Goal: Task Accomplishment & Management: Complete application form

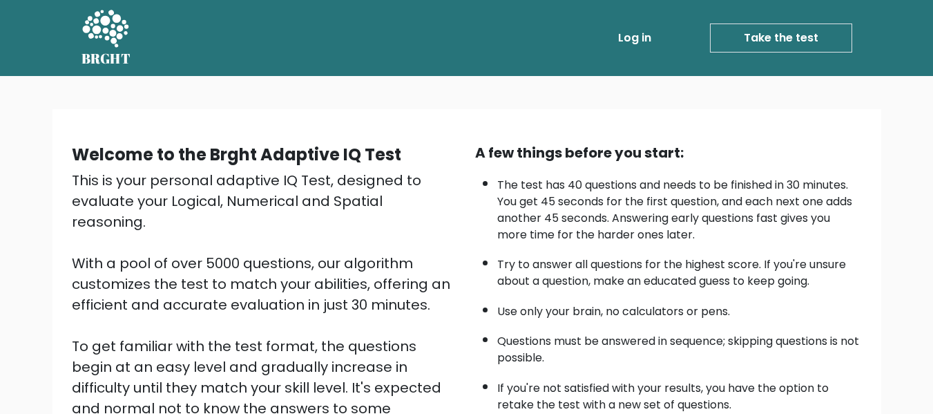
click at [768, 50] on link "Take the test" at bounding box center [781, 37] width 142 height 29
click at [753, 37] on link "Take the test" at bounding box center [781, 37] width 142 height 29
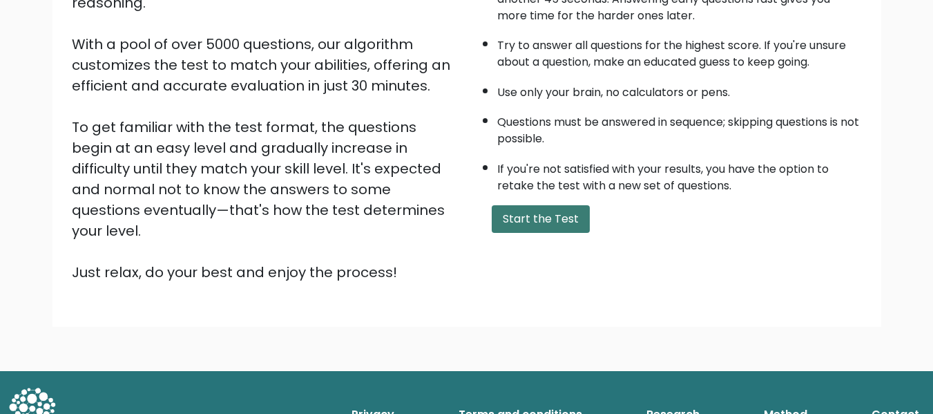
click at [548, 217] on button "Start the Test" at bounding box center [541, 219] width 98 height 28
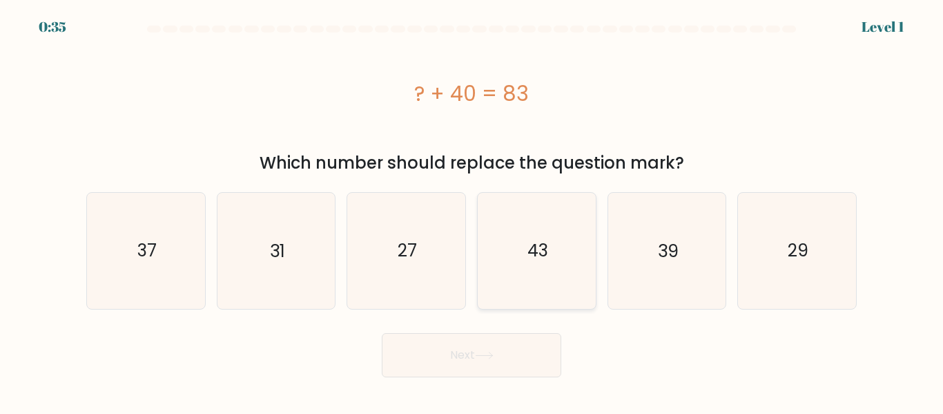
click at [538, 273] on icon "43" at bounding box center [536, 250] width 115 height 115
click at [472, 211] on input "d. 43" at bounding box center [472, 208] width 1 height 3
radio input "true"
click at [515, 349] on button "Next" at bounding box center [472, 355] width 180 height 44
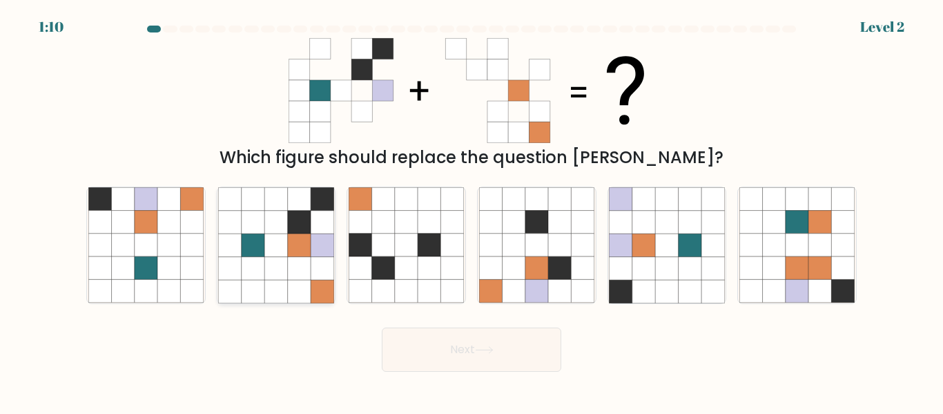
click at [281, 223] on icon at bounding box center [275, 222] width 23 height 23
click at [472, 211] on input "b." at bounding box center [472, 208] width 1 height 3
radio input "true"
click at [469, 350] on button "Next" at bounding box center [472, 349] width 180 height 44
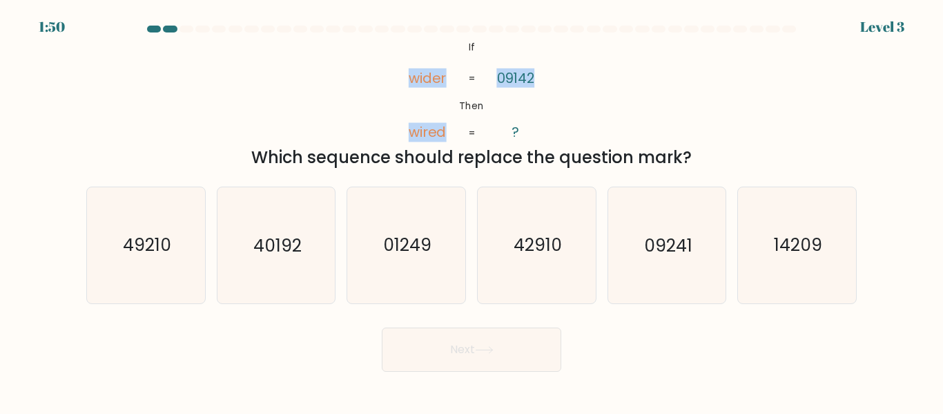
drag, startPoint x: 411, startPoint y: 77, endPoint x: 550, endPoint y: 75, distance: 139.5
click at [550, 75] on icon "@import url('https://fonts.googleapis.com/css?family=Abril+Fatface:400,100,100i…" at bounding box center [472, 90] width 171 height 105
click at [650, 244] on text "09241" at bounding box center [668, 245] width 48 height 24
click at [472, 211] on input "e. 09241" at bounding box center [472, 208] width 1 height 3
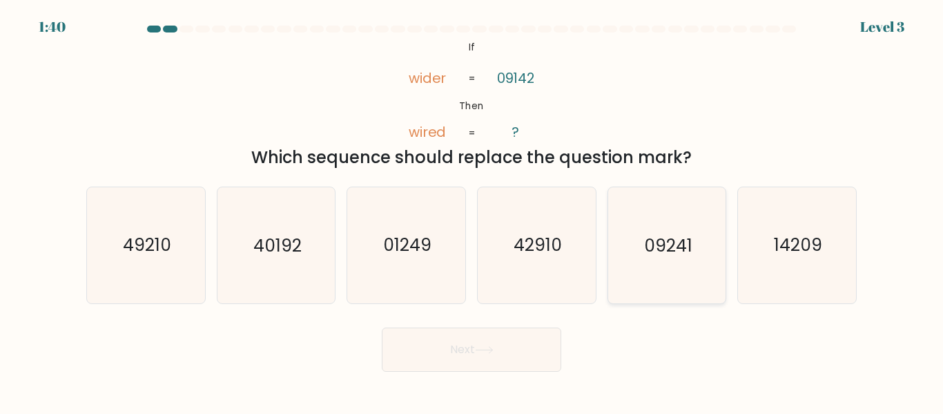
radio input "true"
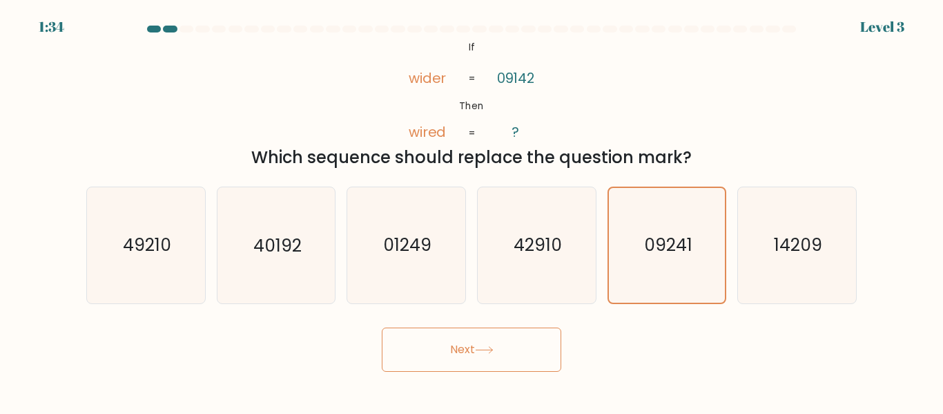
click at [450, 354] on button "Next" at bounding box center [472, 349] width 180 height 44
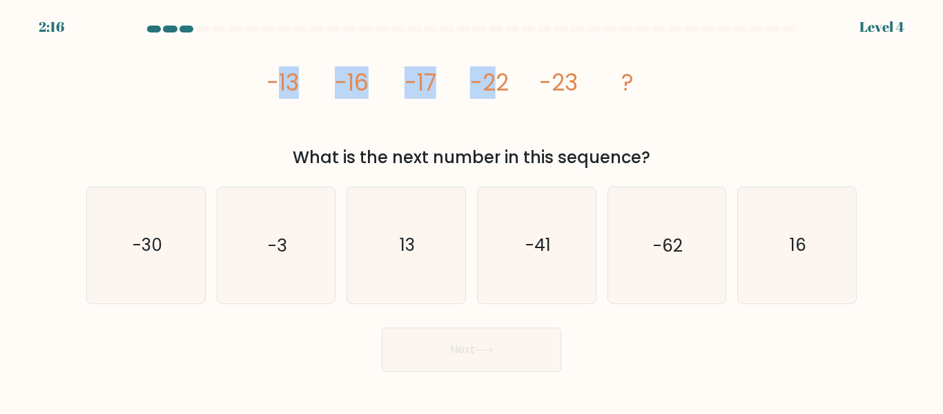
drag, startPoint x: 273, startPoint y: 77, endPoint x: 503, endPoint y: 92, distance: 231.1
click at [503, 92] on g "-13 -16 -17 -22 -23 ?" at bounding box center [451, 82] width 368 height 32
click at [503, 92] on tspan "-22" at bounding box center [489, 82] width 39 height 32
drag, startPoint x: 264, startPoint y: 79, endPoint x: 569, endPoint y: 77, distance: 304.6
click at [569, 77] on icon "image/svg+xml -13 -16 -17 -22 -23 ?" at bounding box center [471, 90] width 414 height 105
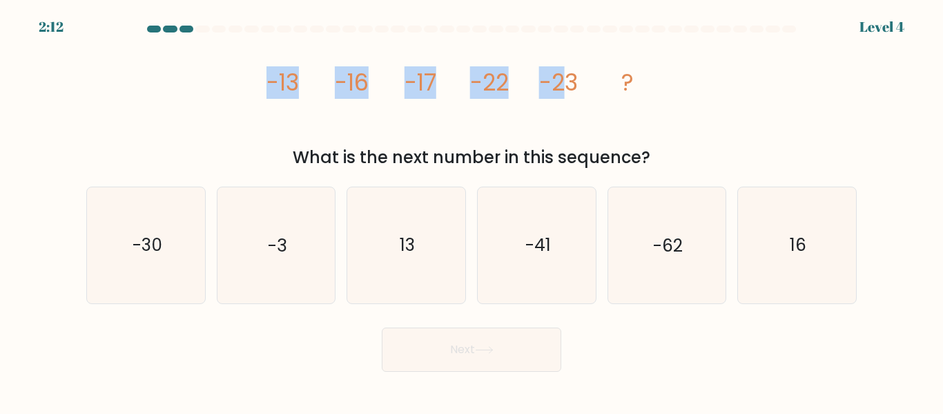
click at [569, 77] on tspan "-23" at bounding box center [558, 82] width 39 height 32
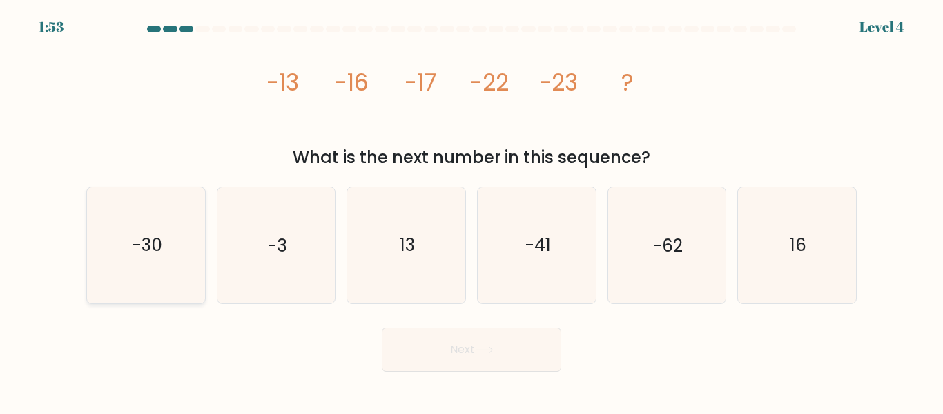
click at [167, 244] on icon "-30" at bounding box center [145, 244] width 115 height 115
click at [472, 211] on input "a. -30" at bounding box center [472, 208] width 1 height 3
radio input "true"
click at [537, 287] on icon "-41" at bounding box center [536, 244] width 115 height 115
click at [472, 211] on input "d. -41" at bounding box center [472, 208] width 1 height 3
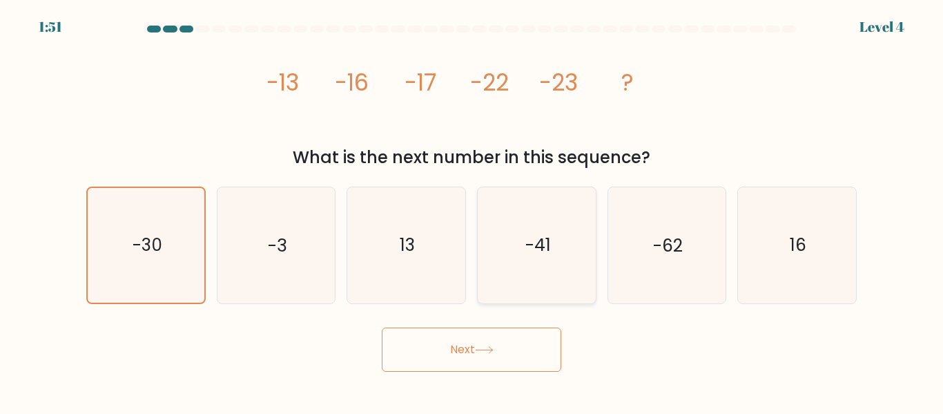
radio input "true"
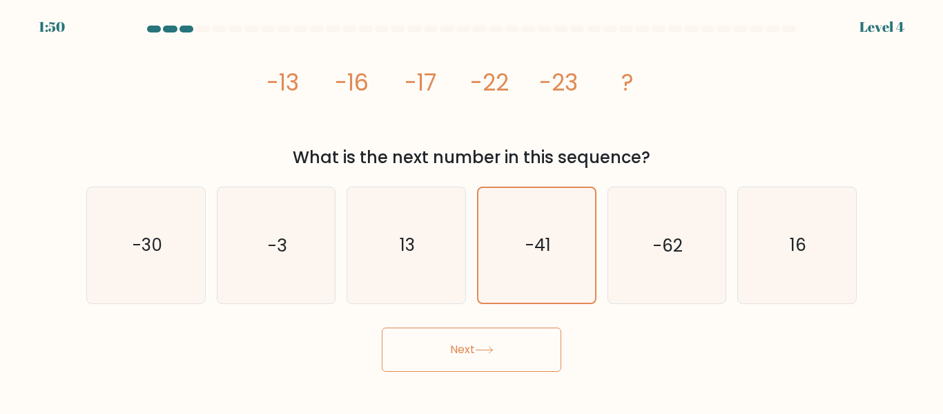
click at [422, 367] on button "Next" at bounding box center [472, 349] width 180 height 44
click at [406, 345] on button "Next" at bounding box center [472, 349] width 180 height 44
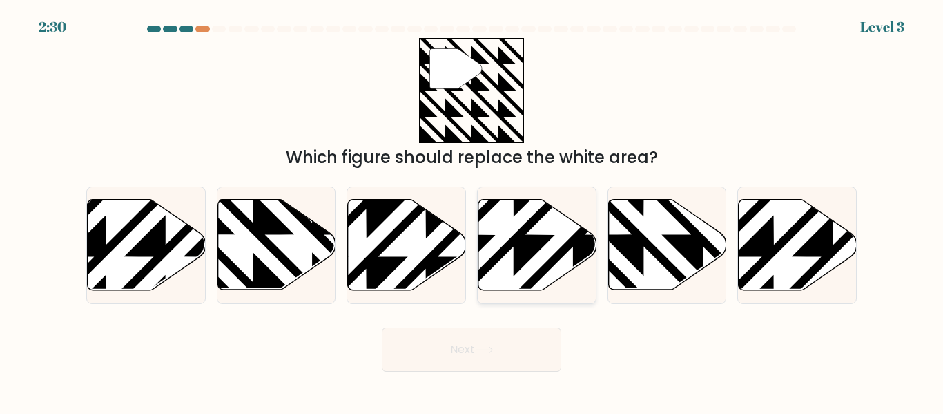
click at [514, 231] on icon at bounding box center [538, 245] width 118 height 90
click at [472, 211] on input "d." at bounding box center [472, 208] width 1 height 3
radio input "true"
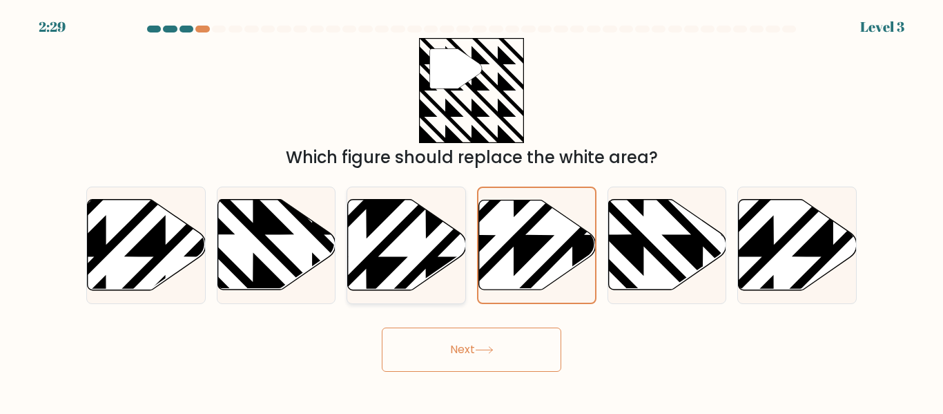
click at [426, 220] on icon at bounding box center [367, 198] width 238 height 238
click at [472, 211] on input "c." at bounding box center [472, 208] width 1 height 3
radio input "true"
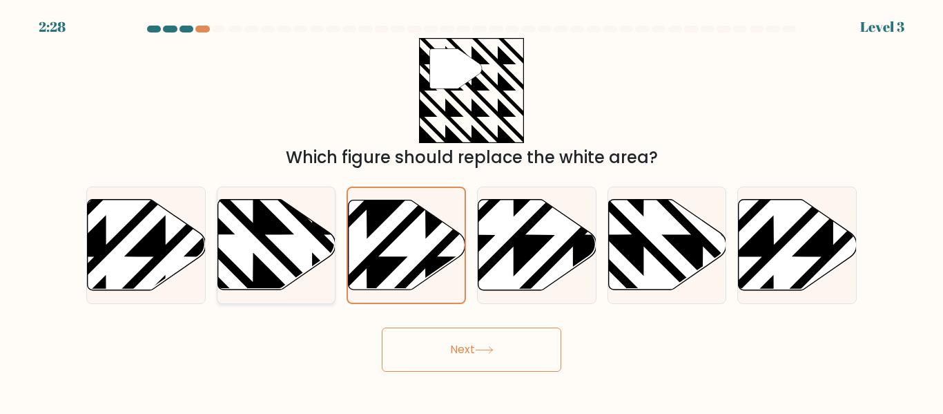
click at [278, 229] on icon at bounding box center [312, 294] width 238 height 238
click at [472, 211] on input "b." at bounding box center [472, 208] width 1 height 3
radio input "true"
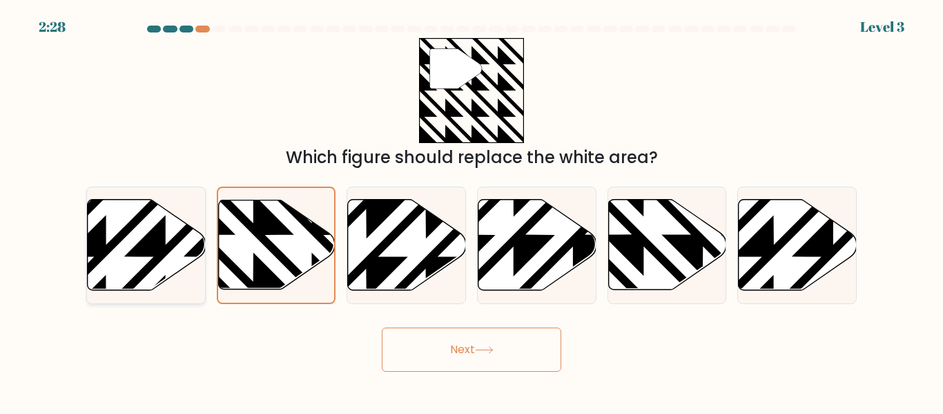
click at [176, 221] on icon at bounding box center [147, 245] width 118 height 90
click at [472, 211] on input "a." at bounding box center [472, 208] width 1 height 3
radio input "true"
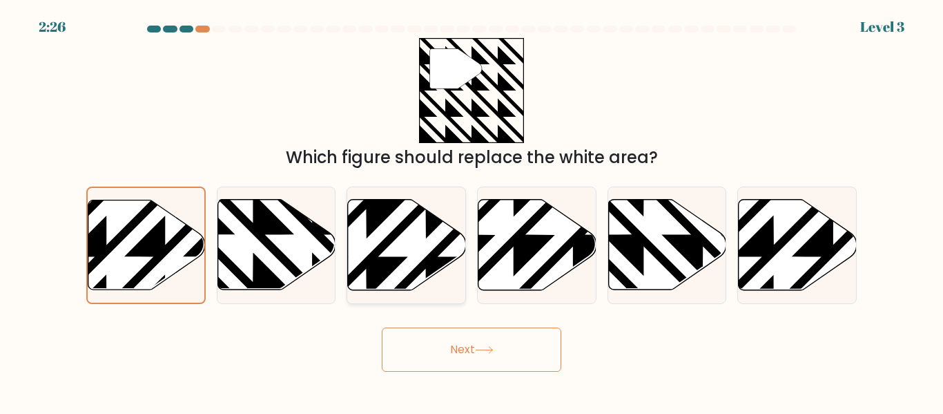
click at [373, 233] on icon at bounding box center [407, 245] width 118 height 90
click at [472, 211] on input "c." at bounding box center [472, 208] width 1 height 3
radio input "true"
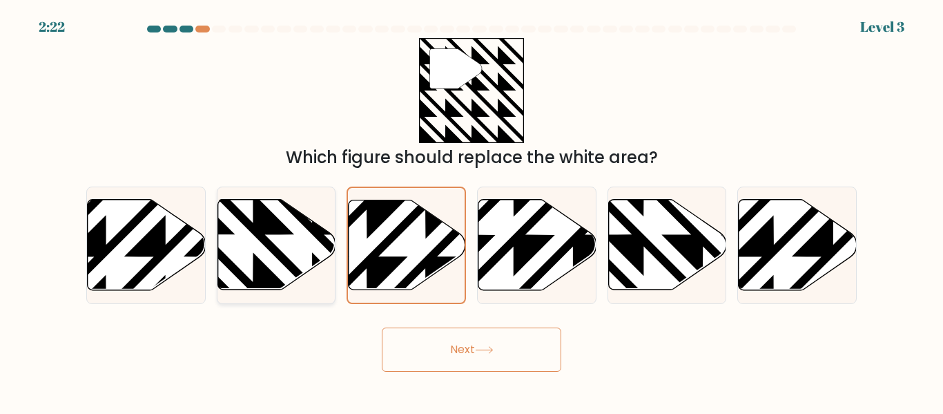
click at [297, 231] on icon at bounding box center [277, 245] width 118 height 90
click at [472, 211] on input "b." at bounding box center [472, 208] width 1 height 3
radio input "true"
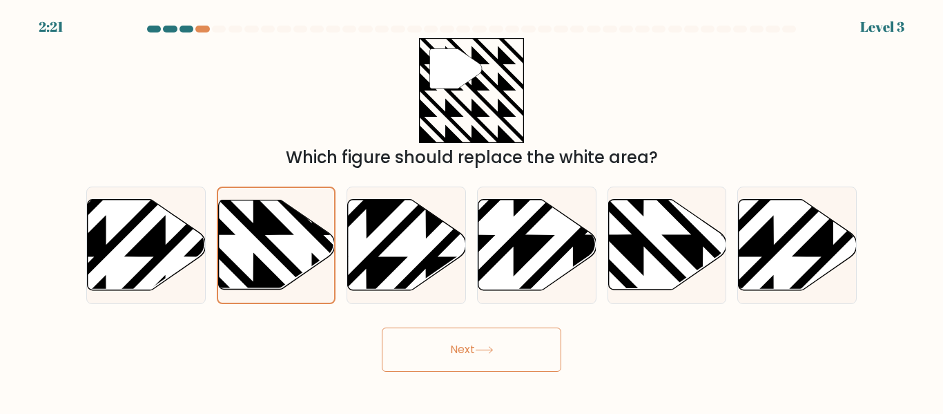
click at [463, 354] on button "Next" at bounding box center [472, 349] width 180 height 44
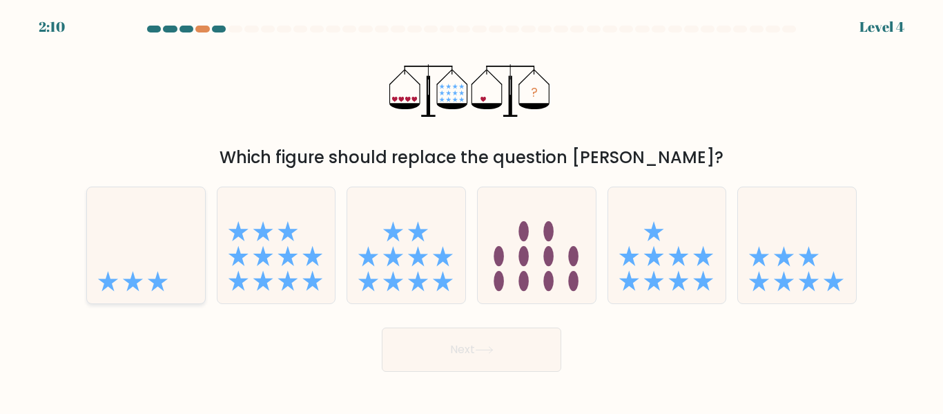
click at [153, 261] on icon at bounding box center [146, 244] width 118 height 97
click at [472, 211] on input "a." at bounding box center [472, 208] width 1 height 3
radio input "true"
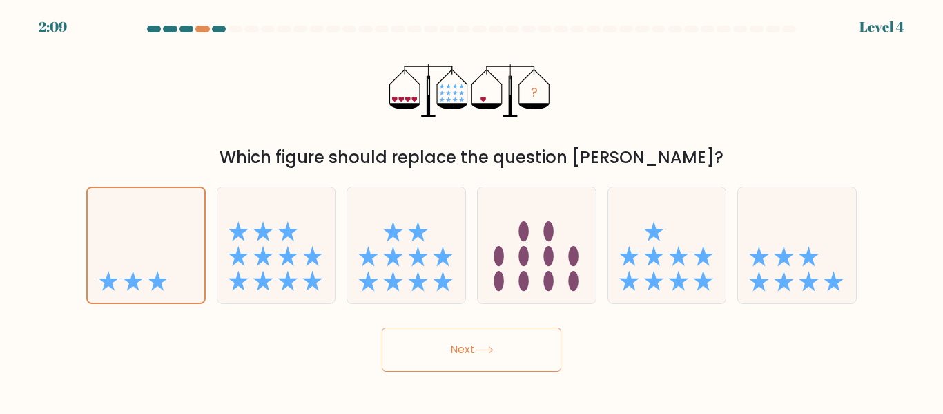
click at [527, 358] on button "Next" at bounding box center [472, 349] width 180 height 44
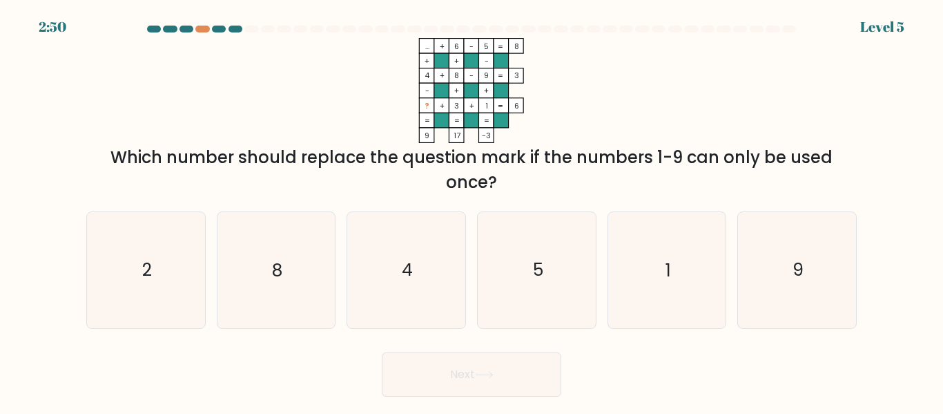
drag, startPoint x: 454, startPoint y: 52, endPoint x: 448, endPoint y: 46, distance: 9.3
click at [448, 46] on icon "... + 6 - 5 8 + + - 4 + 8 - 9 3 - + + ? + 3 + 1 = 6 = = = = 9 17 -3 =" at bounding box center [471, 90] width 414 height 105
click at [448, 46] on rect at bounding box center [441, 46] width 15 height 15
click at [416, 236] on icon "4" at bounding box center [406, 269] width 115 height 115
click at [472, 211] on input "c. 4" at bounding box center [472, 208] width 1 height 3
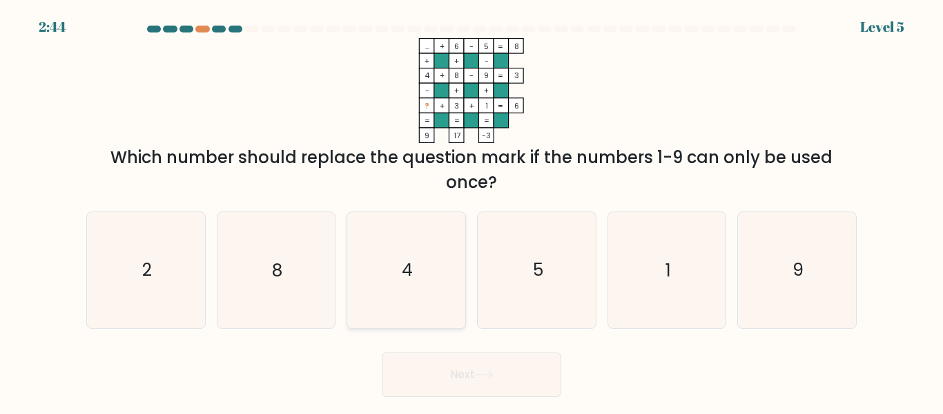
radio input "true"
click at [443, 366] on button "Next" at bounding box center [472, 374] width 180 height 44
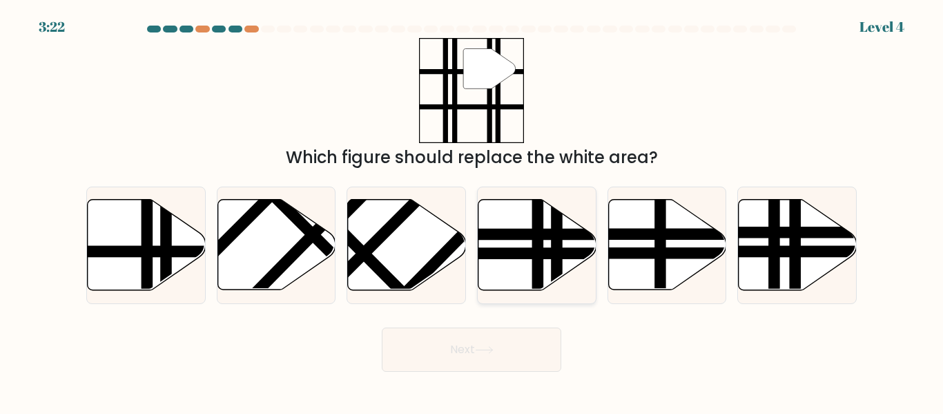
click at [528, 246] on icon at bounding box center [538, 245] width 118 height 90
click at [472, 211] on input "d." at bounding box center [472, 208] width 1 height 3
radio input "true"
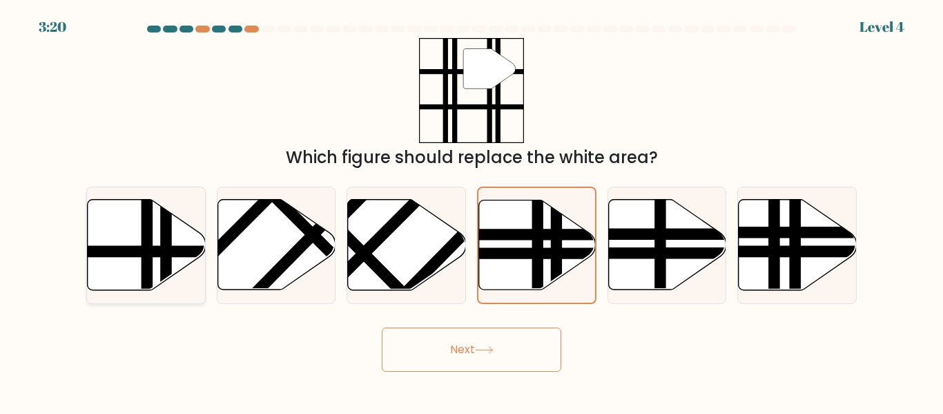
click at [147, 245] on line at bounding box center [147, 294] width 0 height 238
click at [472, 211] on input "a." at bounding box center [472, 208] width 1 height 3
radio input "true"
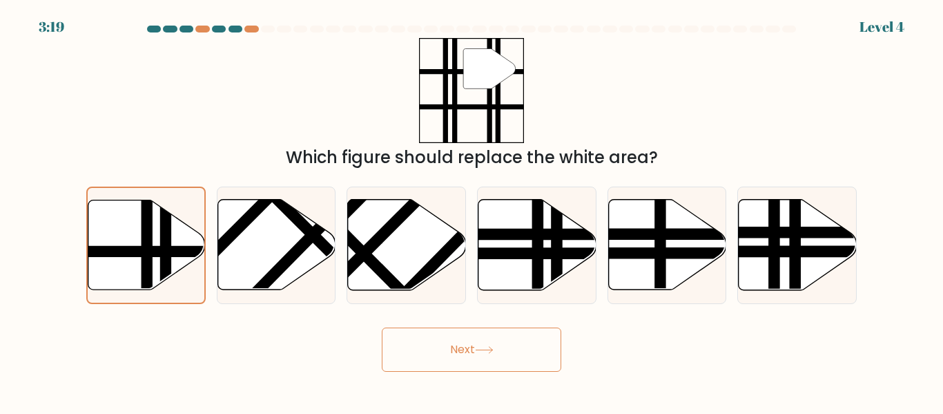
click at [432, 349] on button "Next" at bounding box center [472, 349] width 180 height 44
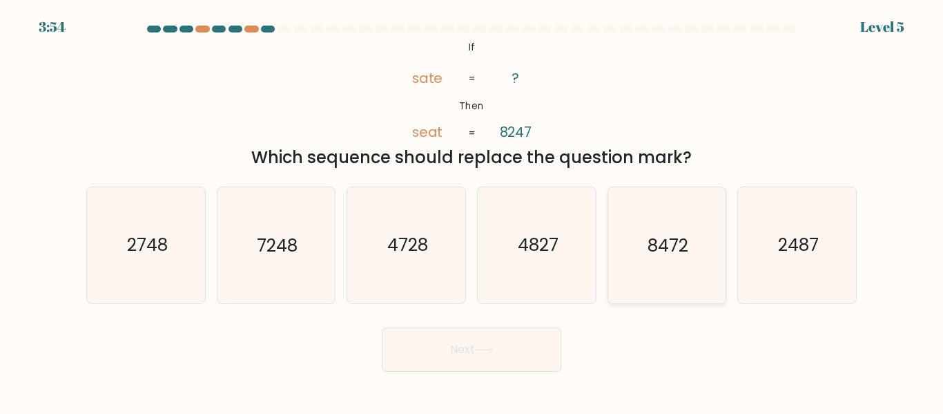
click at [696, 266] on icon "8472" at bounding box center [666, 244] width 115 height 115
click at [472, 211] on input "e. 8472" at bounding box center [472, 208] width 1 height 3
radio input "true"
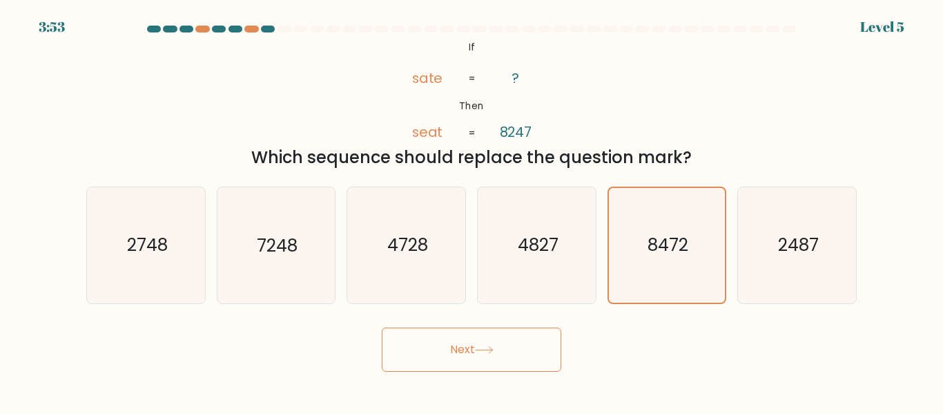
click at [514, 360] on button "Next" at bounding box center [472, 349] width 180 height 44
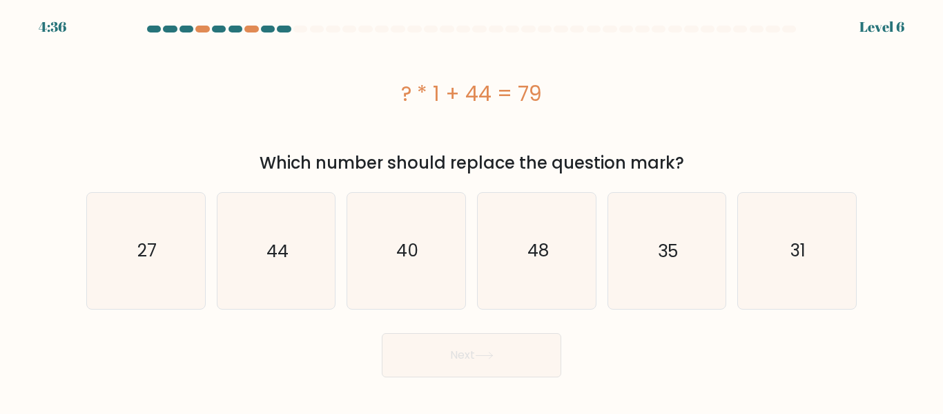
drag, startPoint x: 403, startPoint y: 99, endPoint x: 525, endPoint y: 92, distance: 122.4
click at [525, 92] on div "? * 1 + 44 = 79" at bounding box center [471, 93] width 771 height 31
click at [656, 252] on icon "35" at bounding box center [666, 250] width 115 height 115
click at [472, 211] on input "e. 35" at bounding box center [472, 208] width 1 height 3
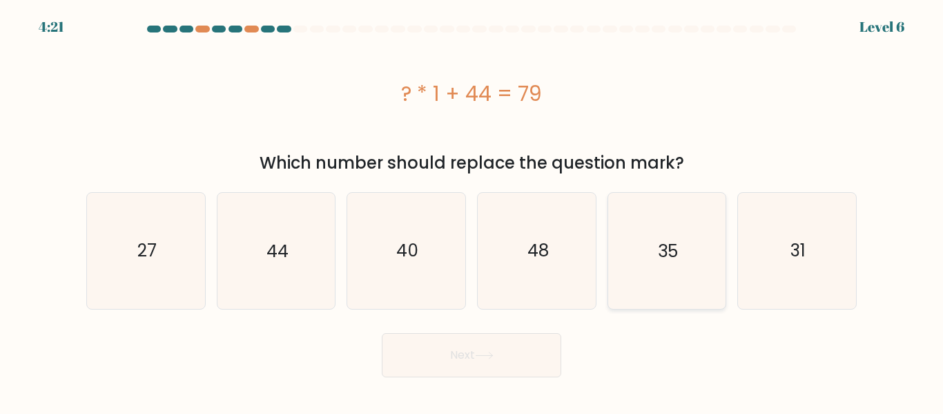
radio input "true"
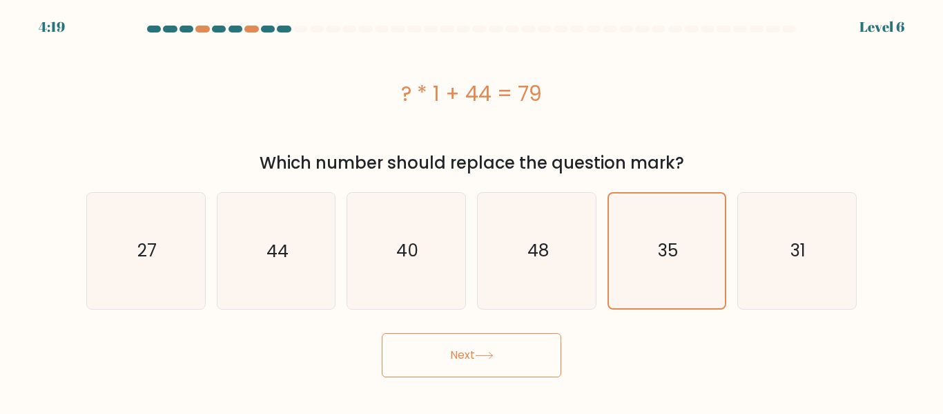
click at [505, 369] on button "Next" at bounding box center [472, 355] width 180 height 44
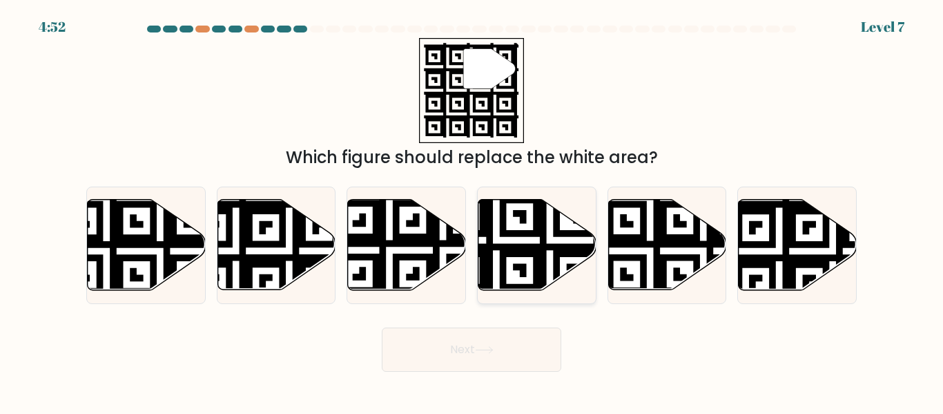
click at [529, 231] on icon at bounding box center [496, 293] width 214 height 214
click at [472, 211] on input "d." at bounding box center [472, 208] width 1 height 3
radio input "true"
click at [429, 361] on button "Next" at bounding box center [472, 349] width 180 height 44
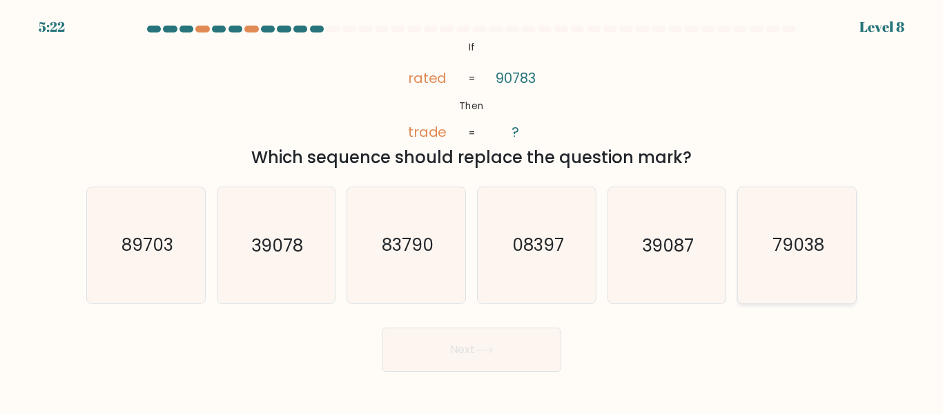
click at [775, 252] on text "79038" at bounding box center [799, 245] width 52 height 24
click at [472, 211] on input "f. 79038" at bounding box center [472, 208] width 1 height 3
radio input "true"
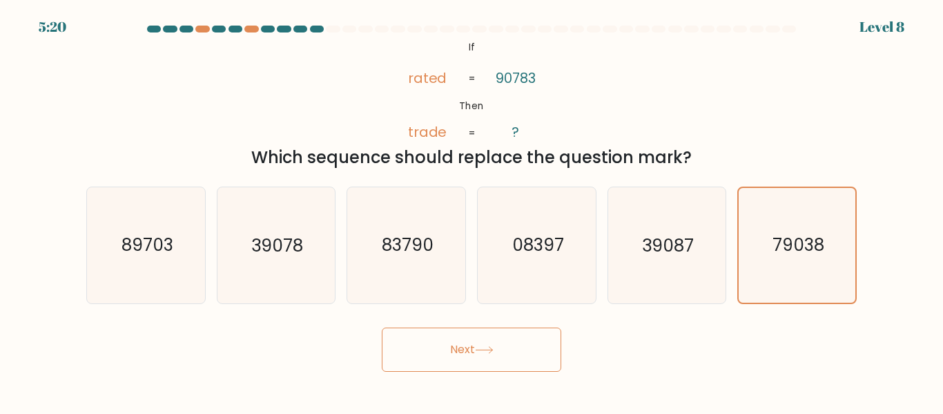
click at [510, 366] on button "Next" at bounding box center [472, 349] width 180 height 44
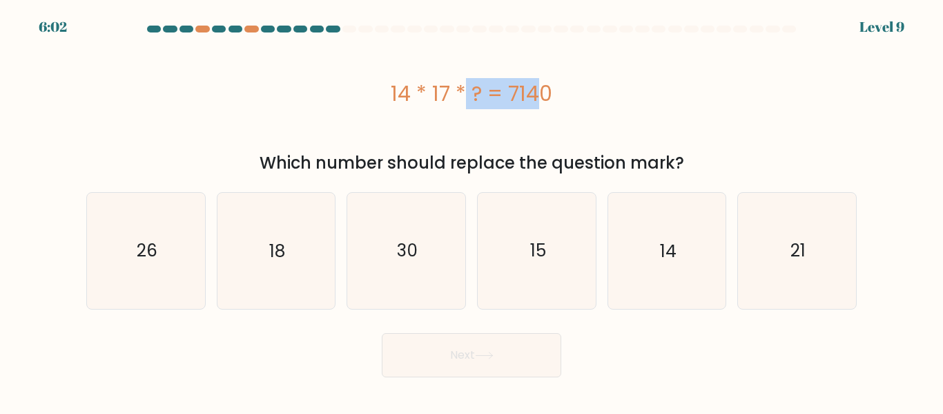
drag, startPoint x: 392, startPoint y: 88, endPoint x: 455, endPoint y: 94, distance: 63.8
click at [455, 94] on div "14 * 17 * ? = 7140" at bounding box center [471, 93] width 771 height 31
drag, startPoint x: 456, startPoint y: 90, endPoint x: 463, endPoint y: 89, distance: 6.9
click at [463, 89] on div "14 * 17 * ? = 7140" at bounding box center [471, 93] width 771 height 31
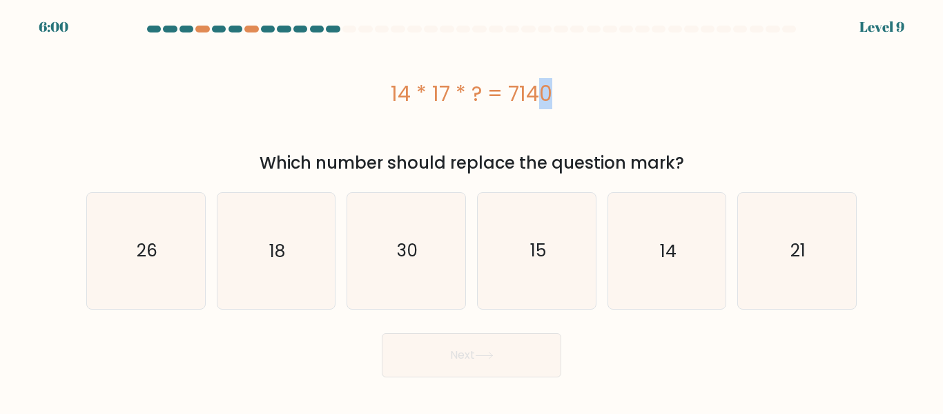
click at [463, 89] on div "14 * 17 * ? = 7140" at bounding box center [471, 93] width 771 height 31
drag, startPoint x: 395, startPoint y: 293, endPoint x: 442, endPoint y: 411, distance: 126.4
click at [442, 411] on body "5:54 Level 9 a." at bounding box center [471, 207] width 943 height 414
drag, startPoint x: 442, startPoint y: 411, endPoint x: 419, endPoint y: 309, distance: 104.7
click at [419, 309] on body "5:54 Level 9 a." at bounding box center [471, 207] width 943 height 414
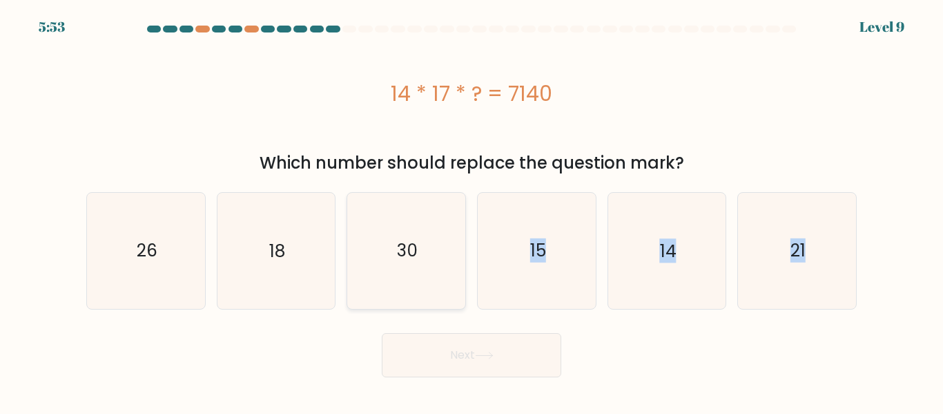
click at [419, 309] on div "30" at bounding box center [406, 250] width 119 height 117
click at [472, 211] on input "c. 30" at bounding box center [472, 208] width 1 height 3
radio input "true"
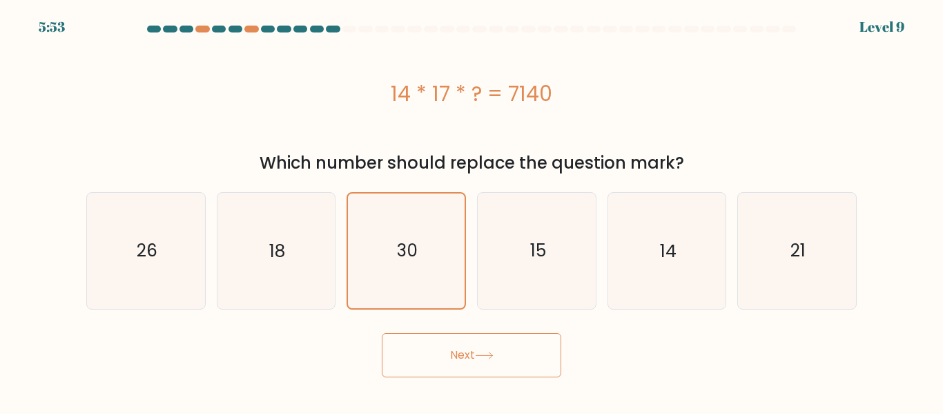
click at [427, 334] on button "Next" at bounding box center [472, 355] width 180 height 44
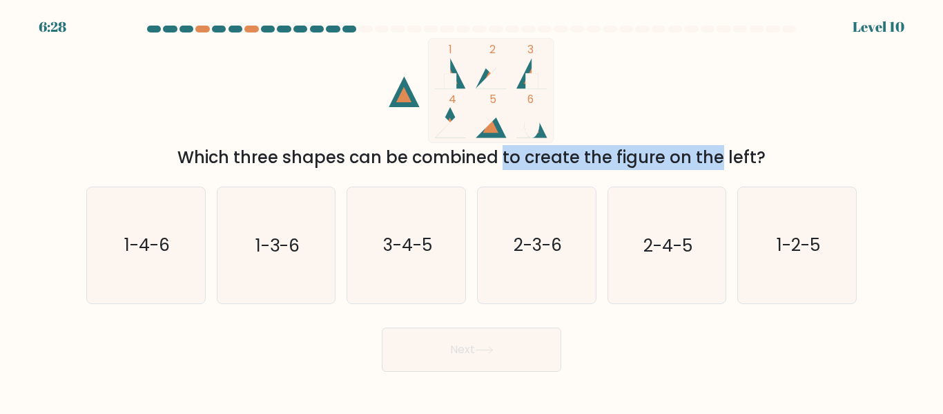
drag, startPoint x: 373, startPoint y: 163, endPoint x: 607, endPoint y: 153, distance: 234.3
click at [607, 153] on div "Which three shapes can be combined to create the figure on the left?" at bounding box center [472, 157] width 754 height 25
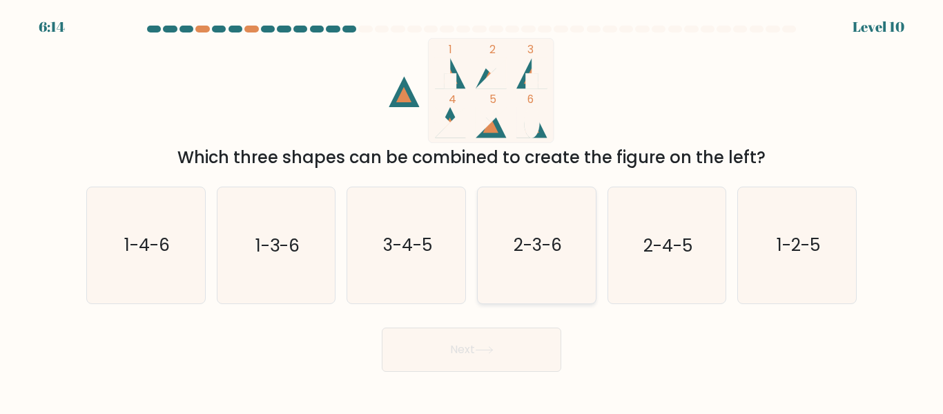
click at [543, 244] on text "2-3-6" at bounding box center [538, 245] width 48 height 24
click at [472, 211] on input "d. 2-3-6" at bounding box center [472, 208] width 1 height 3
radio input "true"
click at [644, 249] on text "2-4-5" at bounding box center [668, 245] width 49 height 24
click at [472, 211] on input "e. 2-4-5" at bounding box center [472, 208] width 1 height 3
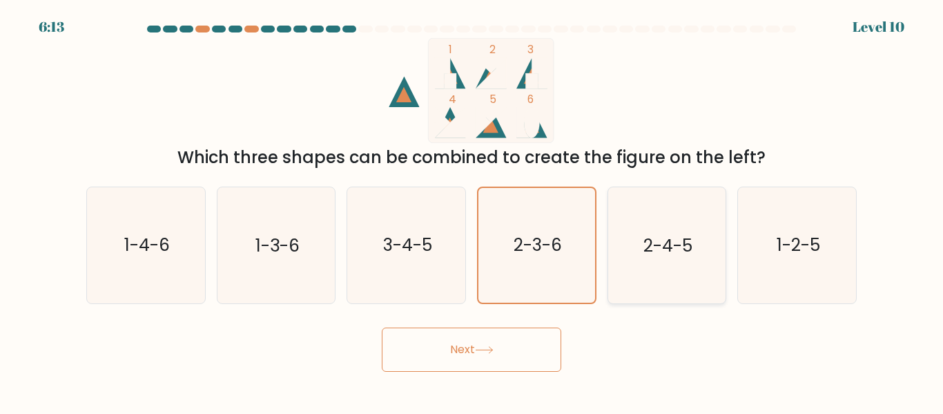
radio input "true"
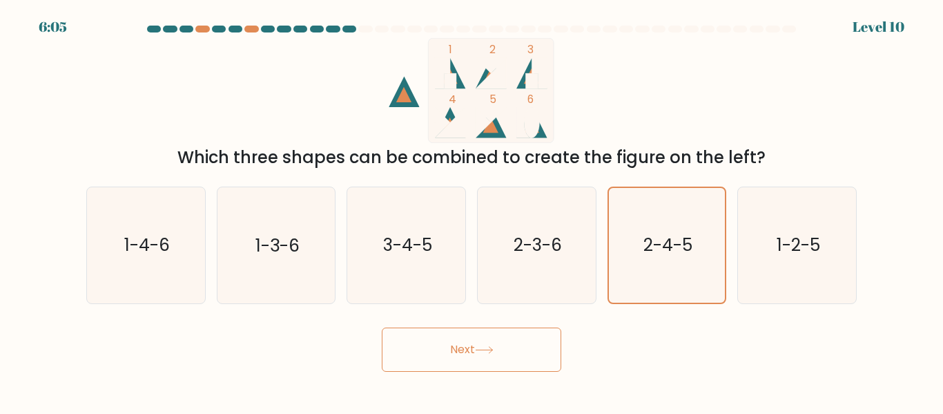
click at [432, 354] on button "Next" at bounding box center [472, 349] width 180 height 44
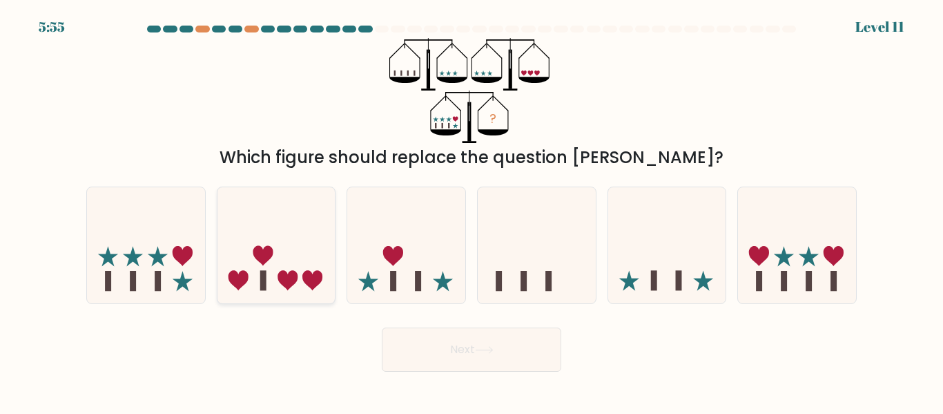
click at [317, 284] on icon at bounding box center [312, 281] width 20 height 20
click at [472, 211] on input "b." at bounding box center [472, 208] width 1 height 3
radio input "true"
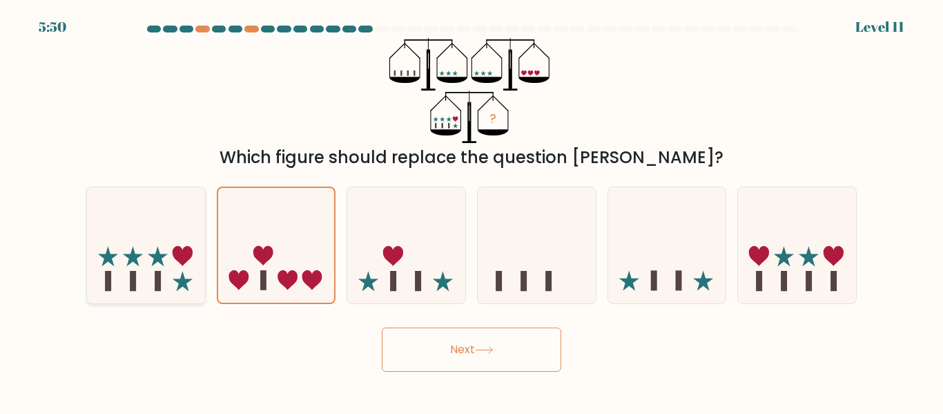
click at [192, 238] on icon at bounding box center [146, 244] width 118 height 97
click at [472, 211] on input "a." at bounding box center [472, 208] width 1 height 3
radio input "true"
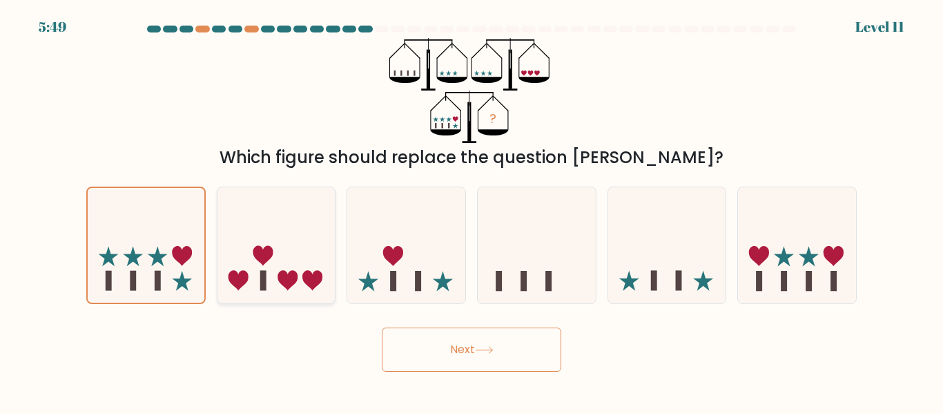
click at [272, 245] on icon at bounding box center [277, 244] width 118 height 97
click at [472, 211] on input "b." at bounding box center [472, 208] width 1 height 3
radio input "true"
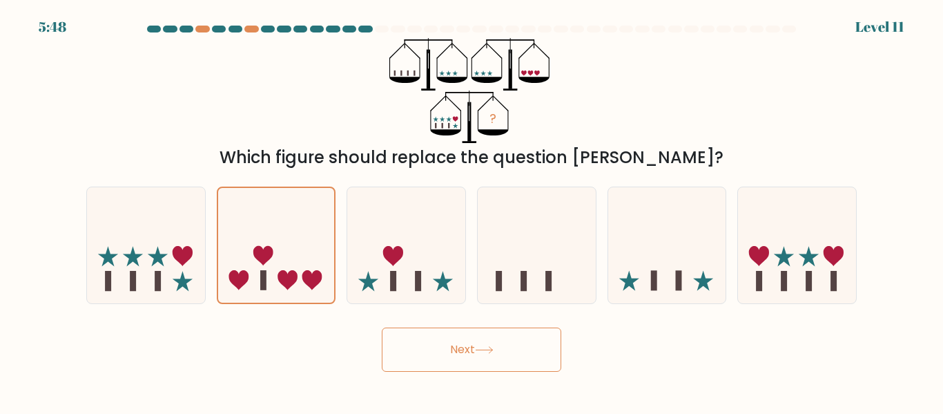
click at [411, 347] on button "Next" at bounding box center [472, 349] width 180 height 44
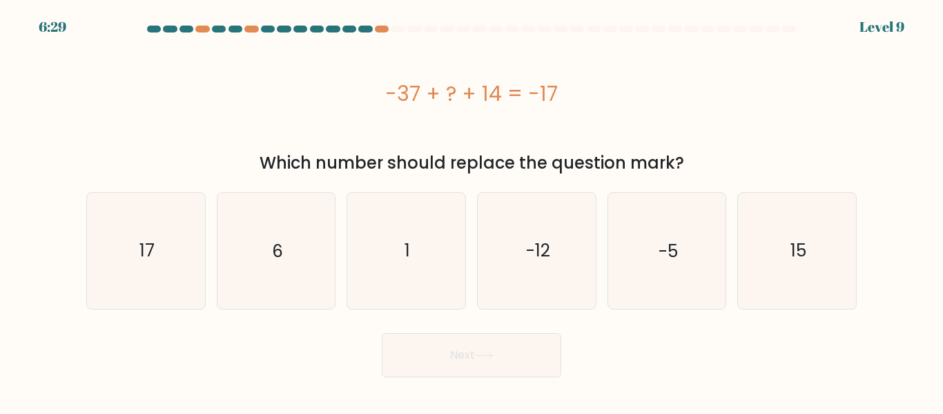
drag, startPoint x: 390, startPoint y: 91, endPoint x: 539, endPoint y: 93, distance: 148.5
click at [539, 93] on div "-37 + ? + 14 = -17" at bounding box center [471, 93] width 771 height 31
drag, startPoint x: 405, startPoint y: 92, endPoint x: 501, endPoint y: 102, distance: 96.5
click at [501, 102] on div "-37 + ? + 14 = -17" at bounding box center [471, 93] width 771 height 31
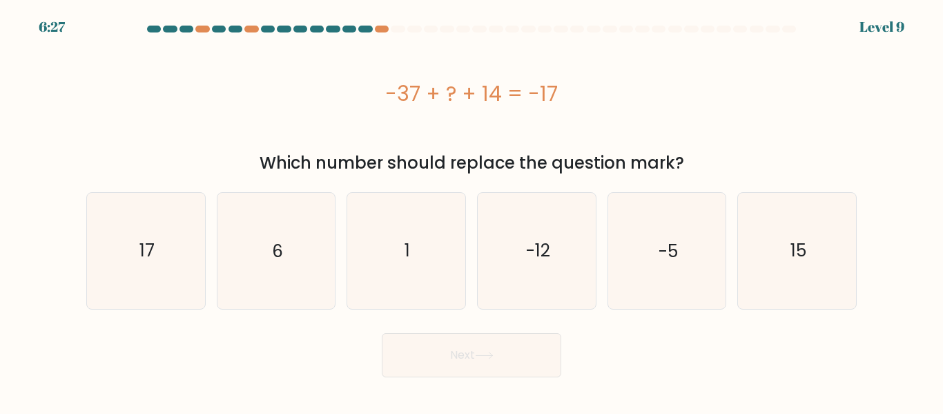
click at [501, 102] on div "-37 + ? + 14 = -17" at bounding box center [471, 93] width 771 height 31
click at [583, 291] on icon "-12" at bounding box center [536, 250] width 115 height 115
click at [472, 211] on input "d. -12" at bounding box center [472, 208] width 1 height 3
radio input "true"
click at [631, 279] on icon "-5" at bounding box center [666, 250] width 115 height 115
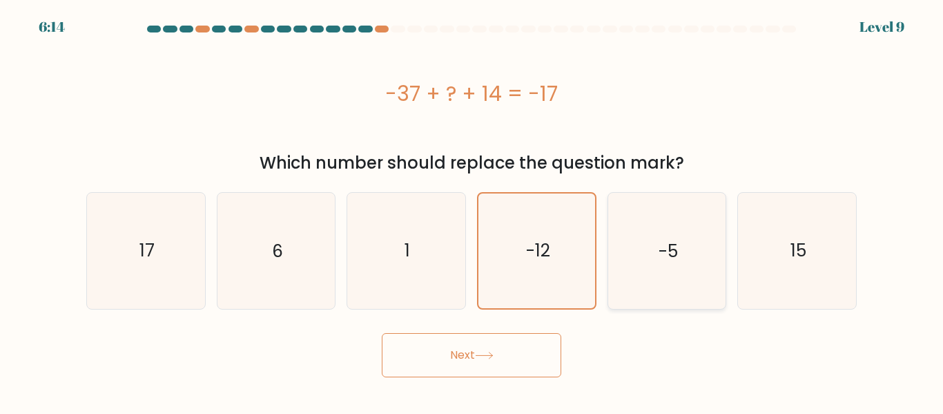
click at [472, 211] on input "e. -5" at bounding box center [472, 208] width 1 height 3
radio input "true"
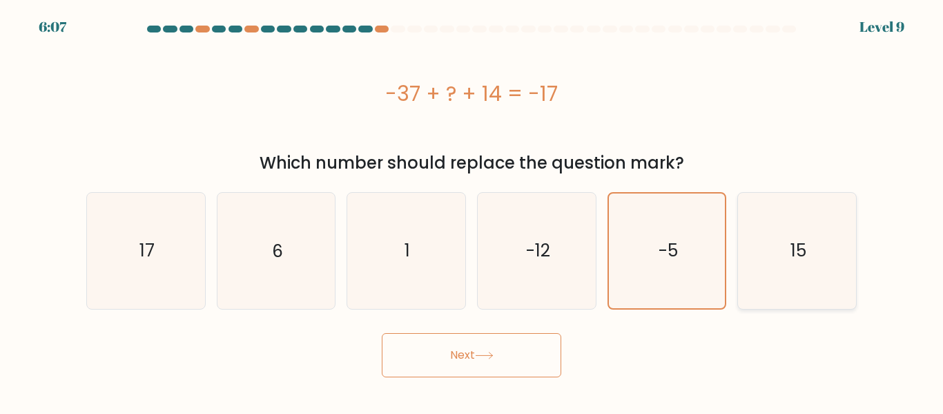
click at [785, 284] on icon "15" at bounding box center [797, 250] width 115 height 115
click at [472, 211] on input "f. 15" at bounding box center [472, 208] width 1 height 3
radio input "true"
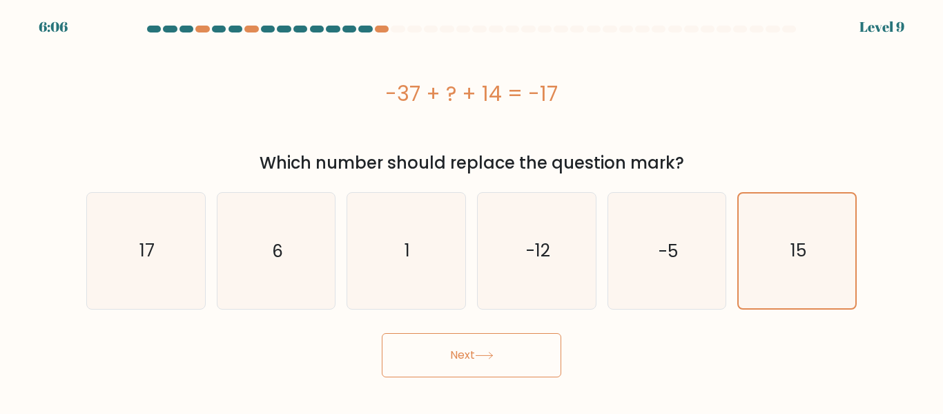
click at [489, 371] on button "Next" at bounding box center [472, 355] width 180 height 44
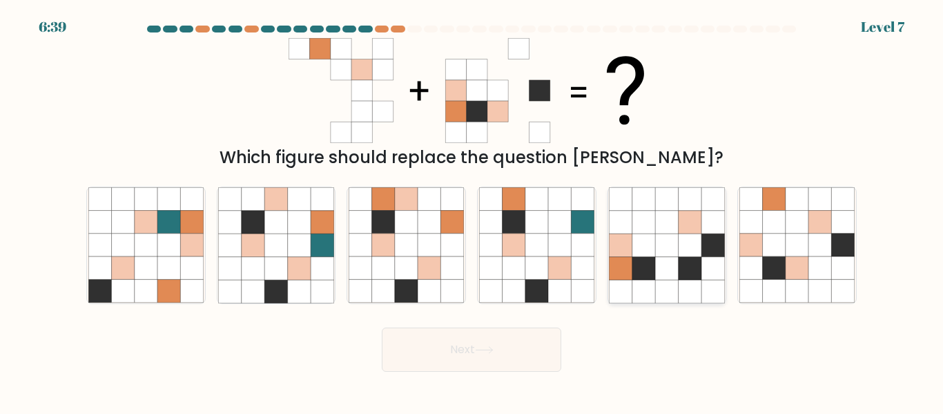
click at [673, 262] on icon at bounding box center [666, 268] width 23 height 23
click at [472, 211] on input "e." at bounding box center [472, 208] width 1 height 3
radio input "true"
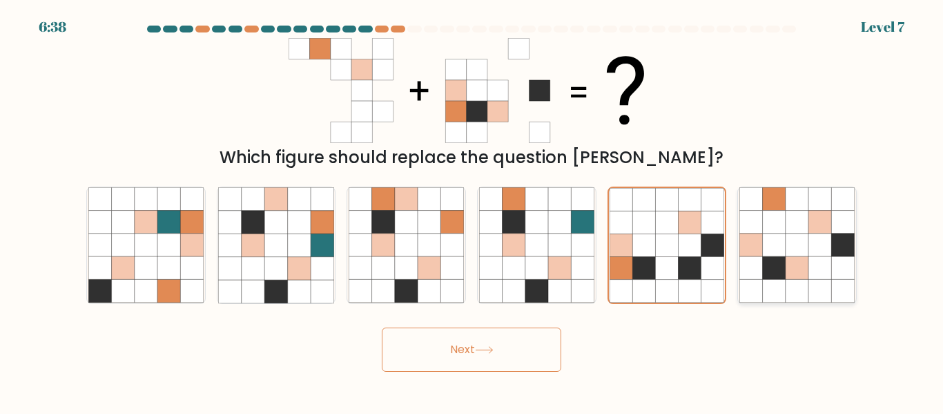
click at [776, 256] on icon at bounding box center [774, 244] width 23 height 23
click at [472, 211] on input "f." at bounding box center [472, 208] width 1 height 3
radio input "true"
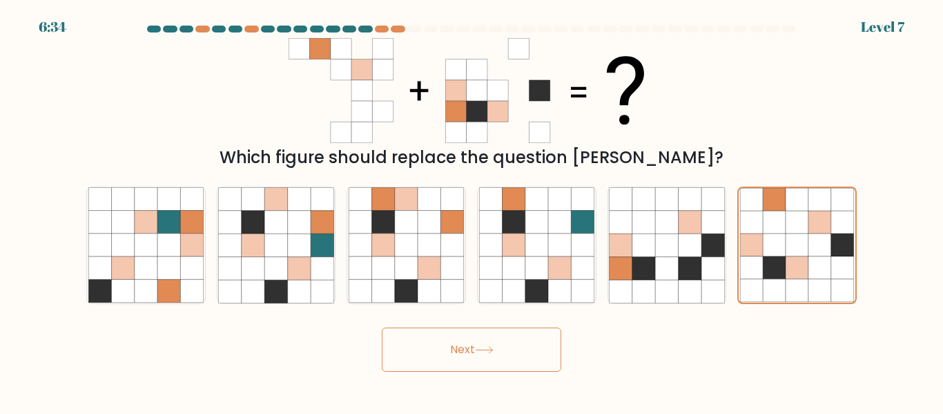
click at [479, 354] on button "Next" at bounding box center [472, 349] width 180 height 44
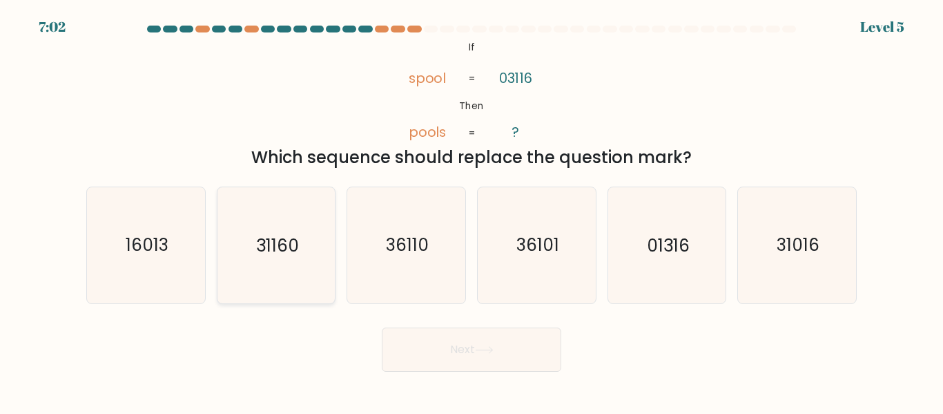
click at [277, 252] on text "31160" at bounding box center [277, 245] width 43 height 24
click at [472, 211] on input "b. 31160" at bounding box center [472, 208] width 1 height 3
radio input "true"
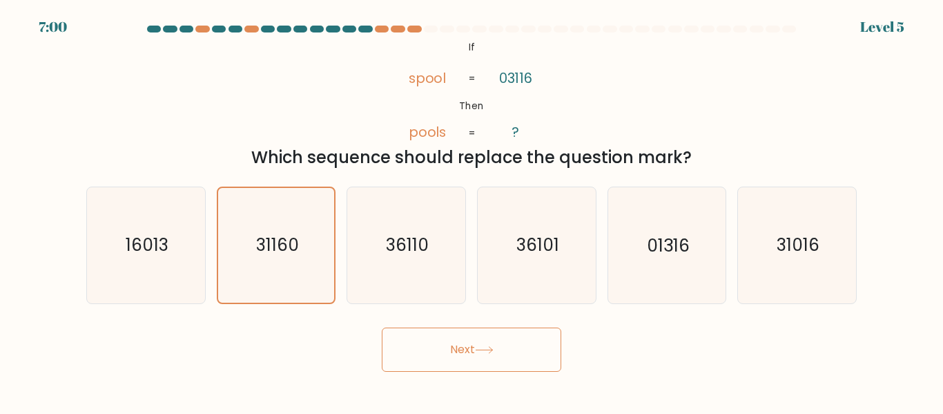
click at [459, 343] on button "Next" at bounding box center [472, 349] width 180 height 44
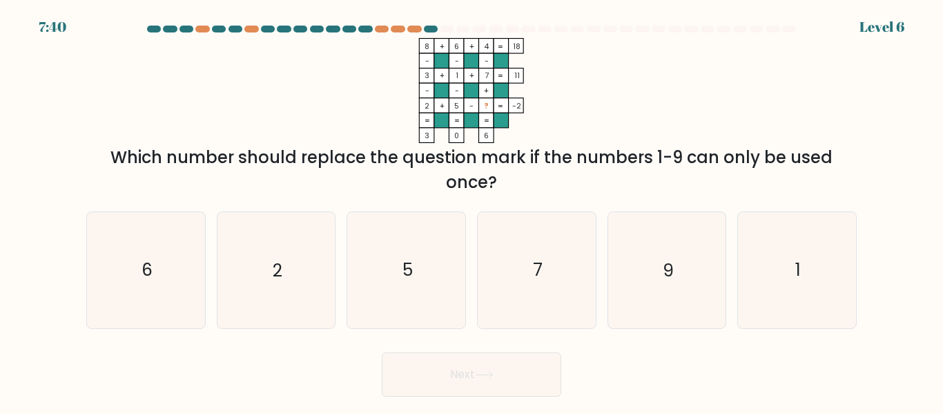
drag, startPoint x: 482, startPoint y: 107, endPoint x: 492, endPoint y: 106, distance: 9.8
click at [492, 106] on rect at bounding box center [486, 105] width 15 height 15
click at [406, 295] on icon "5" at bounding box center [406, 269] width 115 height 115
click at [472, 211] on input "c. 5" at bounding box center [472, 208] width 1 height 3
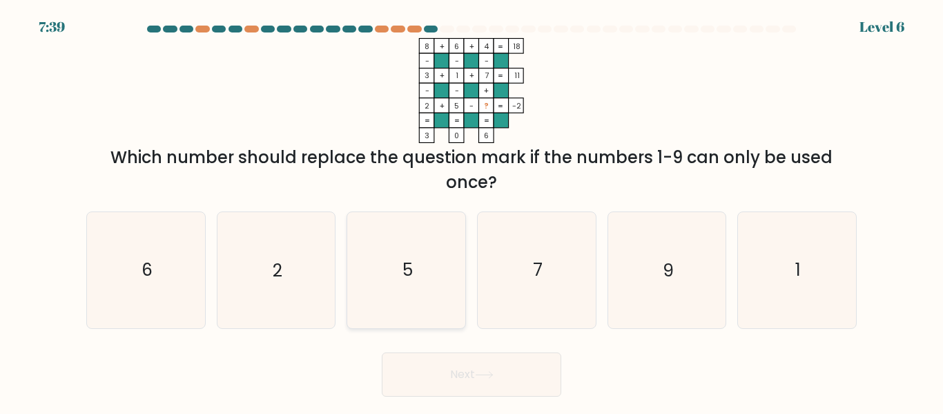
radio input "true"
click at [472, 387] on button "Next" at bounding box center [472, 374] width 180 height 44
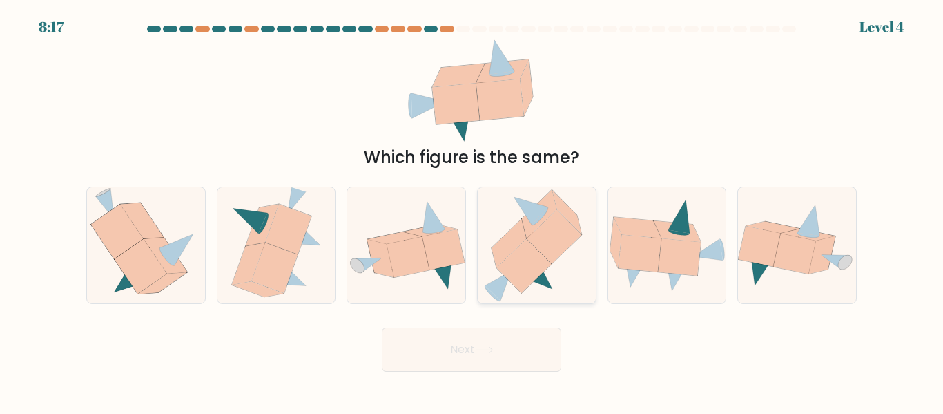
click at [541, 241] on icon at bounding box center [555, 237] width 55 height 54
click at [472, 211] on input "d." at bounding box center [472, 208] width 1 height 3
radio input "true"
click at [486, 354] on button "Next" at bounding box center [472, 349] width 180 height 44
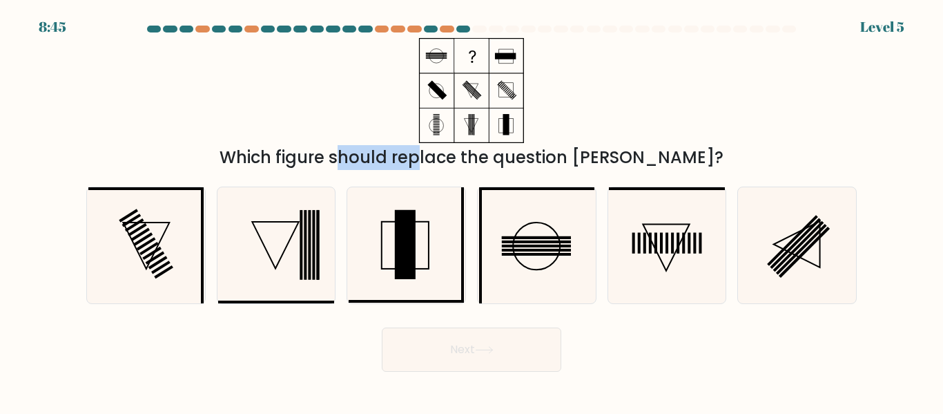
drag, startPoint x: 354, startPoint y: 152, endPoint x: 564, endPoint y: 143, distance: 210.8
click at [564, 143] on div "Which figure should replace the question mark?" at bounding box center [471, 104] width 787 height 132
click at [482, 164] on div "Which figure should replace the question mark?" at bounding box center [472, 157] width 754 height 25
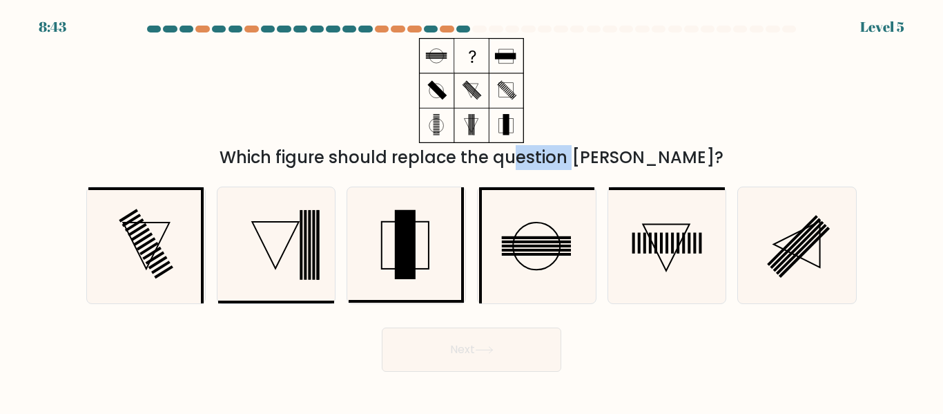
click at [482, 164] on div "Which figure should replace the question mark?" at bounding box center [472, 157] width 754 height 25
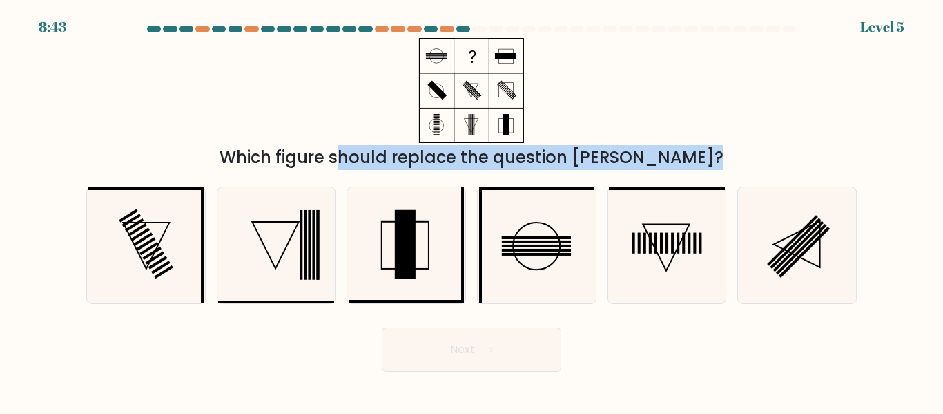
click at [482, 164] on div "Which figure should replace the question mark?" at bounding box center [472, 157] width 754 height 25
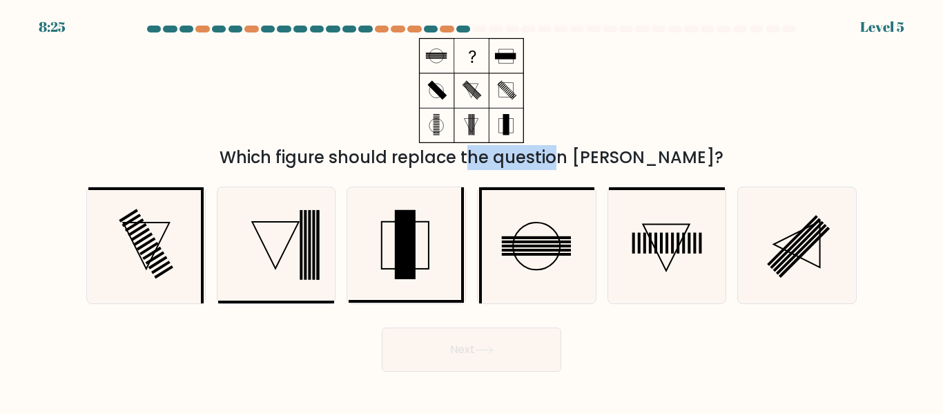
drag, startPoint x: 399, startPoint y: 154, endPoint x: 486, endPoint y: 147, distance: 87.3
click at [486, 147] on div "Which figure should replace the question mark?" at bounding box center [472, 157] width 754 height 25
click at [645, 256] on icon at bounding box center [666, 244] width 115 height 115
click at [472, 211] on input "e." at bounding box center [472, 208] width 1 height 3
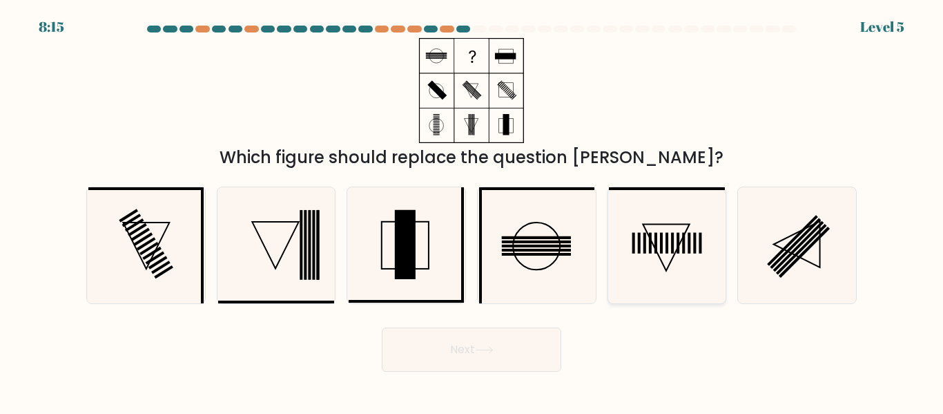
radio input "true"
click at [512, 332] on button "Next" at bounding box center [472, 349] width 180 height 44
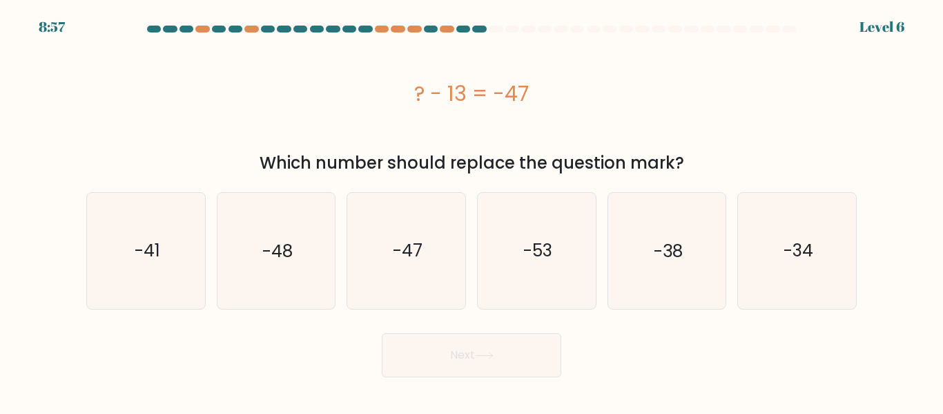
click at [341, 157] on div "Which number should replace the question mark?" at bounding box center [472, 163] width 754 height 25
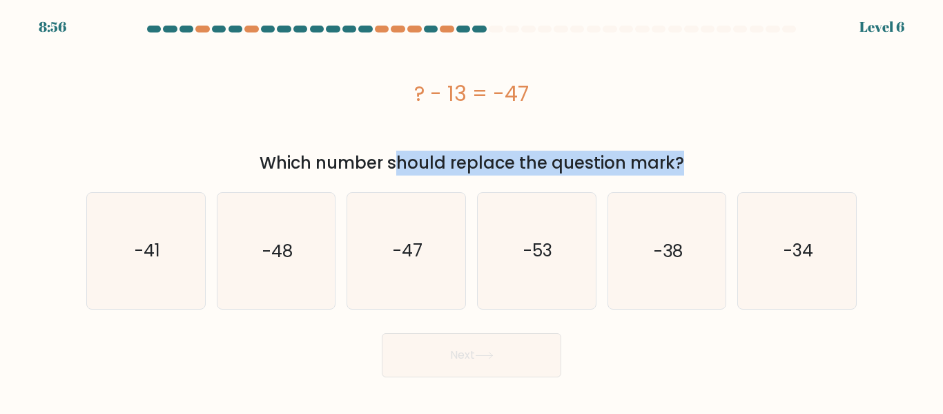
click at [341, 157] on div "Which number should replace the question mark?" at bounding box center [472, 163] width 754 height 25
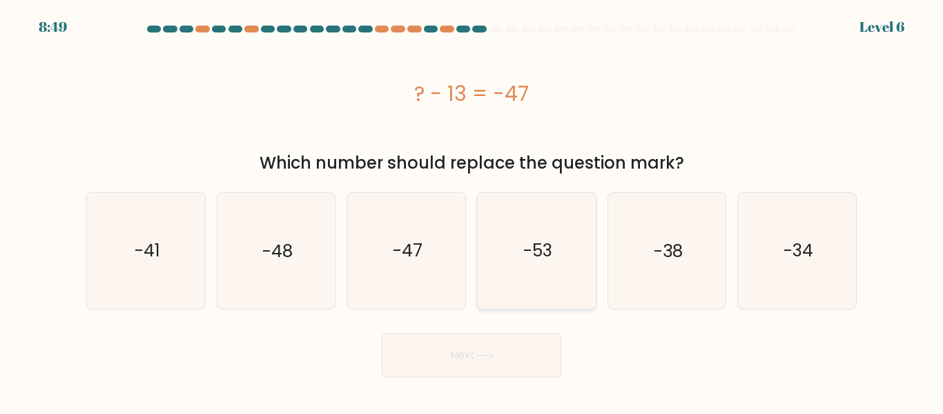
click at [564, 262] on icon "-53" at bounding box center [536, 250] width 115 height 115
click at [472, 211] on input "d. -53" at bounding box center [472, 208] width 1 height 3
radio input "true"
click at [789, 251] on text "-34" at bounding box center [799, 250] width 30 height 24
click at [472, 211] on input "f. -34" at bounding box center [472, 208] width 1 height 3
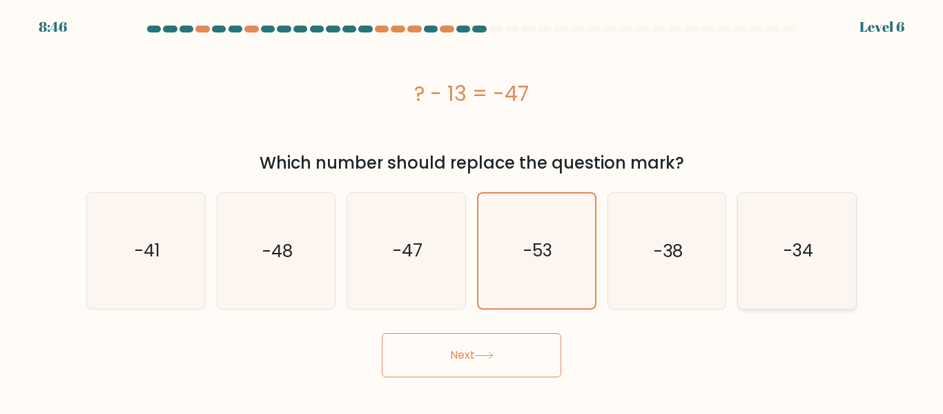
radio input "true"
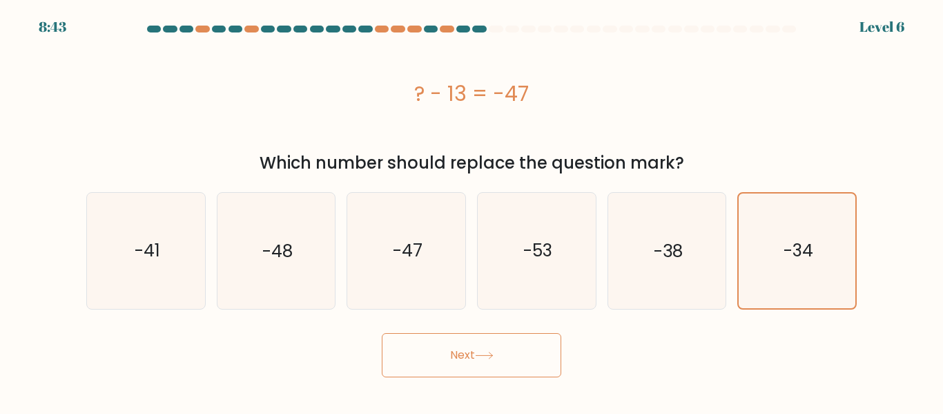
click at [477, 345] on button "Next" at bounding box center [472, 355] width 180 height 44
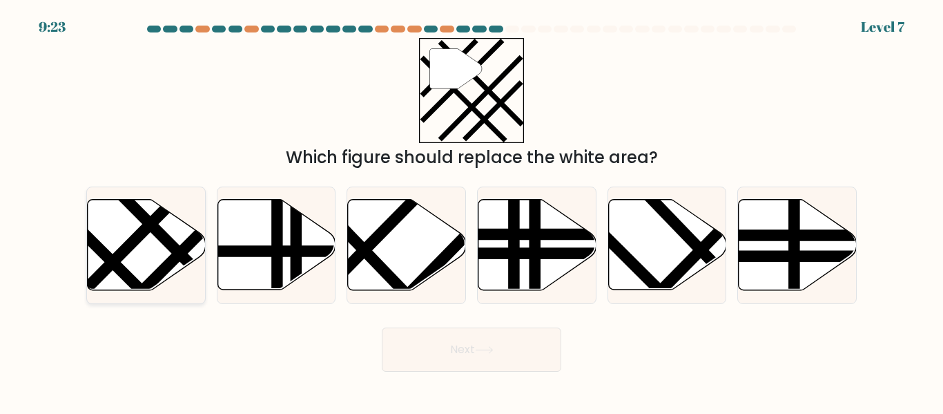
click at [164, 245] on line at bounding box center [203, 277] width 186 height 187
click at [472, 211] on input "a." at bounding box center [472, 208] width 1 height 3
radio input "true"
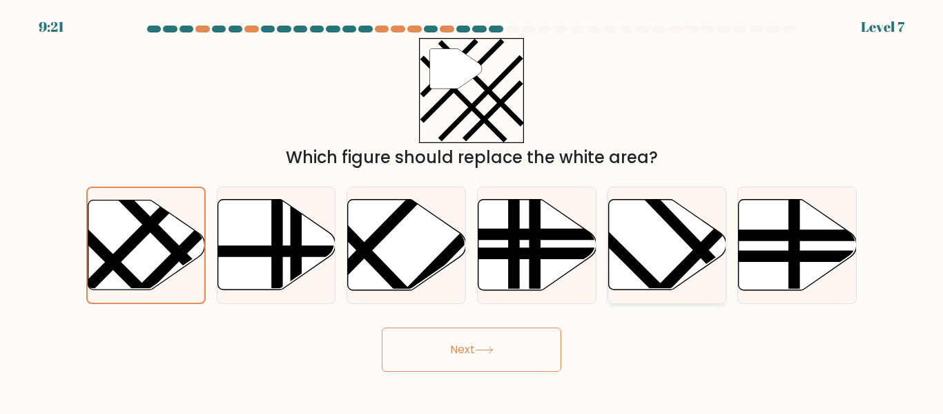
click at [669, 256] on icon at bounding box center [667, 245] width 118 height 90
click at [472, 211] on input "e." at bounding box center [472, 208] width 1 height 3
radio input "true"
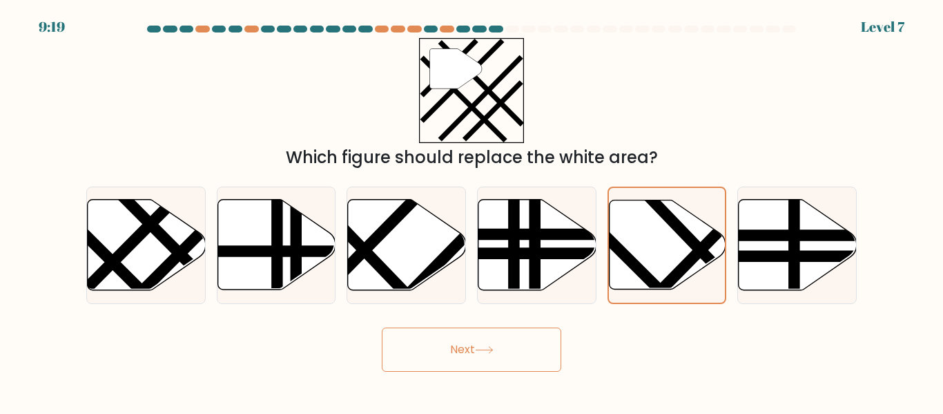
click at [472, 366] on button "Next" at bounding box center [472, 349] width 180 height 44
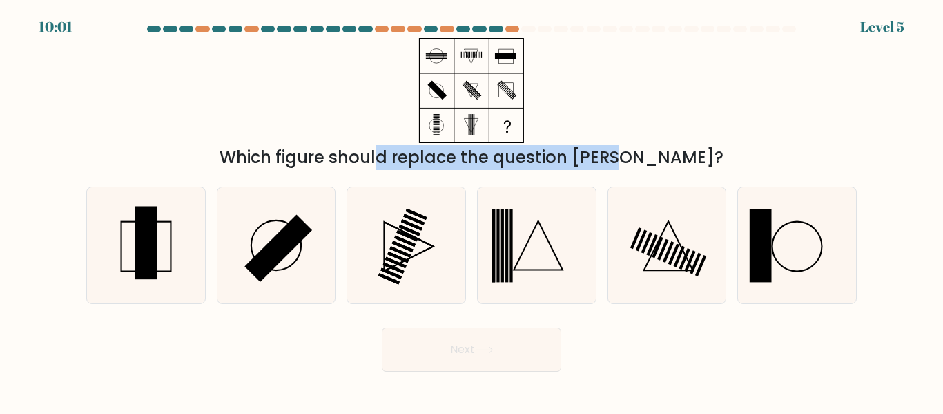
drag, startPoint x: 314, startPoint y: 165, endPoint x: 543, endPoint y: 153, distance: 228.9
click at [543, 153] on div "Which figure should replace the question mark?" at bounding box center [472, 157] width 754 height 25
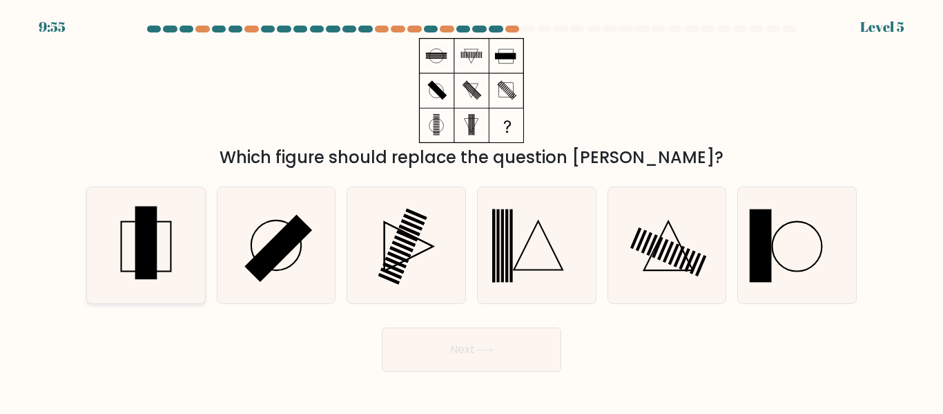
click at [146, 255] on rect at bounding box center [146, 242] width 22 height 73
click at [472, 211] on input "a." at bounding box center [472, 208] width 1 height 3
radio input "true"
click at [451, 359] on button "Next" at bounding box center [472, 349] width 180 height 44
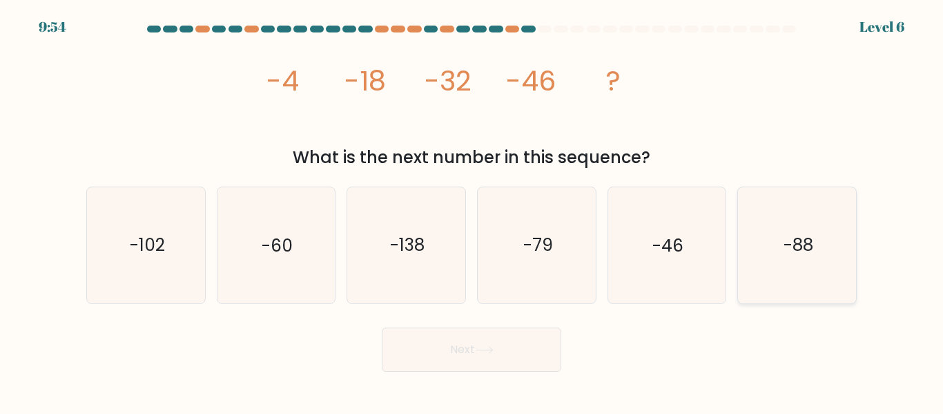
click at [820, 248] on icon "-88" at bounding box center [797, 244] width 115 height 115
click at [472, 211] on input "f. -88" at bounding box center [472, 208] width 1 height 3
radio input "true"
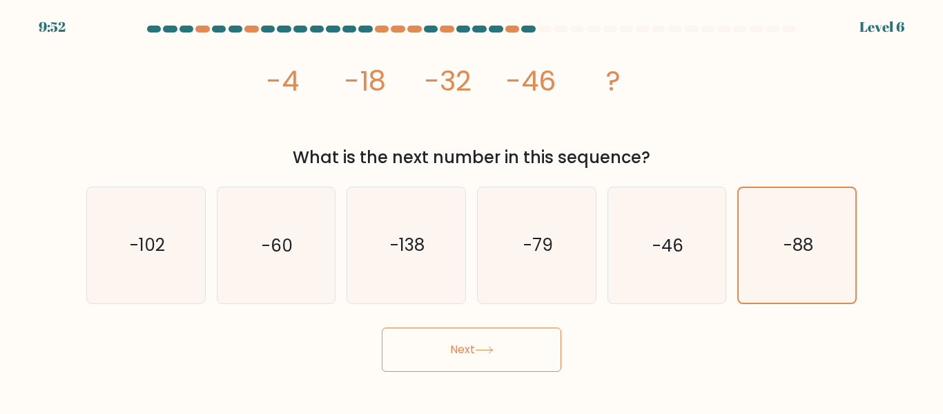
click at [535, 355] on button "Next" at bounding box center [472, 349] width 180 height 44
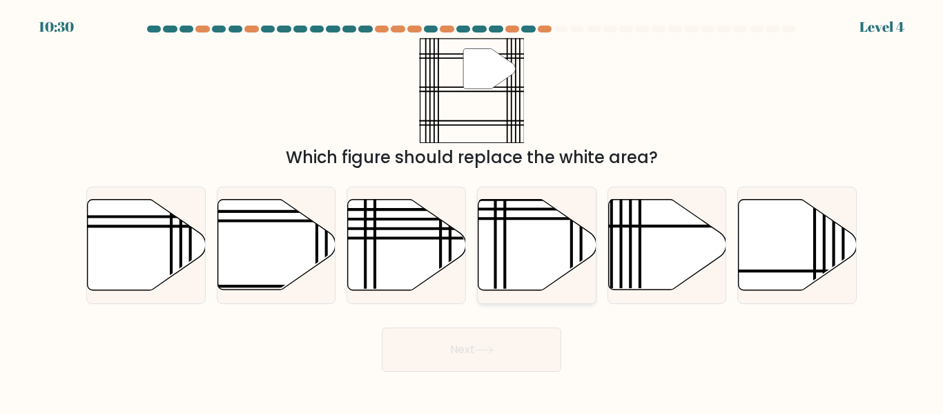
click at [488, 241] on icon at bounding box center [538, 245] width 118 height 90
click at [472, 211] on input "d." at bounding box center [472, 208] width 1 height 3
radio input "true"
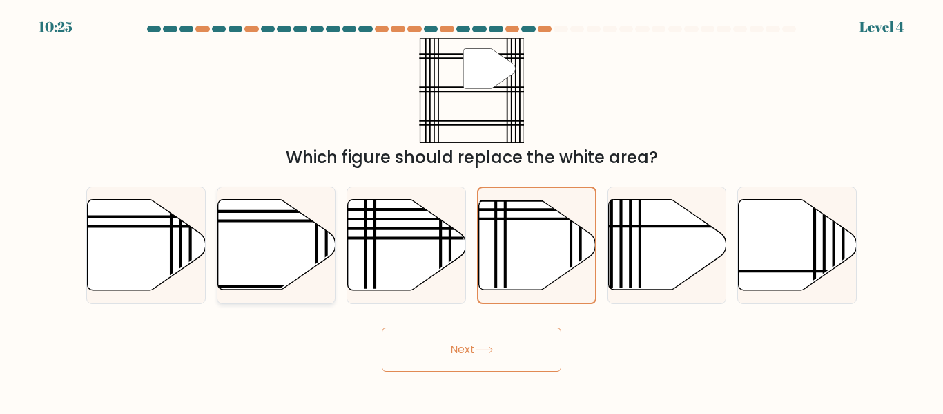
click at [257, 249] on icon at bounding box center [277, 245] width 118 height 90
click at [472, 211] on input "b." at bounding box center [472, 208] width 1 height 3
radio input "true"
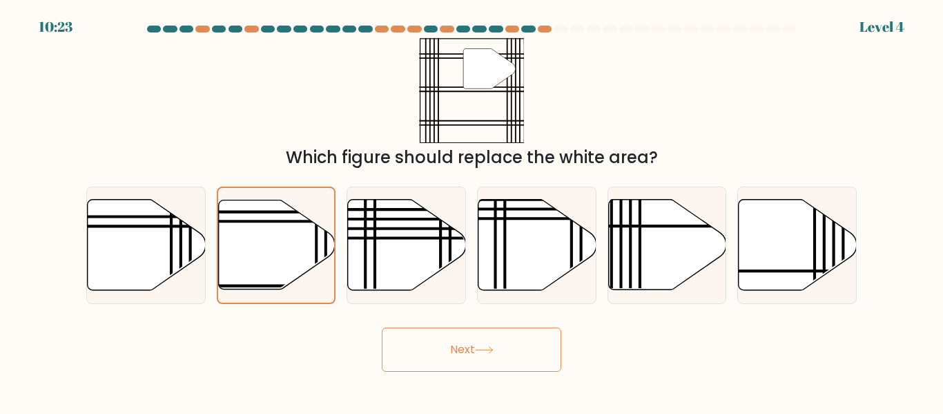
click at [465, 353] on button "Next" at bounding box center [472, 349] width 180 height 44
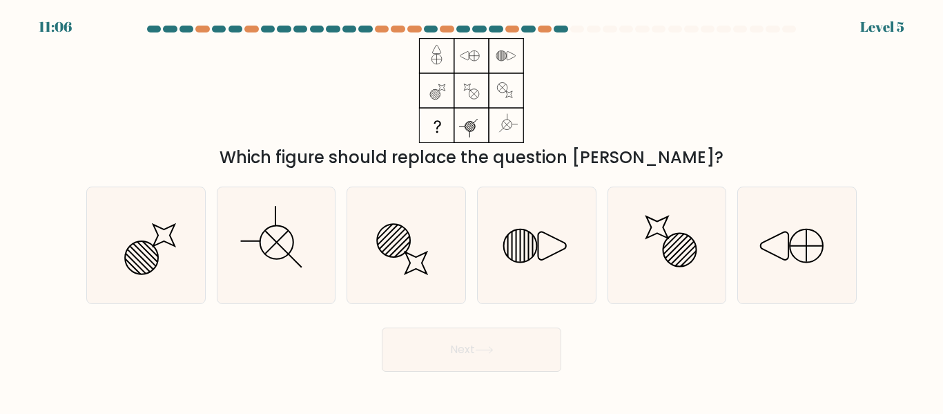
click at [325, 157] on div "Which figure should replace the question mark?" at bounding box center [472, 157] width 754 height 25
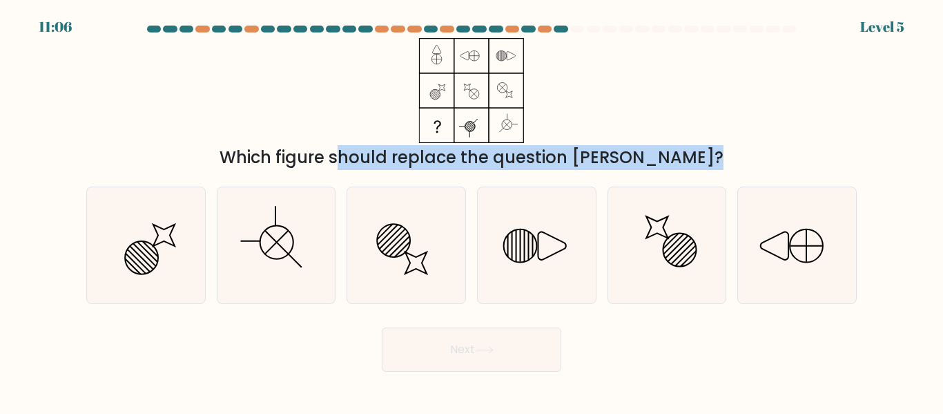
click at [325, 157] on div "Which figure should replace the question mark?" at bounding box center [472, 157] width 754 height 25
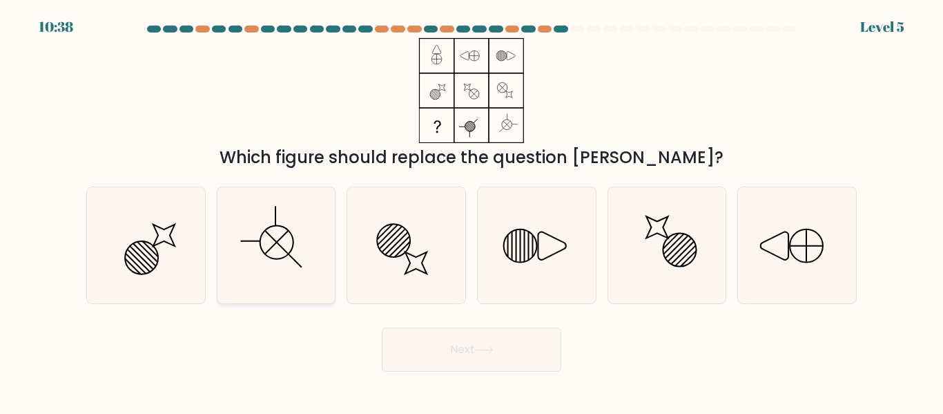
click at [322, 256] on icon at bounding box center [275, 244] width 115 height 115
click at [472, 211] on input "b." at bounding box center [472, 208] width 1 height 3
radio input "true"
click at [758, 233] on icon at bounding box center [797, 244] width 115 height 115
click at [472, 211] on input "f." at bounding box center [472, 208] width 1 height 3
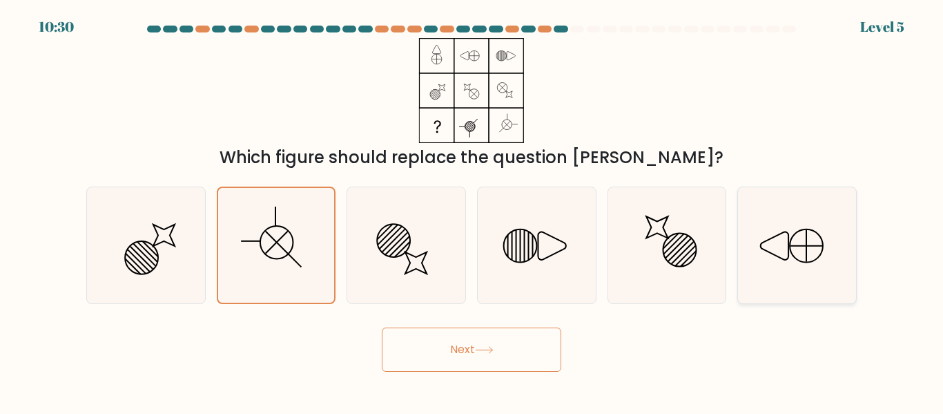
radio input "true"
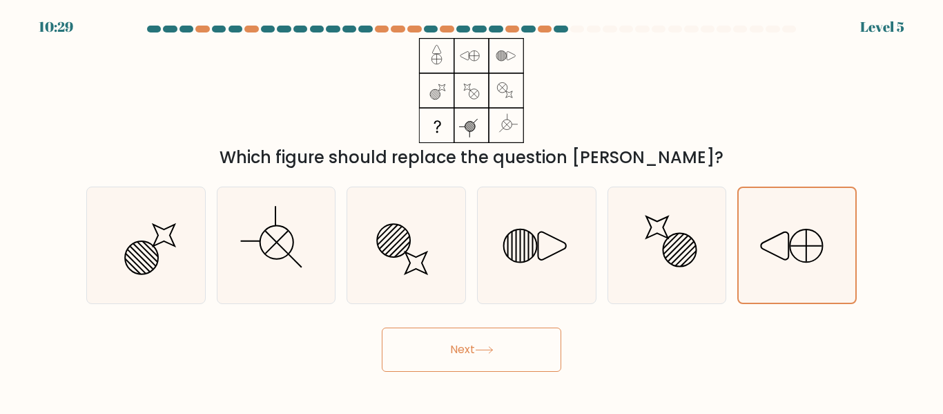
click at [536, 363] on button "Next" at bounding box center [472, 349] width 180 height 44
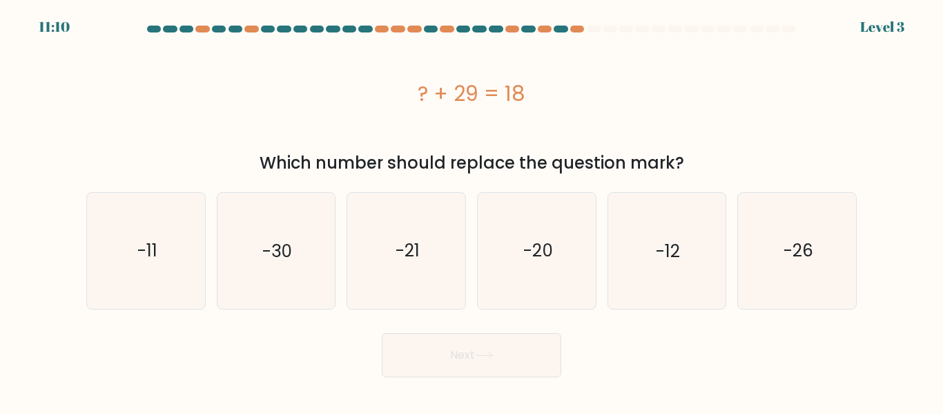
drag, startPoint x: 408, startPoint y: 89, endPoint x: 596, endPoint y: 106, distance: 188.6
click at [596, 106] on div "? + 29 = 18" at bounding box center [471, 93] width 771 height 31
drag, startPoint x: 414, startPoint y: 148, endPoint x: 658, endPoint y: 155, distance: 244.5
click at [658, 155] on div "? + 29 = 18 Which number should replace the question mark?" at bounding box center [471, 106] width 787 height 137
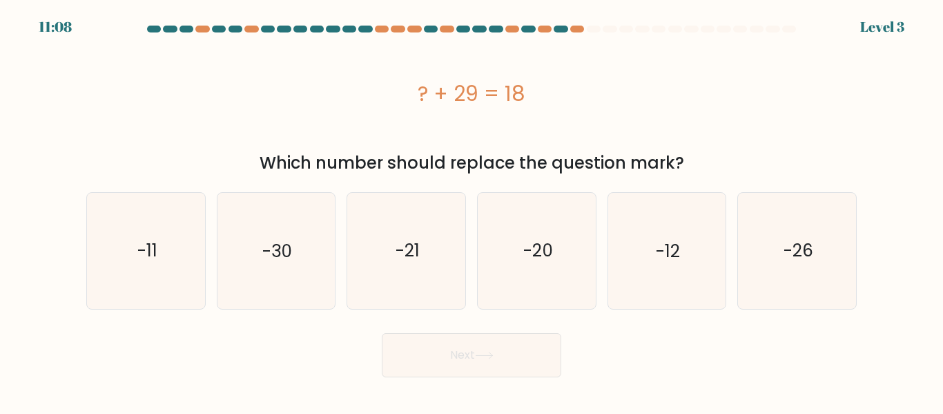
click at [658, 155] on div "Which number should replace the question mark?" at bounding box center [472, 163] width 754 height 25
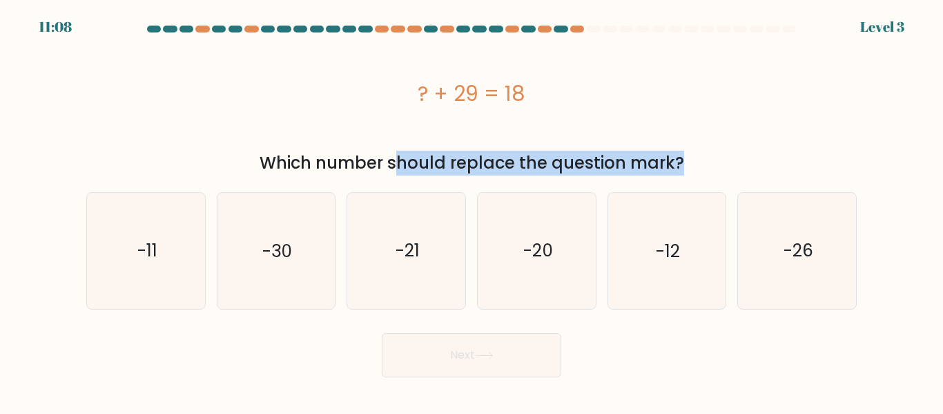
click at [658, 155] on div "Which number should replace the question mark?" at bounding box center [472, 163] width 754 height 25
click at [410, 164] on div "Which number should replace the question mark?" at bounding box center [472, 163] width 754 height 25
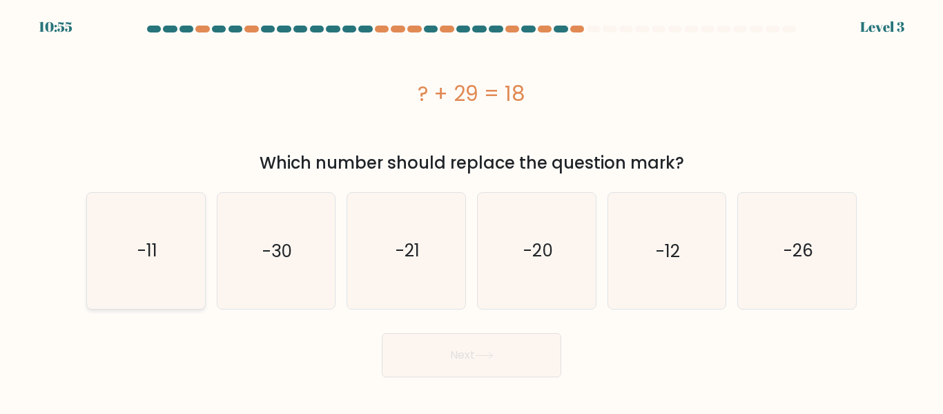
click at [179, 254] on icon "-11" at bounding box center [145, 250] width 115 height 115
click at [472, 211] on input "a. -11" at bounding box center [472, 208] width 1 height 3
radio input "true"
click at [438, 356] on button "Next" at bounding box center [472, 355] width 180 height 44
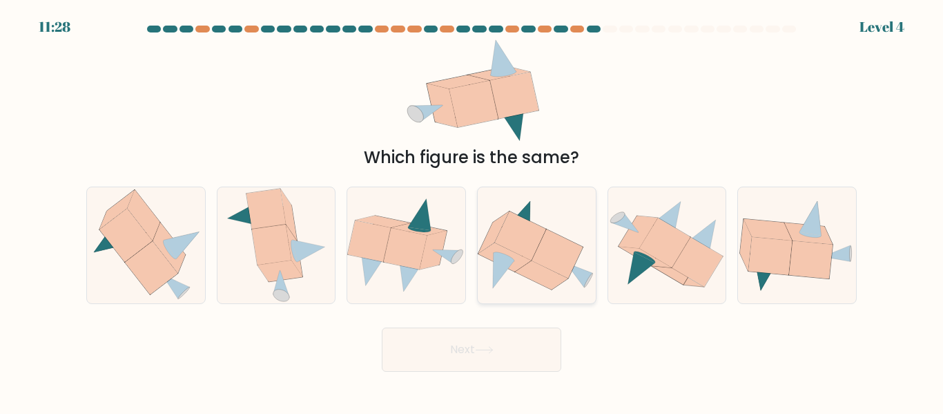
click at [537, 267] on icon at bounding box center [541, 274] width 52 height 29
click at [472, 211] on input "d." at bounding box center [472, 208] width 1 height 3
radio input "true"
click at [472, 353] on button "Next" at bounding box center [472, 349] width 180 height 44
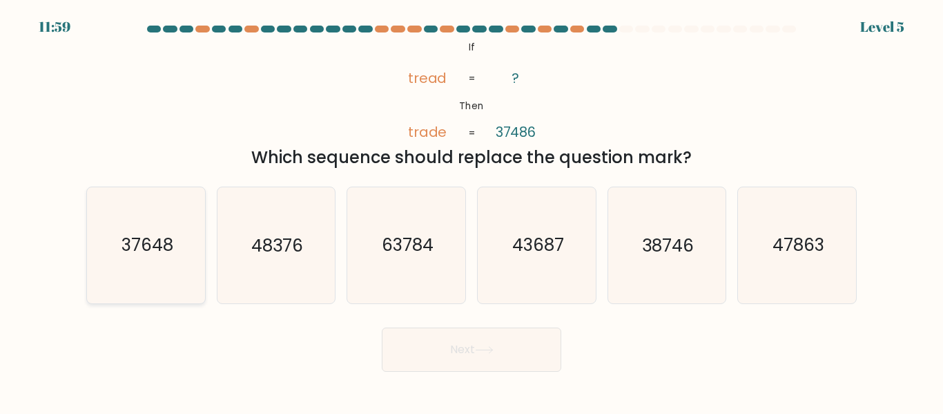
click at [175, 287] on icon "37648" at bounding box center [145, 244] width 115 height 115
click at [472, 211] on input "a. 37648" at bounding box center [472, 208] width 1 height 3
radio input "true"
click at [484, 355] on button "Next" at bounding box center [472, 349] width 180 height 44
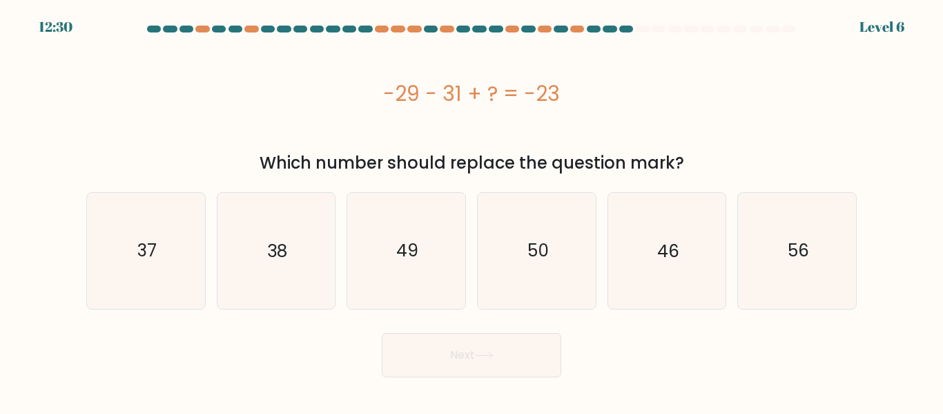
click at [349, 166] on div "Which number should replace the question mark?" at bounding box center [472, 163] width 754 height 25
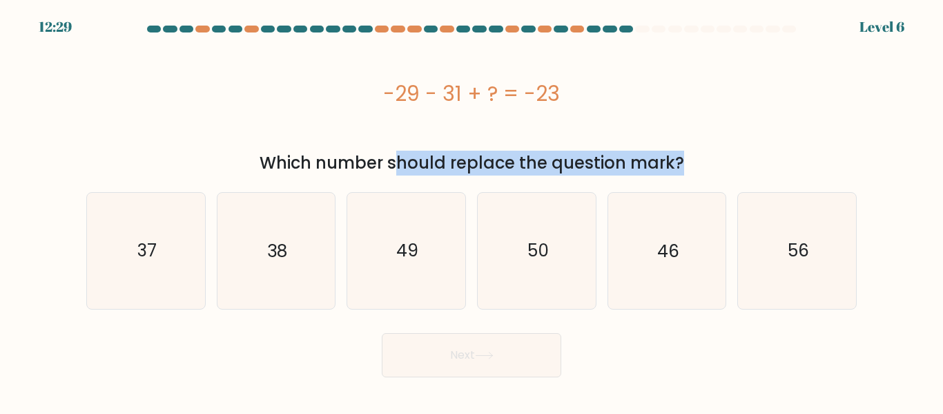
click at [349, 166] on div "Which number should replace the question mark?" at bounding box center [472, 163] width 754 height 25
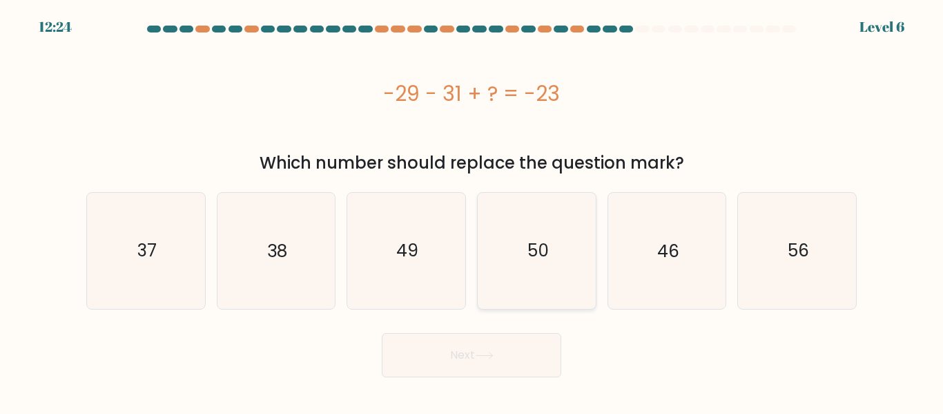
click at [495, 258] on icon "50" at bounding box center [536, 250] width 115 height 115
click at [472, 211] on input "d. 50" at bounding box center [472, 208] width 1 height 3
radio input "true"
click at [485, 360] on button "Next" at bounding box center [472, 355] width 180 height 44
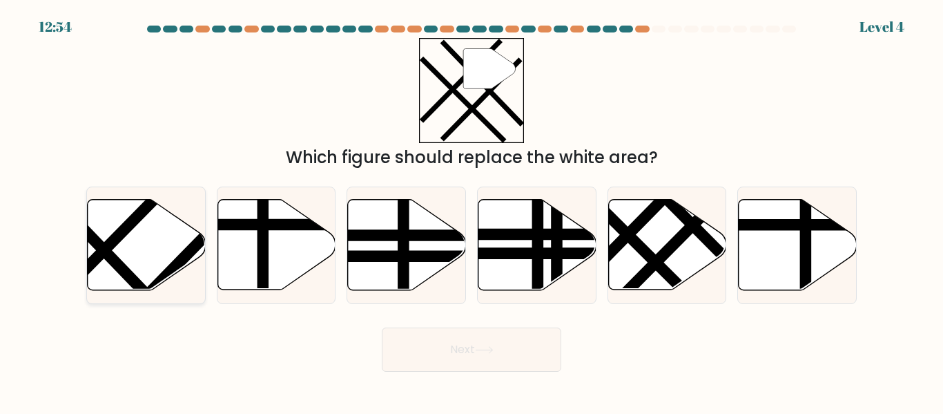
click at [177, 260] on line at bounding box center [127, 315] width 177 height 182
click at [472, 211] on input "a." at bounding box center [472, 208] width 1 height 3
radio input "true"
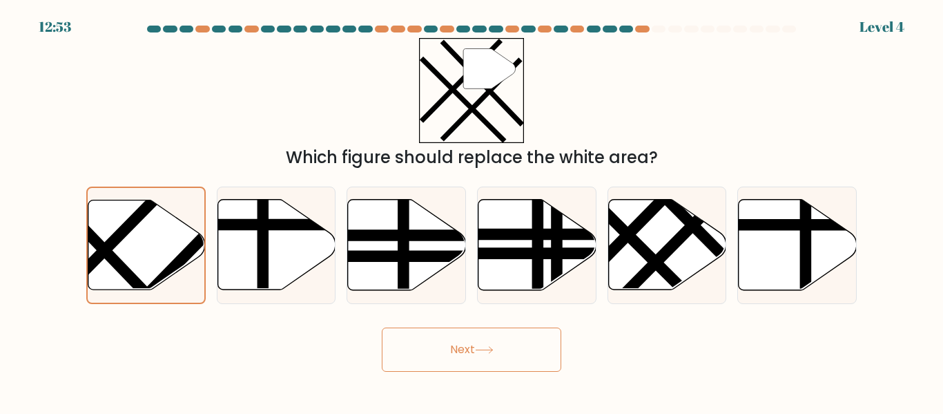
click at [445, 372] on body "12:53 Level 4" at bounding box center [471, 207] width 943 height 414
click at [450, 367] on button "Next" at bounding box center [472, 349] width 180 height 44
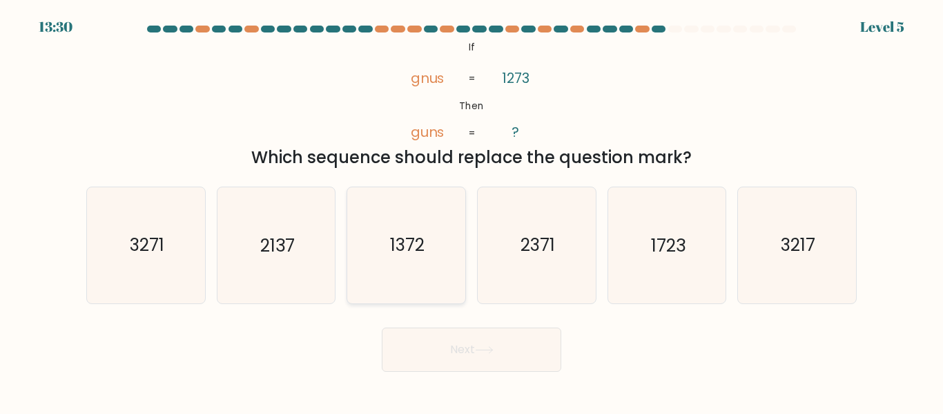
click at [434, 241] on icon "1372" at bounding box center [406, 244] width 115 height 115
click at [472, 211] on input "c. 1372" at bounding box center [472, 208] width 1 height 3
radio input "true"
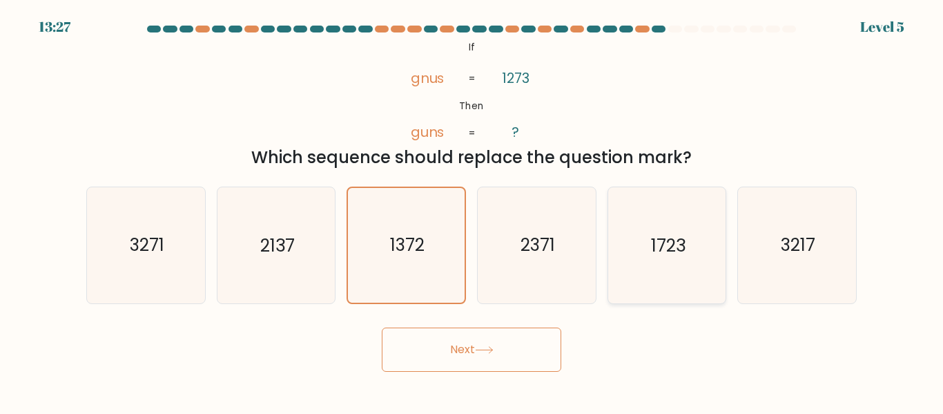
click at [619, 249] on icon "1723" at bounding box center [666, 244] width 115 height 115
click at [472, 211] on input "e. 1723" at bounding box center [472, 208] width 1 height 3
radio input "true"
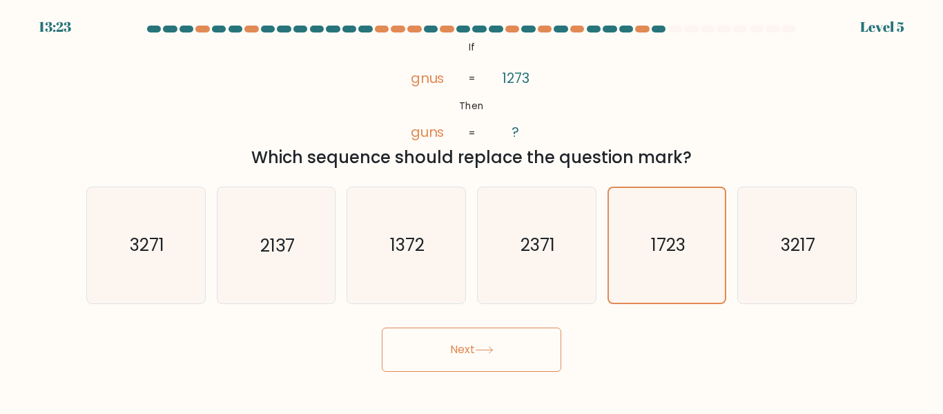
click at [488, 366] on button "Next" at bounding box center [472, 349] width 180 height 44
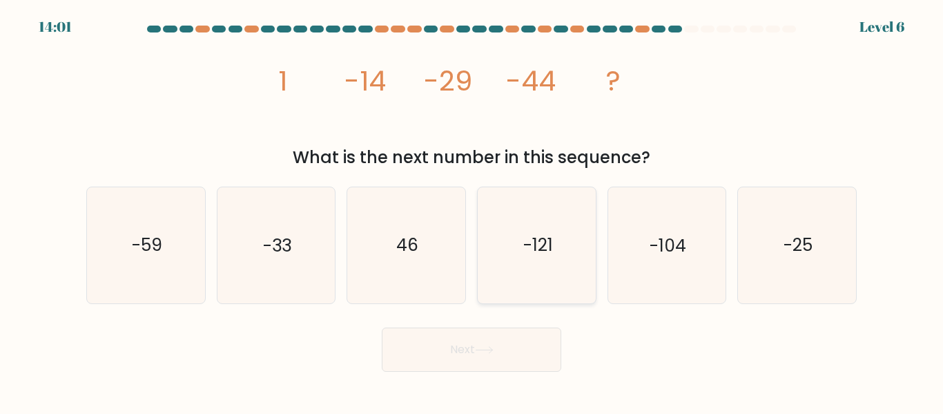
click at [526, 255] on text "-121" at bounding box center [538, 245] width 30 height 24
click at [472, 211] on input "d. -121" at bounding box center [472, 208] width 1 height 3
radio input "true"
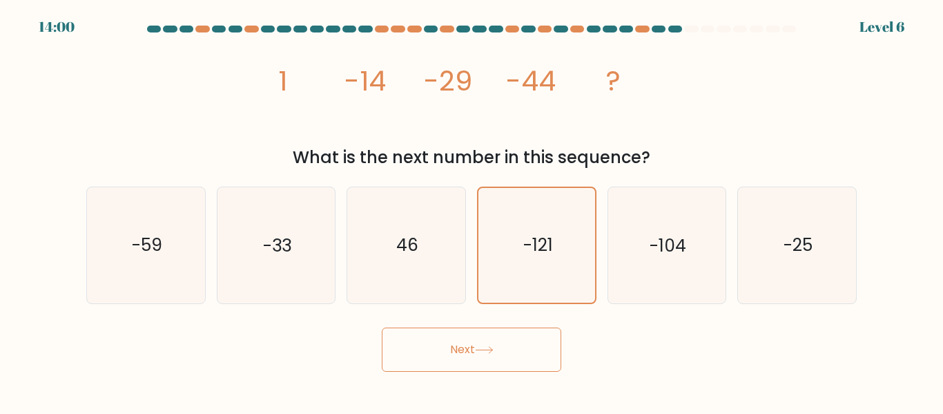
click at [481, 331] on button "Next" at bounding box center [472, 349] width 180 height 44
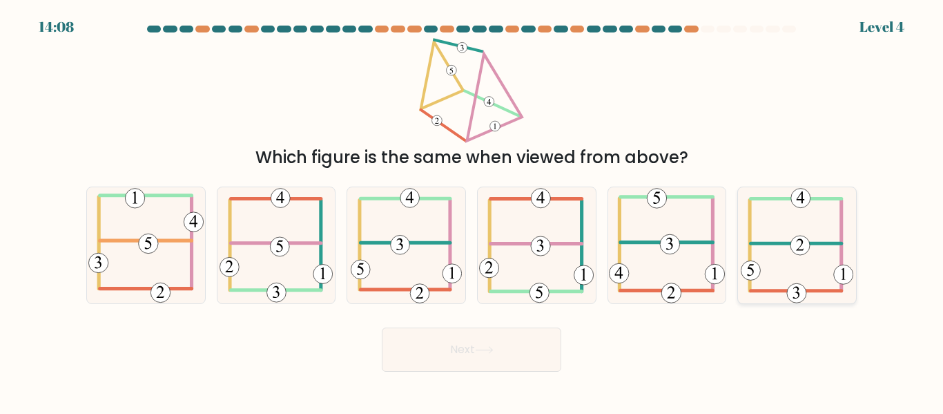
click at [806, 220] on icon at bounding box center [797, 244] width 113 height 115
click at [472, 211] on input "f." at bounding box center [472, 208] width 1 height 3
radio input "true"
click at [490, 352] on icon at bounding box center [484, 350] width 19 height 8
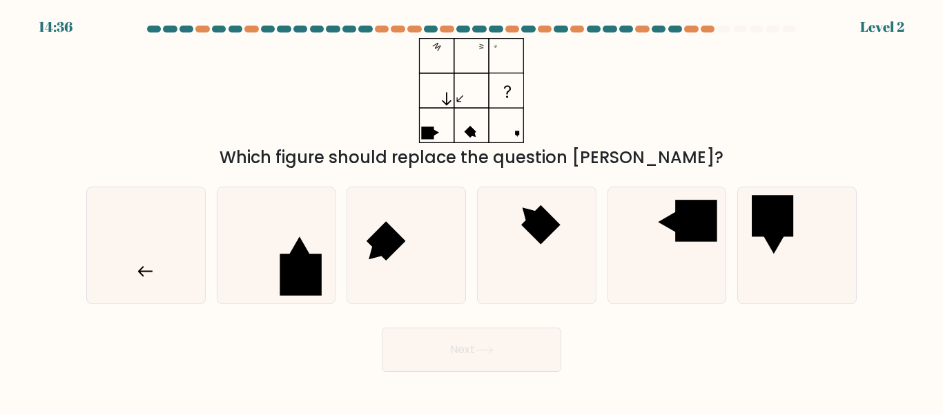
click at [331, 155] on div "Which figure should replace the question mark?" at bounding box center [472, 157] width 754 height 25
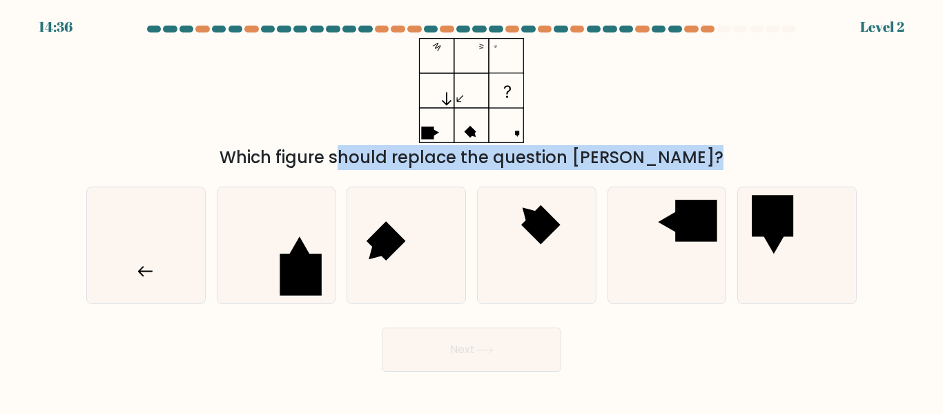
click at [331, 155] on div "Which figure should replace the question mark?" at bounding box center [472, 157] width 754 height 25
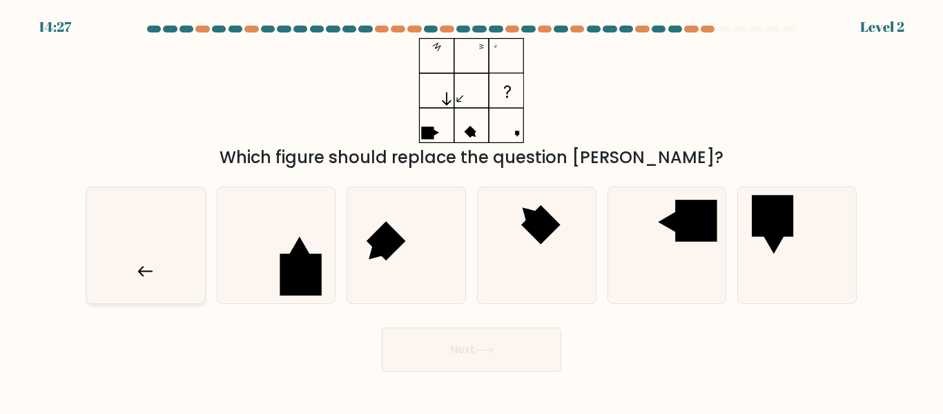
click at [133, 279] on icon at bounding box center [145, 244] width 115 height 115
click at [472, 211] on input "a." at bounding box center [472, 208] width 1 height 3
radio input "true"
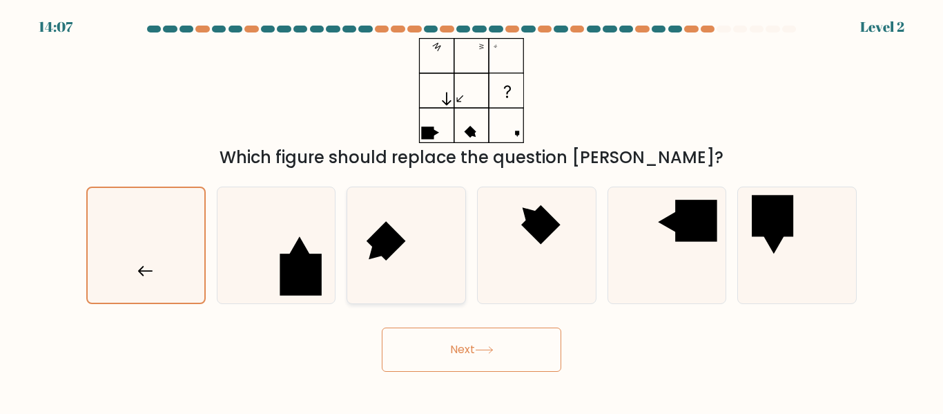
click at [386, 257] on rect at bounding box center [386, 241] width 39 height 39
click at [472, 211] on input "c." at bounding box center [472, 208] width 1 height 3
radio input "true"
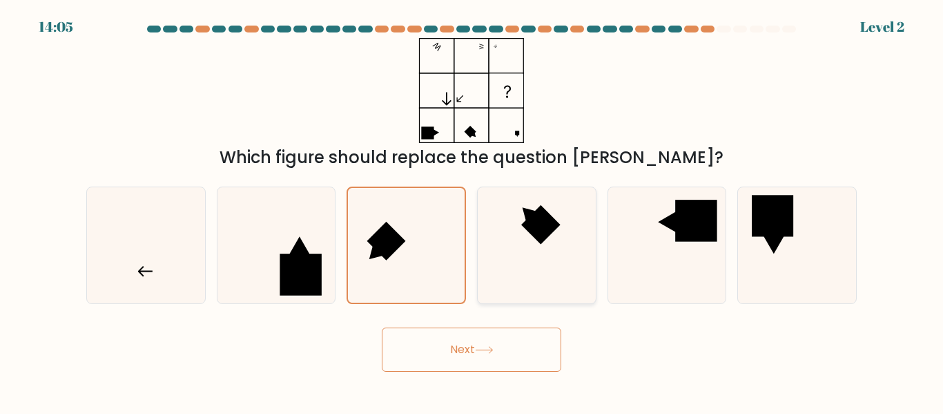
click at [516, 268] on icon at bounding box center [536, 244] width 115 height 115
click at [472, 211] on input "d." at bounding box center [472, 208] width 1 height 3
radio input "true"
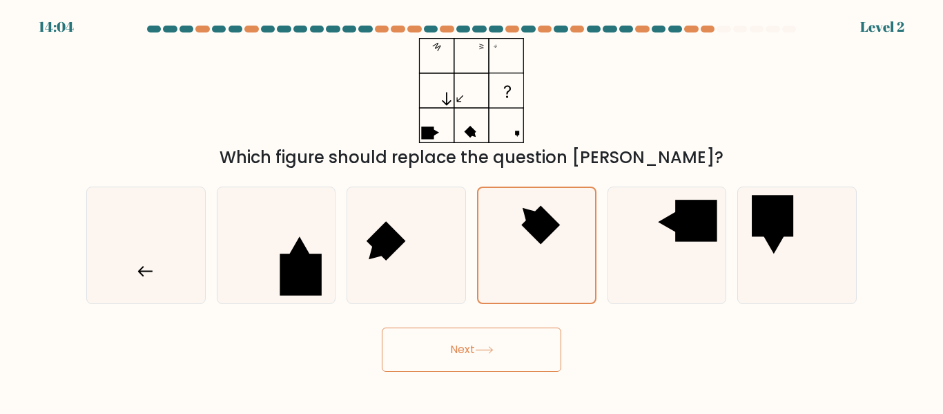
click at [528, 340] on button "Next" at bounding box center [472, 349] width 180 height 44
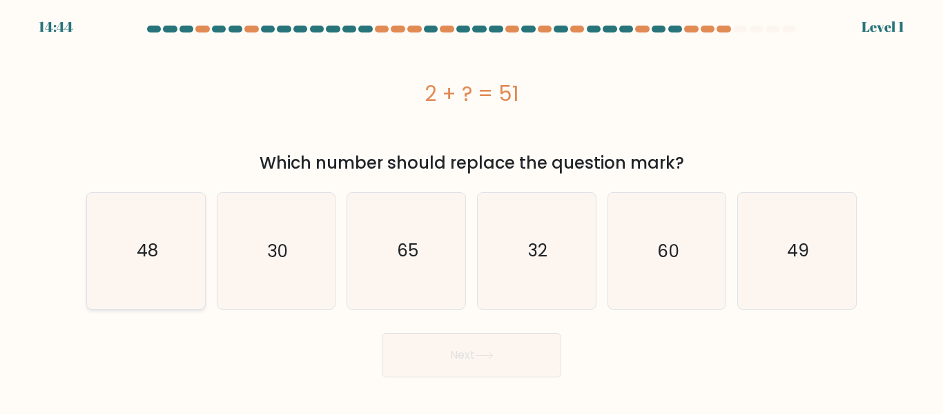
click at [175, 287] on icon "48" at bounding box center [145, 250] width 115 height 115
click at [472, 211] on input "a. 48" at bounding box center [472, 208] width 1 height 3
radio input "true"
click at [415, 354] on button "Next" at bounding box center [472, 355] width 180 height 44
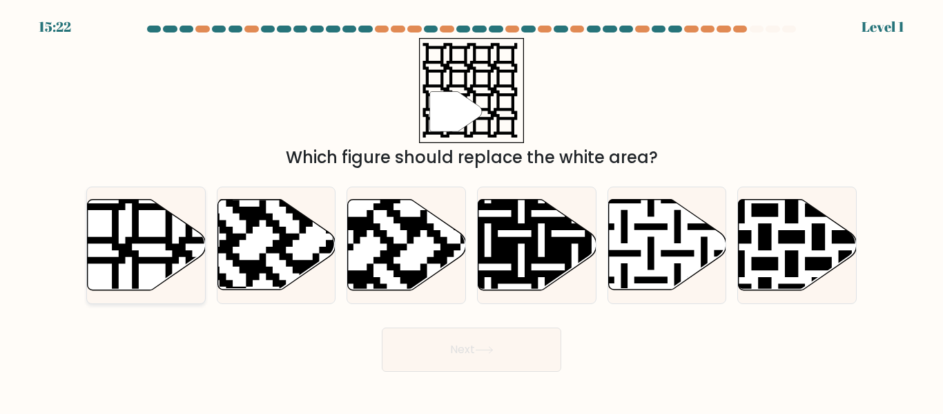
click at [165, 247] on icon at bounding box center [147, 245] width 118 height 90
click at [472, 211] on input "a." at bounding box center [472, 208] width 1 height 3
radio input "true"
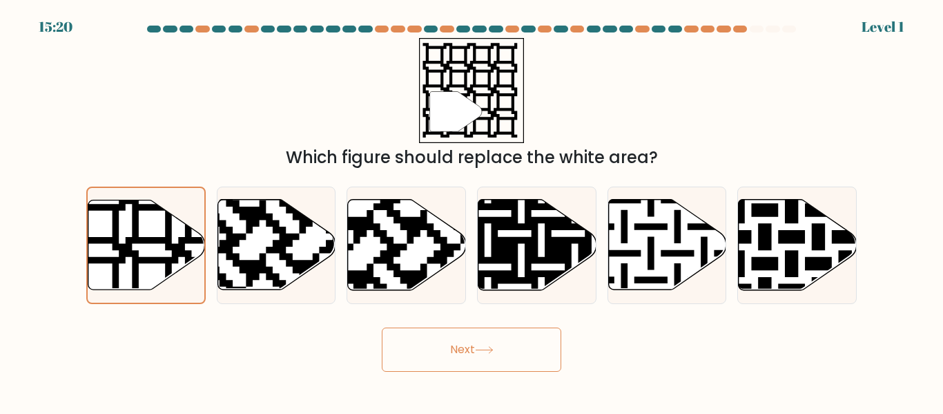
click at [447, 354] on button "Next" at bounding box center [472, 349] width 180 height 44
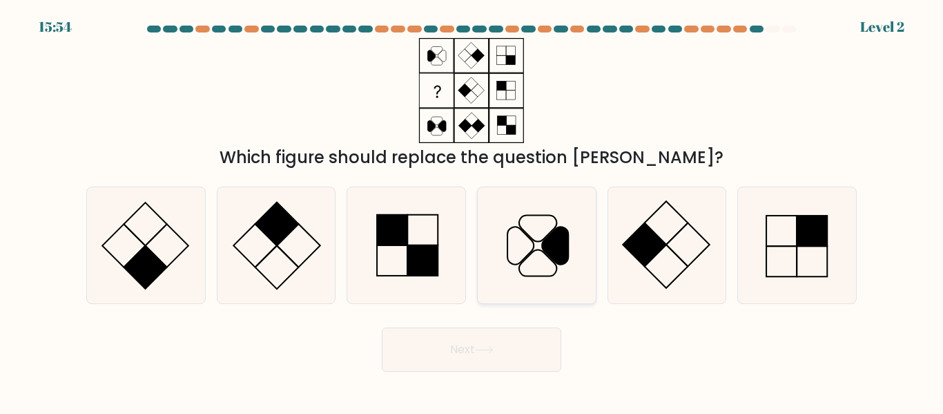
click at [548, 253] on icon at bounding box center [555, 245] width 26 height 37
click at [472, 211] on input "d." at bounding box center [472, 208] width 1 height 3
radio input "true"
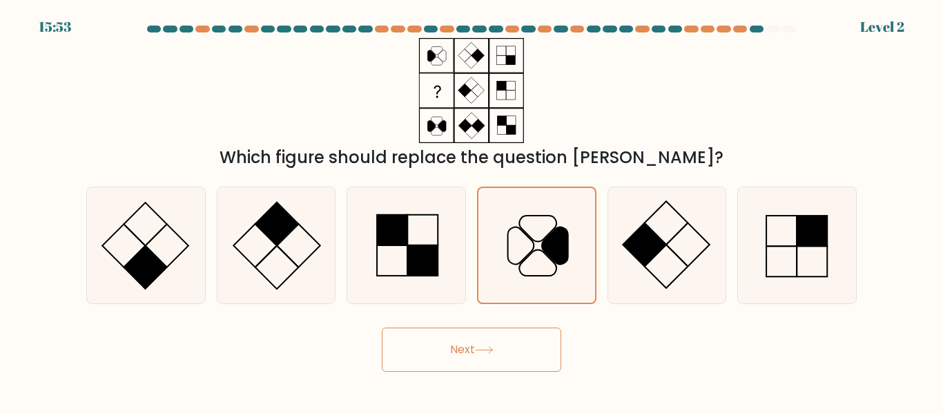
click at [512, 347] on button "Next" at bounding box center [472, 349] width 180 height 44
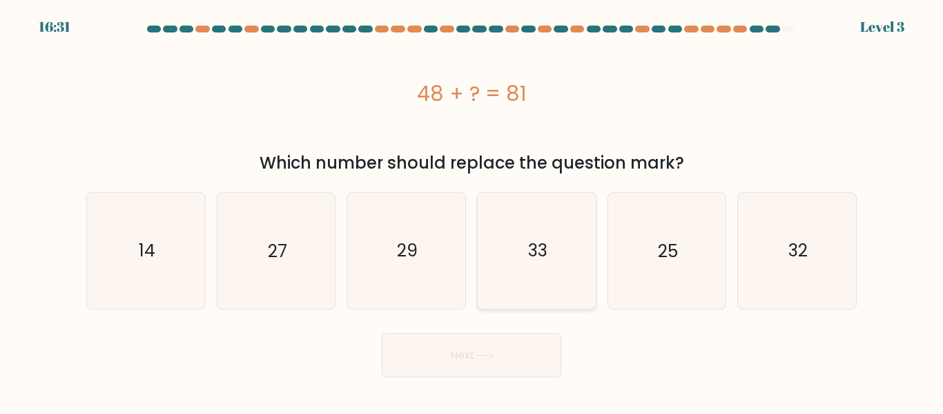
click at [547, 260] on text "33" at bounding box center [537, 250] width 19 height 24
click at [472, 211] on input "d. 33" at bounding box center [472, 208] width 1 height 3
radio input "true"
click at [478, 352] on button "Next" at bounding box center [472, 355] width 180 height 44
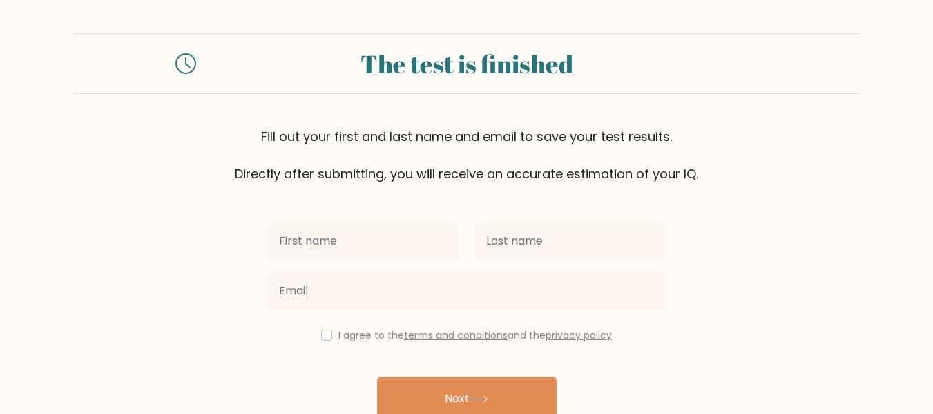
scroll to position [71, 0]
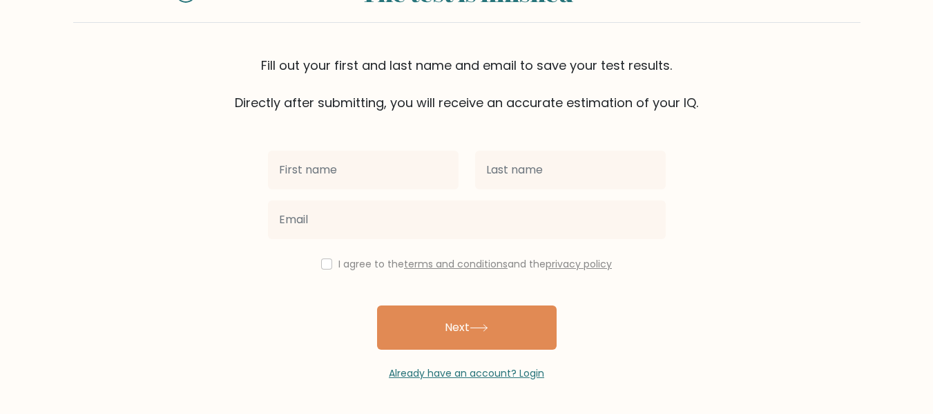
click at [329, 283] on div "I agree to the terms and conditions and the privacy policy Next Already have an…" at bounding box center [467, 246] width 414 height 269
click at [328, 264] on input "checkbox" at bounding box center [326, 263] width 11 height 11
checkbox input "true"
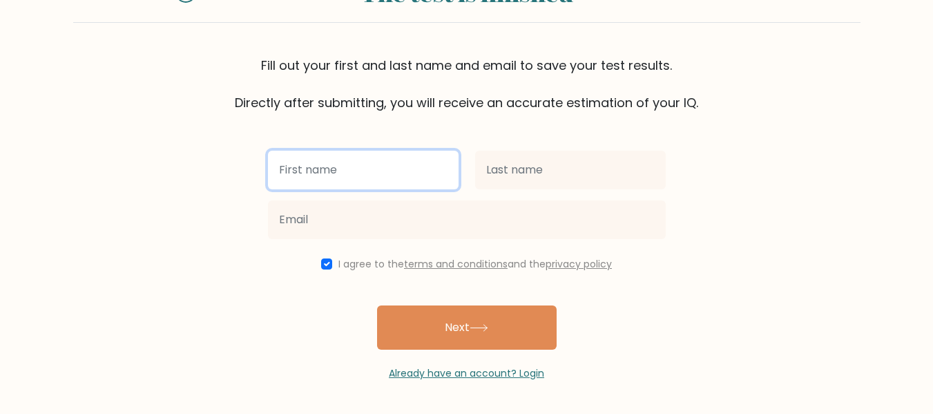
click at [329, 182] on input "text" at bounding box center [363, 170] width 191 height 39
type input "Aayush"
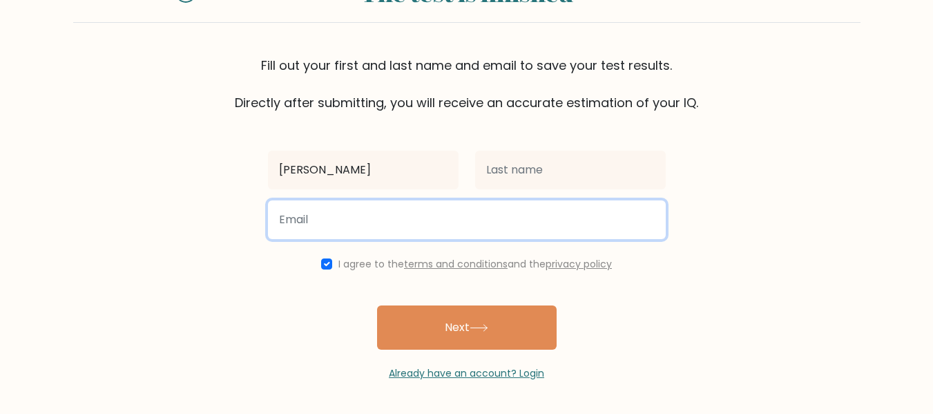
click at [323, 232] on input "email" at bounding box center [467, 219] width 398 height 39
type input "kylettok1999@gmail.com"
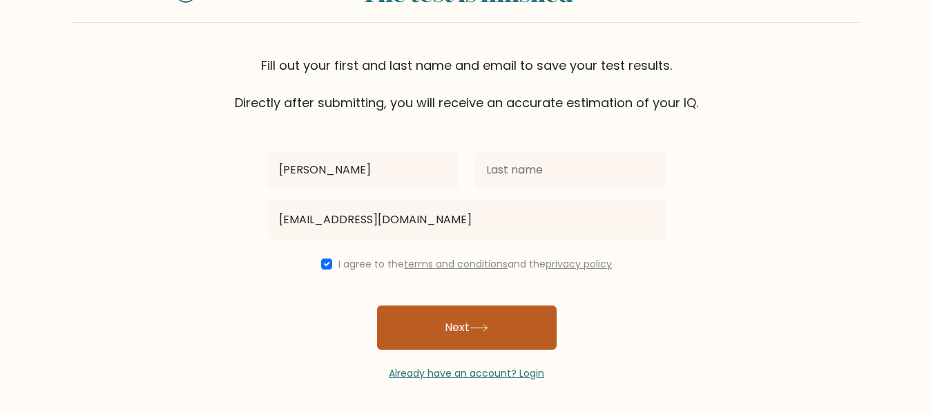
click at [452, 331] on button "Next" at bounding box center [467, 327] width 180 height 44
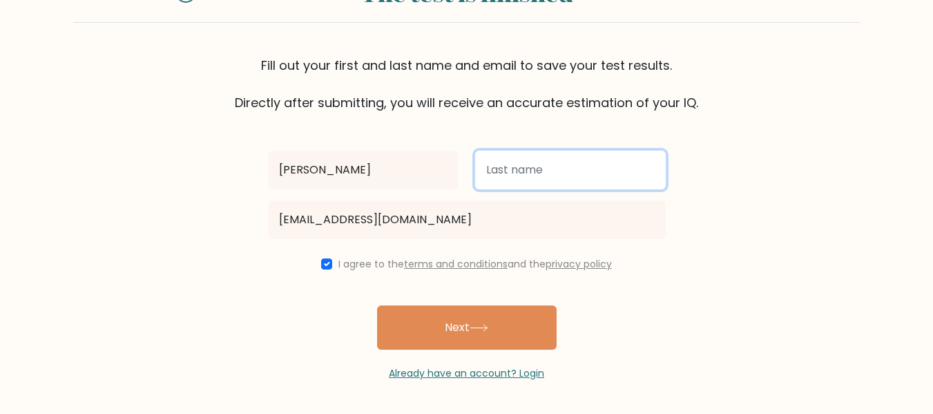
click at [540, 175] on input "text" at bounding box center [570, 170] width 191 height 39
type input "R"
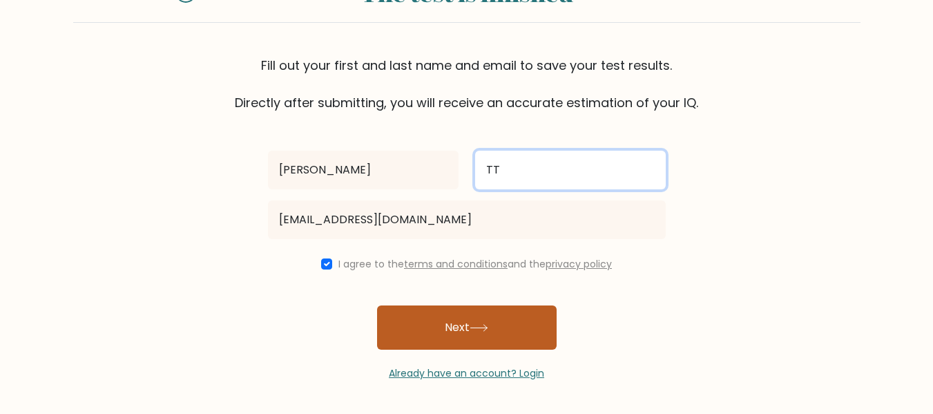
type input "TT"
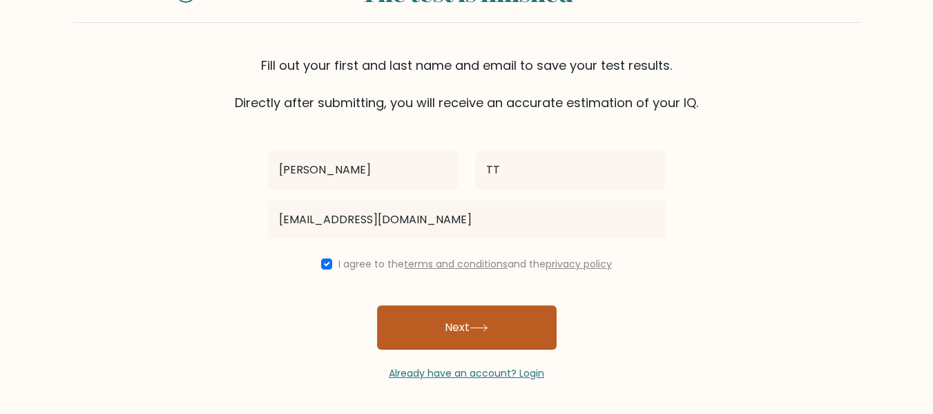
click at [499, 318] on button "Next" at bounding box center [467, 327] width 180 height 44
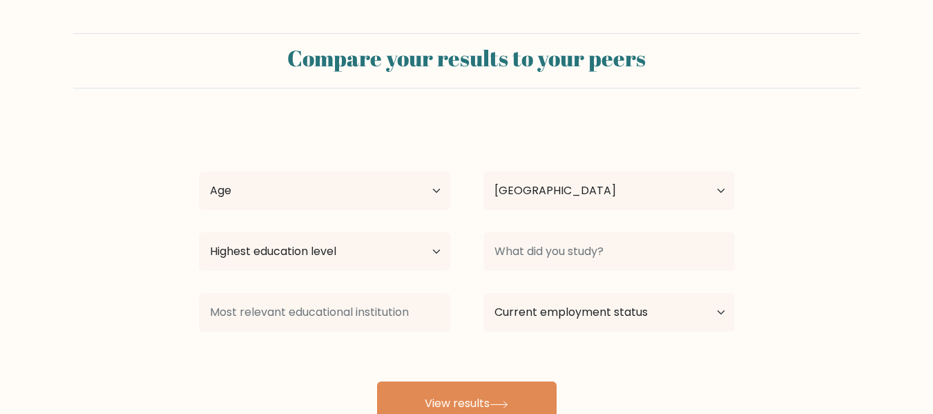
select select "IN"
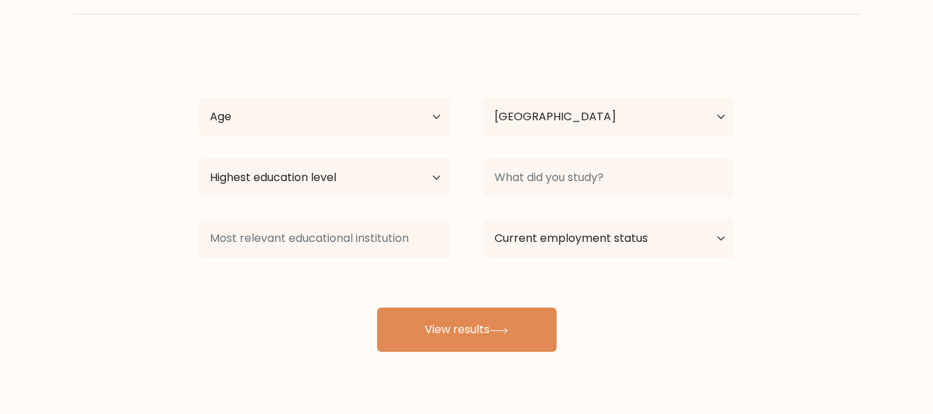
scroll to position [77, 0]
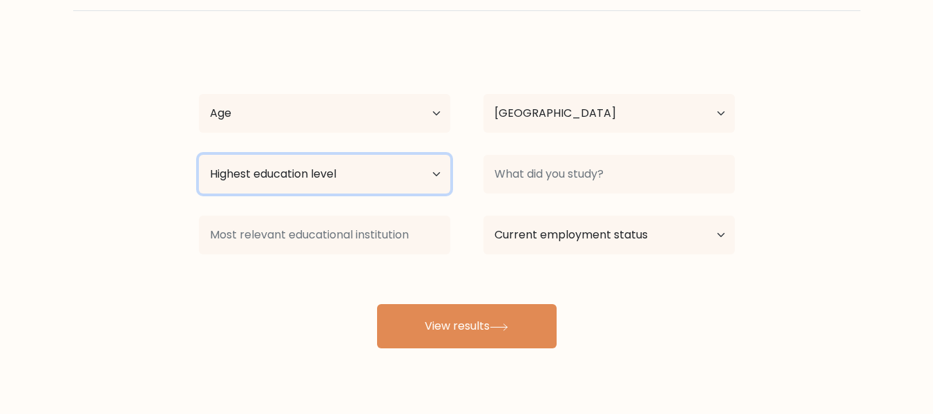
click at [389, 184] on select "Highest education level No schooling Primary Lower Secondary Upper Secondary Oc…" at bounding box center [324, 174] width 251 height 39
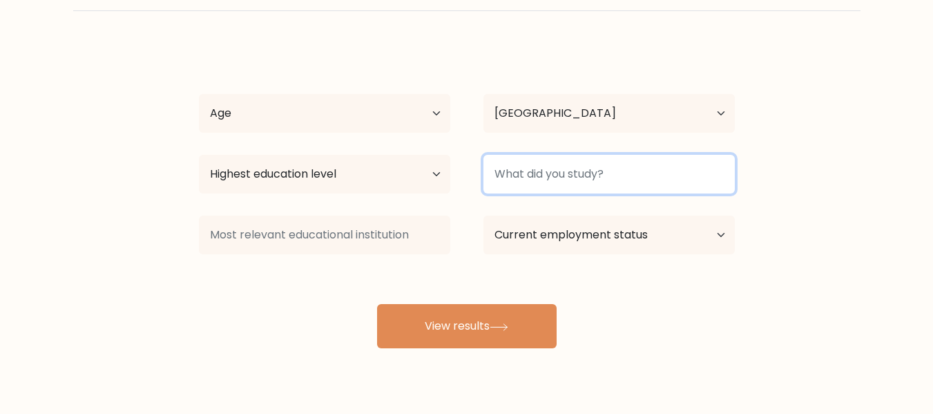
click at [543, 179] on input at bounding box center [608, 174] width 251 height 39
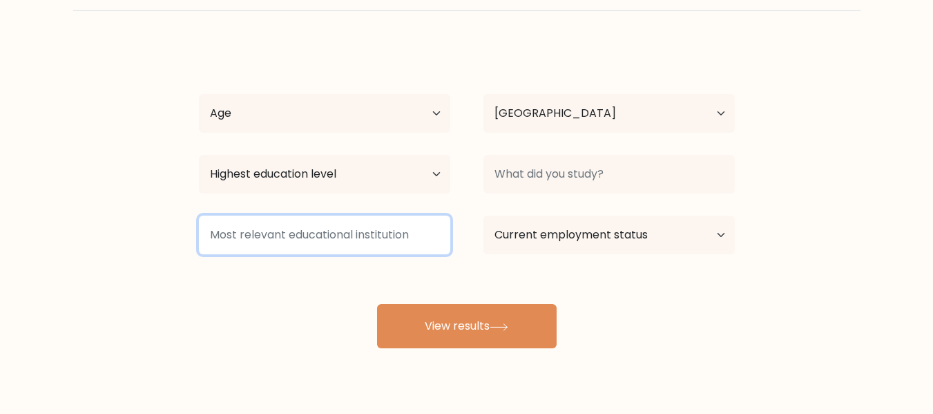
click at [381, 222] on input at bounding box center [324, 234] width 251 height 39
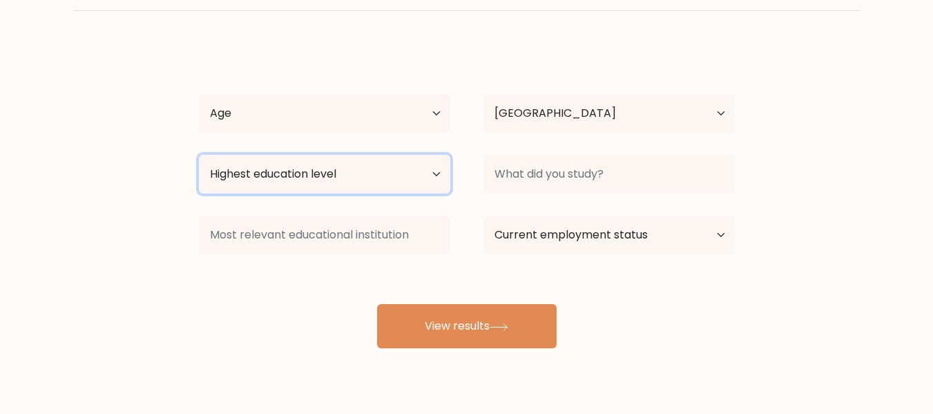
click at [359, 192] on select "Highest education level No schooling Primary Lower Secondary Upper Secondary Oc…" at bounding box center [324, 174] width 251 height 39
select select "upper_secondary"
click at [199, 155] on select "Highest education level No schooling Primary Lower Secondary Upper Secondary Oc…" at bounding box center [324, 174] width 251 height 39
click at [305, 192] on select "Highest education level No schooling Primary Lower Secondary Upper Secondary Oc…" at bounding box center [324, 174] width 251 height 39
click at [332, 171] on select "Highest education level No schooling Primary Lower Secondary Upper Secondary Oc…" at bounding box center [324, 174] width 251 height 39
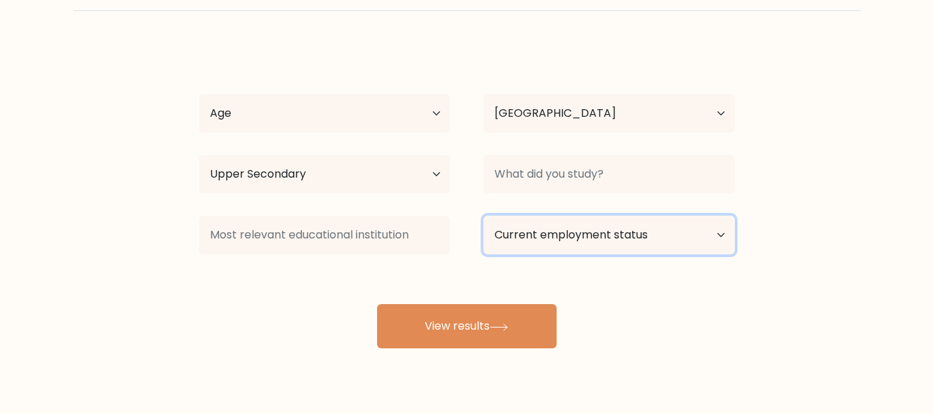
drag, startPoint x: 579, startPoint y: 254, endPoint x: 548, endPoint y: 294, distance: 50.7
click at [548, 294] on div "Aayush TT Age Under 18 years old 18-24 years old 25-34 years old 35-44 years ol…" at bounding box center [467, 196] width 552 height 304
select select "student"
click at [483, 215] on select "Current employment status Employed Student Retired Other / prefer not to answer" at bounding box center [608, 234] width 251 height 39
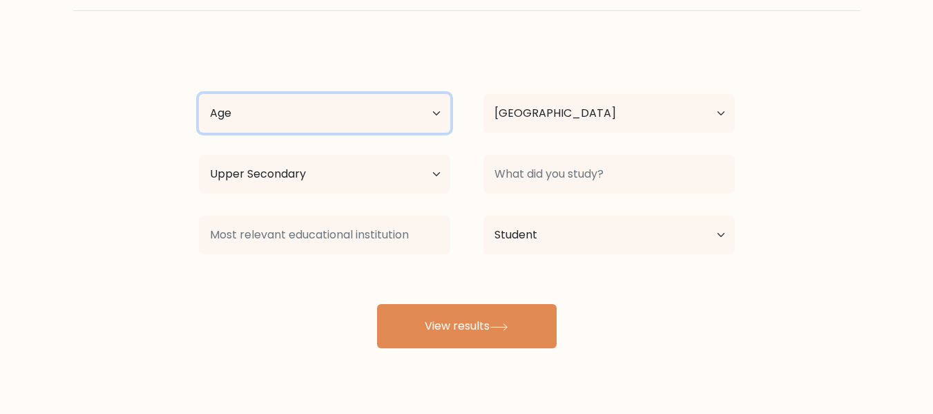
click at [392, 127] on select "Age Under 18 years old 18-24 years old 25-34 years old 35-44 years old 45-54 ye…" at bounding box center [324, 113] width 251 height 39
select select "min_18"
click at [199, 94] on select "Age Under 18 years old 18-24 years old 25-34 years old 35-44 years old 45-54 ye…" at bounding box center [324, 113] width 251 height 39
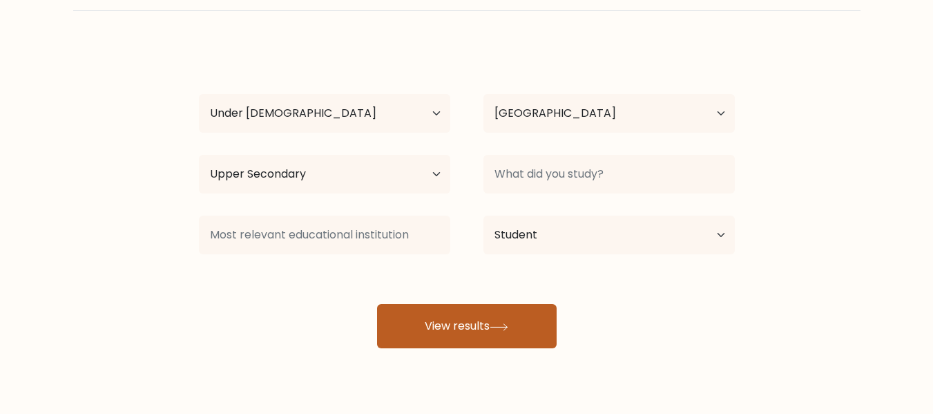
click at [471, 340] on button "View results" at bounding box center [467, 326] width 180 height 44
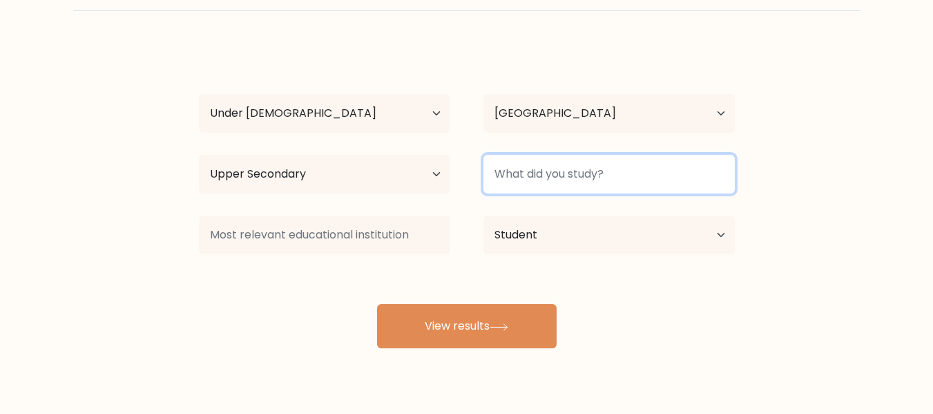
type input "S"
type input "P"
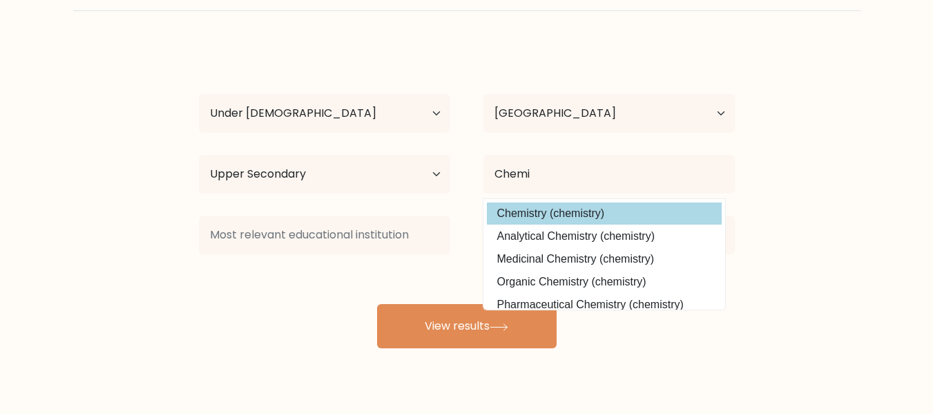
click at [574, 212] on div "Aayush TT Age Under 18 years old 18-24 years old 25-34 years old 35-44 years ol…" at bounding box center [467, 196] width 552 height 304
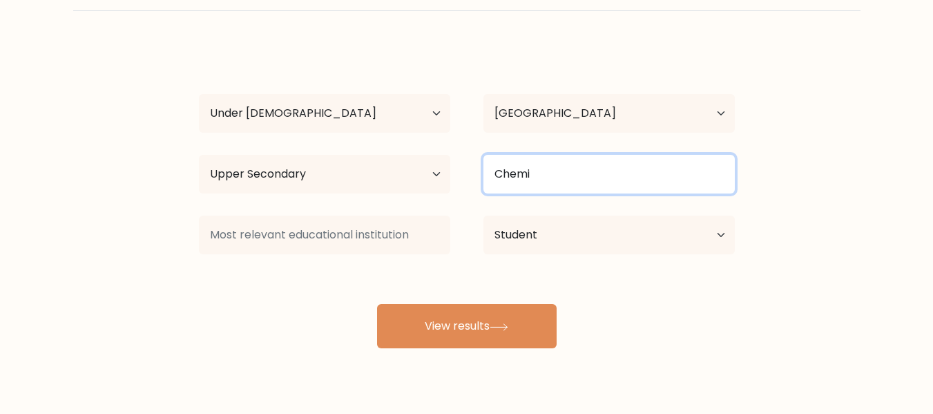
click at [583, 174] on input "Chemi" at bounding box center [608, 174] width 251 height 39
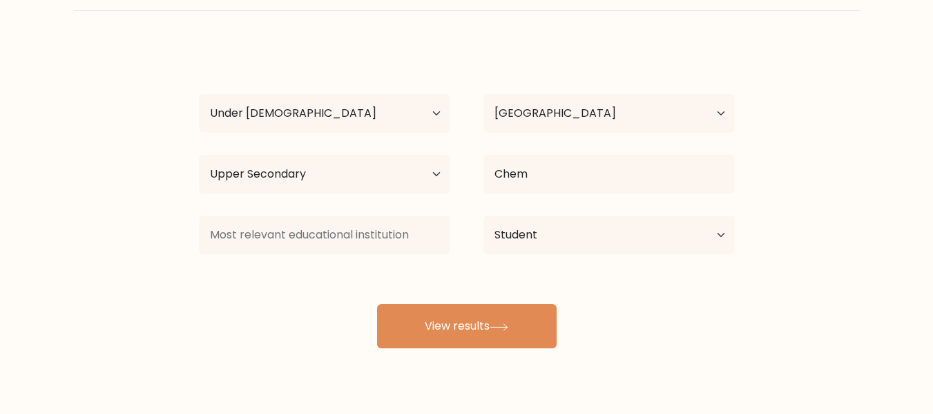
click at [588, 213] on div "Aayush TT Age Under 18 years old 18-24 years old 25-34 years old 35-44 years ol…" at bounding box center [467, 196] width 552 height 304
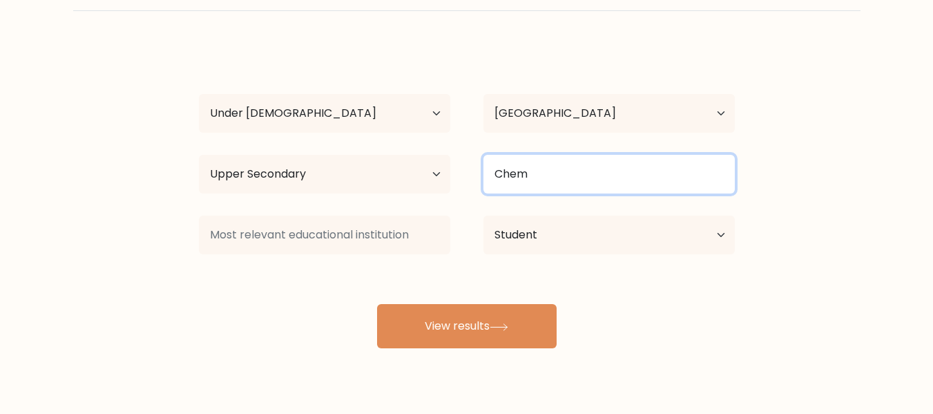
click at [598, 156] on input "Chem" at bounding box center [608, 174] width 251 height 39
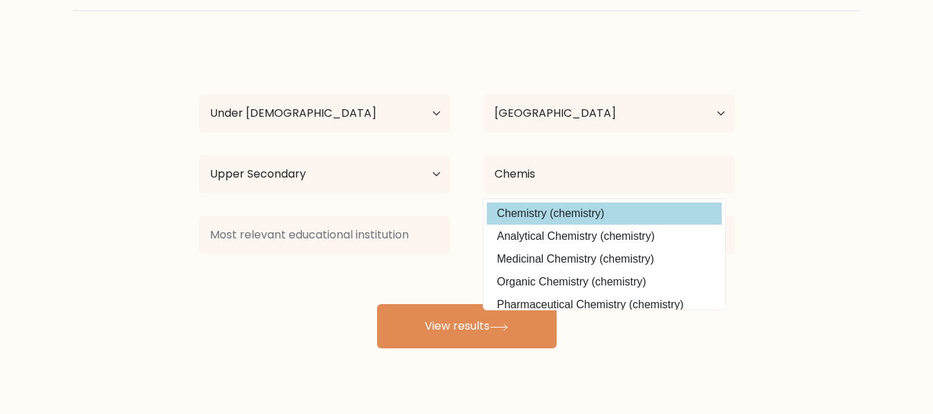
click at [593, 208] on div "Aayush TT Age Under 18 years old 18-24 years old 25-34 years old 35-44 years ol…" at bounding box center [467, 196] width 552 height 304
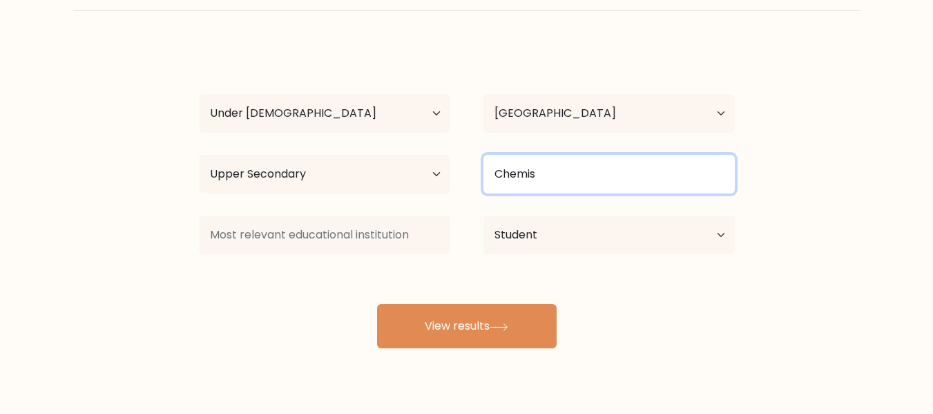
click at [592, 176] on input "Chemis" at bounding box center [608, 174] width 251 height 39
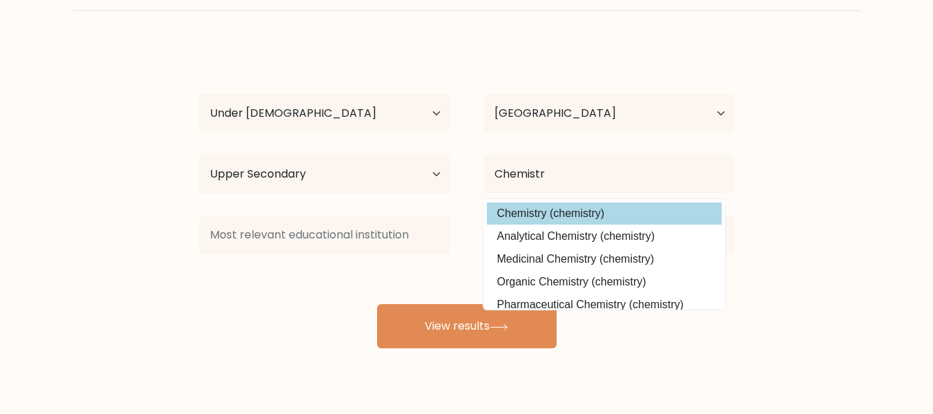
click at [576, 223] on div "Aayush TT Age Under 18 years old 18-24 years old 25-34 years old 35-44 years ol…" at bounding box center [467, 196] width 552 height 304
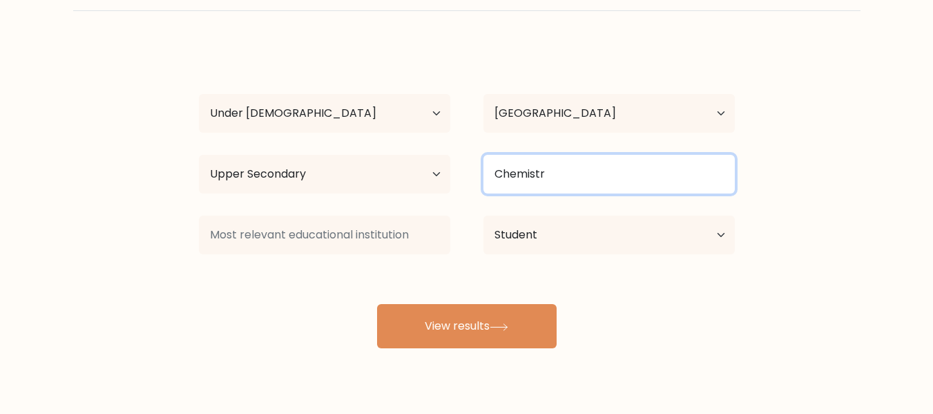
click at [566, 163] on input "Chemistr" at bounding box center [608, 174] width 251 height 39
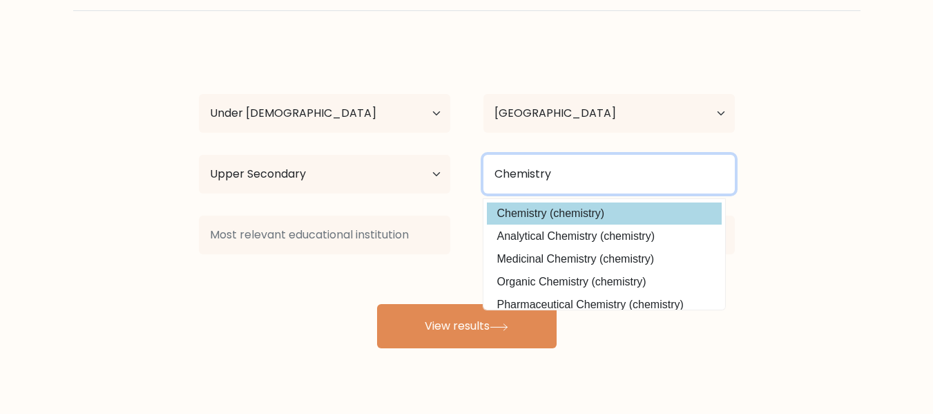
type input "Chemistry"
click at [377, 304] on button "View results" at bounding box center [467, 326] width 180 height 44
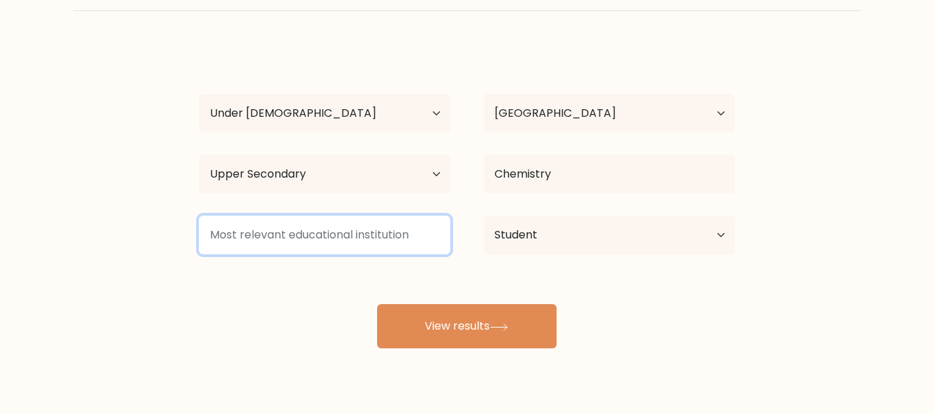
click at [313, 221] on input at bounding box center [324, 234] width 251 height 39
click at [289, 240] on input at bounding box center [324, 234] width 251 height 39
type input "n"
type input "m"
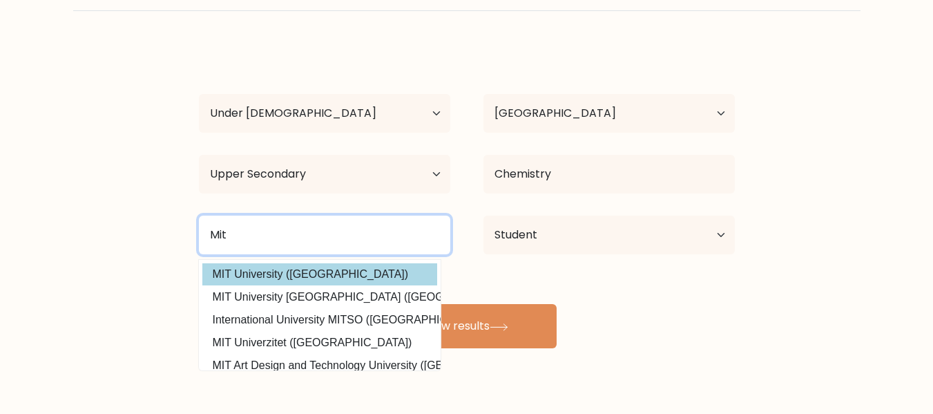
type input "Mit"
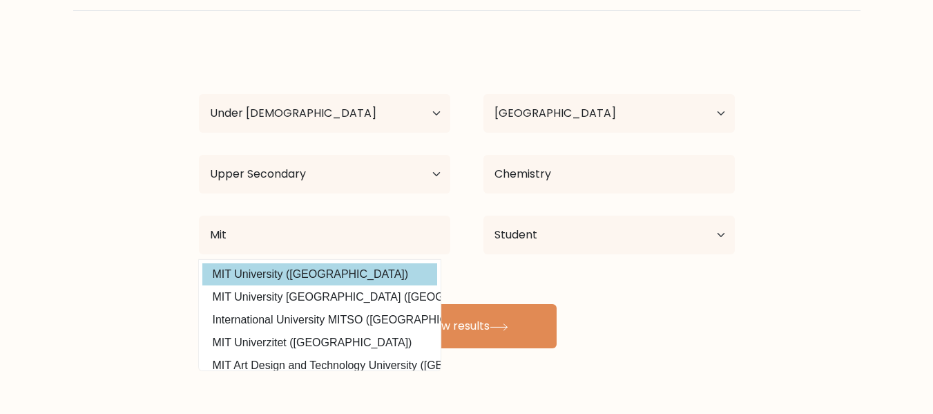
click at [285, 278] on div "Aayush TT Age Under 18 years old 18-24 years old 25-34 years old 35-44 years ol…" at bounding box center [467, 196] width 552 height 304
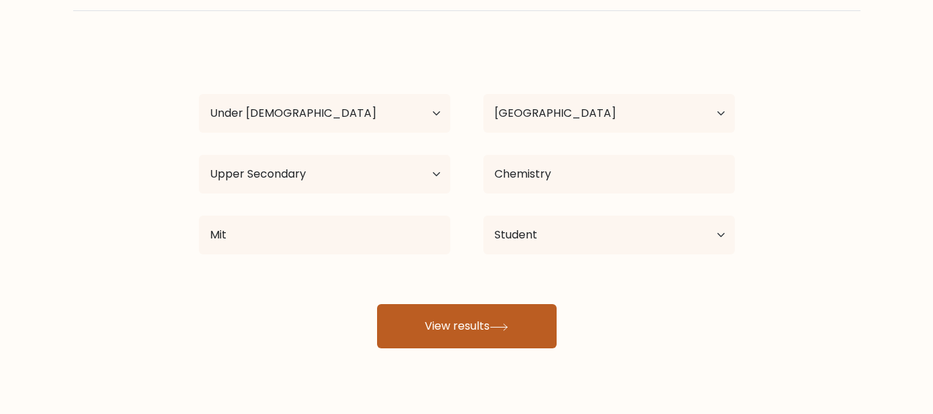
click at [454, 331] on button "View results" at bounding box center [467, 326] width 180 height 44
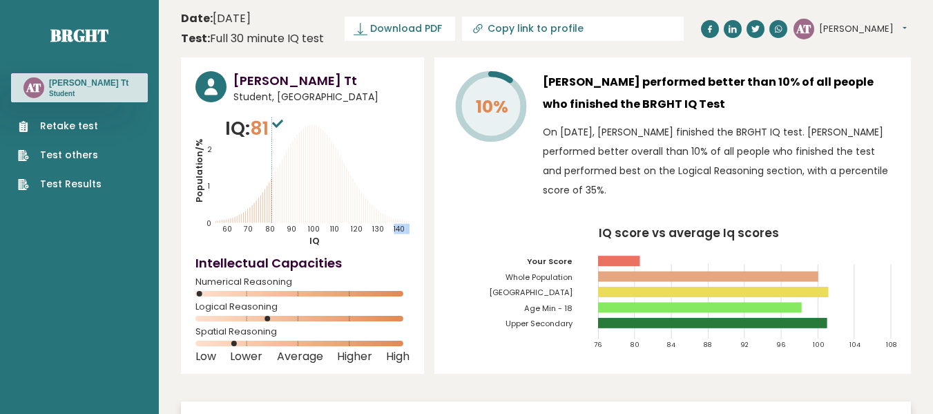
drag, startPoint x: 329, startPoint y: 140, endPoint x: 310, endPoint y: 217, distance: 78.9
click at [310, 217] on icon "Population/% IQ 0 1 2 60 70 80 90 100 110 120 130 140" at bounding box center [302, 181] width 214 height 132
click at [313, 287] on div "Numerical Reasoning" at bounding box center [302, 290] width 214 height 22
drag, startPoint x: 275, startPoint y: 319, endPoint x: 410, endPoint y: 310, distance: 135.7
click at [410, 310] on div "[PERSON_NAME] Tt Student, [GEOGRAPHIC_DATA] IQ: 81 Population/% IQ 0 1 2 60 70 …" at bounding box center [302, 215] width 243 height 316
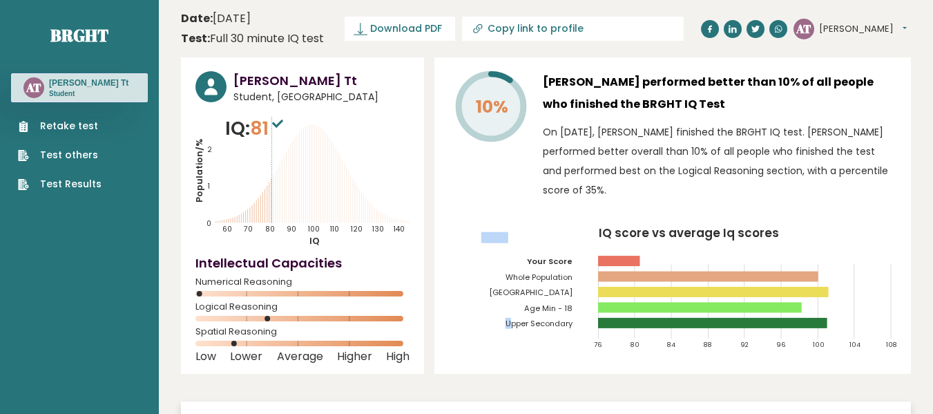
drag, startPoint x: 508, startPoint y: 304, endPoint x: 636, endPoint y: 305, distance: 127.8
click at [636, 305] on icon "IQ score vs average Iq scores 76 80 84 88 92 96 100 104 108 Your Score Whole Po…" at bounding box center [673, 293] width 448 height 133
click at [636, 305] on rect at bounding box center [700, 307] width 204 height 10
drag, startPoint x: 557, startPoint y: 305, endPoint x: 671, endPoint y: 298, distance: 114.2
click at [671, 298] on g "76 80 84 88 92 96 100 104 108 Your Score Whole Population India Age Min - 18 Up…" at bounding box center [689, 290] width 416 height 117
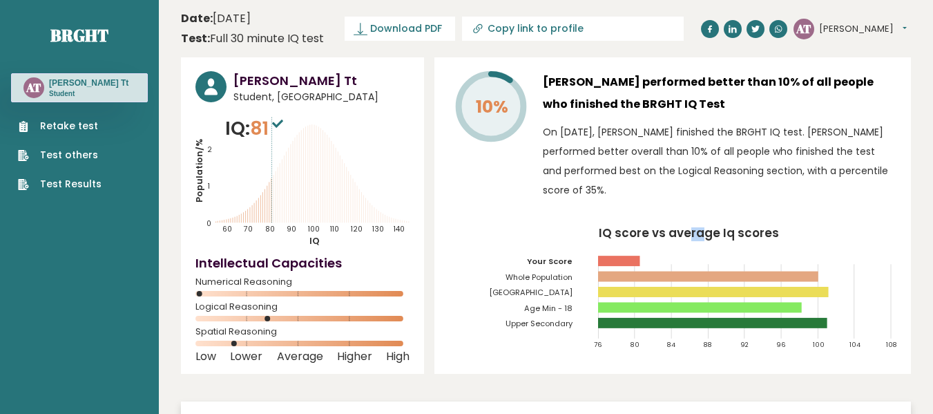
drag, startPoint x: 684, startPoint y: 231, endPoint x: 675, endPoint y: 240, distance: 13.2
click at [675, 240] on tspan "IQ score vs average Iq scores" at bounding box center [689, 232] width 180 height 17
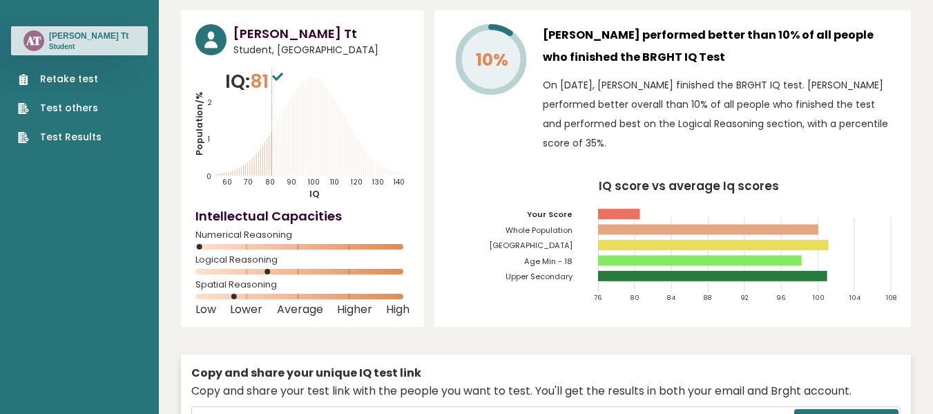
scroll to position [3, 0]
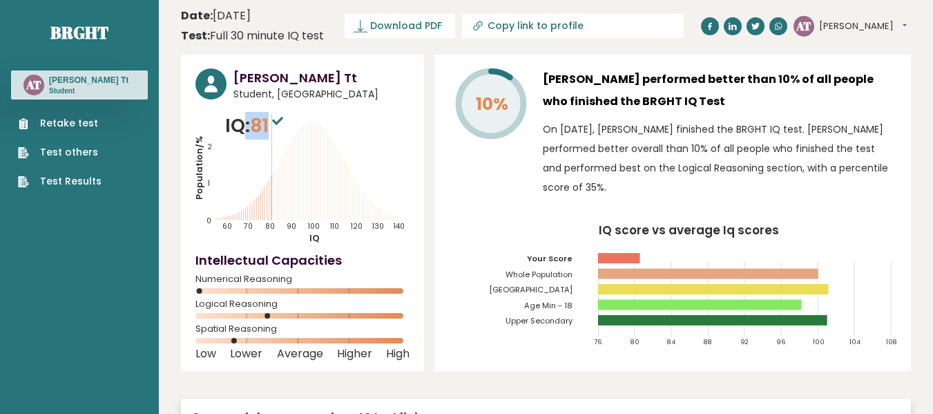
drag, startPoint x: 243, startPoint y: 122, endPoint x: 273, endPoint y: 125, distance: 30.6
click at [273, 125] on p "IQ: 81" at bounding box center [255, 126] width 61 height 28
click at [273, 125] on sup at bounding box center [278, 119] width 18 height 19
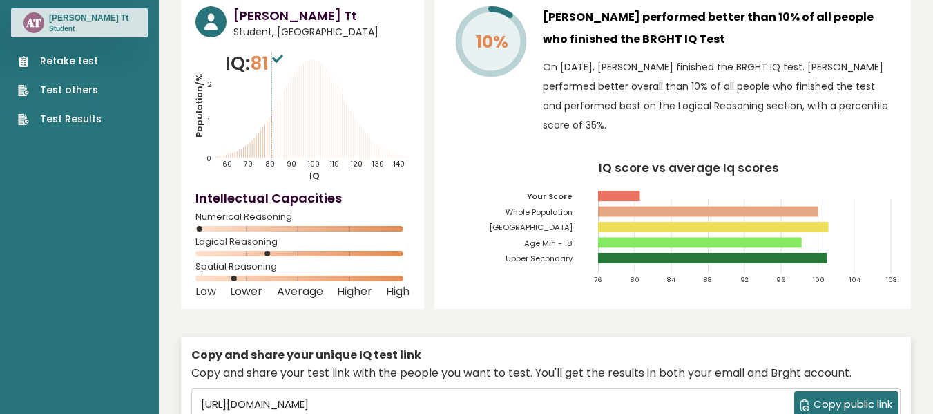
scroll to position [66, 0]
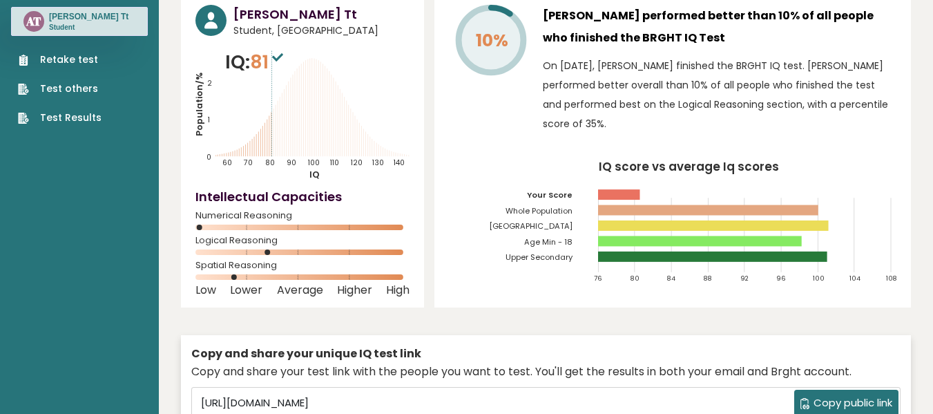
drag, startPoint x: 276, startPoint y: 93, endPoint x: 300, endPoint y: 94, distance: 24.9
click at [300, 94] on icon "Population/% IQ 0 1 2 60 70 80 90 100 110 120 130 140" at bounding box center [302, 114] width 214 height 132
drag, startPoint x: 300, startPoint y: 94, endPoint x: 278, endPoint y: 162, distance: 72.1
click at [278, 162] on icon "Population/% IQ 0 1 2 60 70 80 90 100 110 120 130 140" at bounding box center [302, 114] width 214 height 132
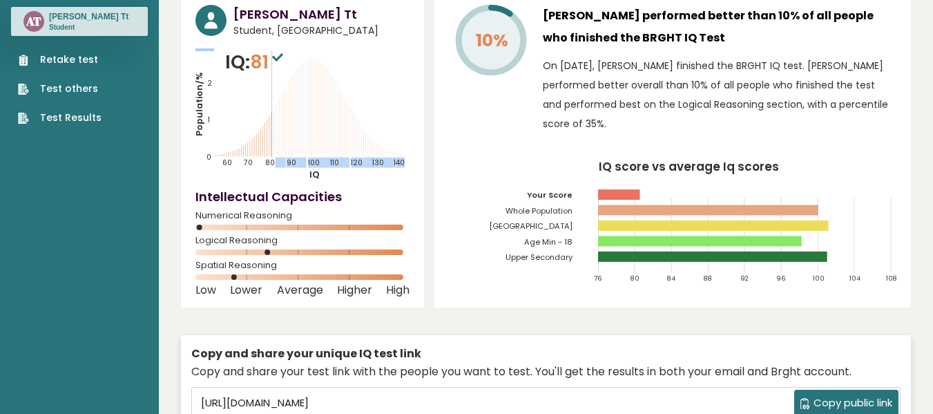
click at [278, 162] on text "80" at bounding box center [240, 104] width 90 height 127
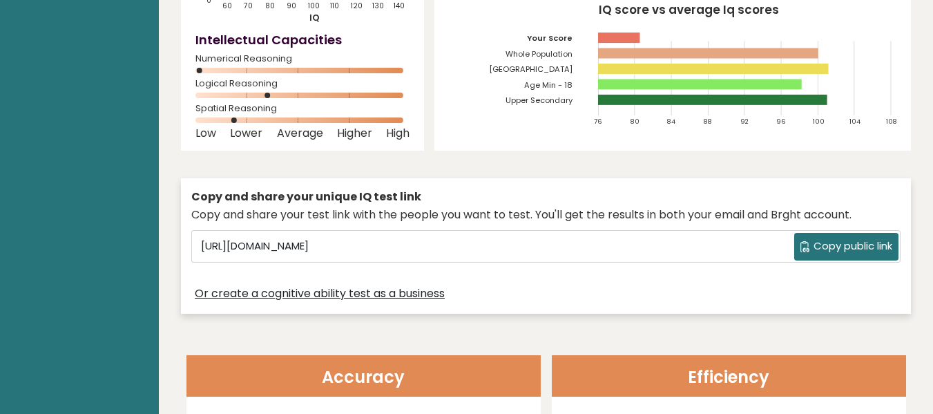
scroll to position [224, 0]
drag, startPoint x: 235, startPoint y: 127, endPoint x: 287, endPoint y: 125, distance: 51.8
click at [287, 130] on div "Low Lower Average Higher High" at bounding box center [302, 133] width 214 height 6
click at [287, 130] on span "Average" at bounding box center [300, 133] width 46 height 6
drag, startPoint x: 287, startPoint y: 125, endPoint x: 396, endPoint y: 122, distance: 109.2
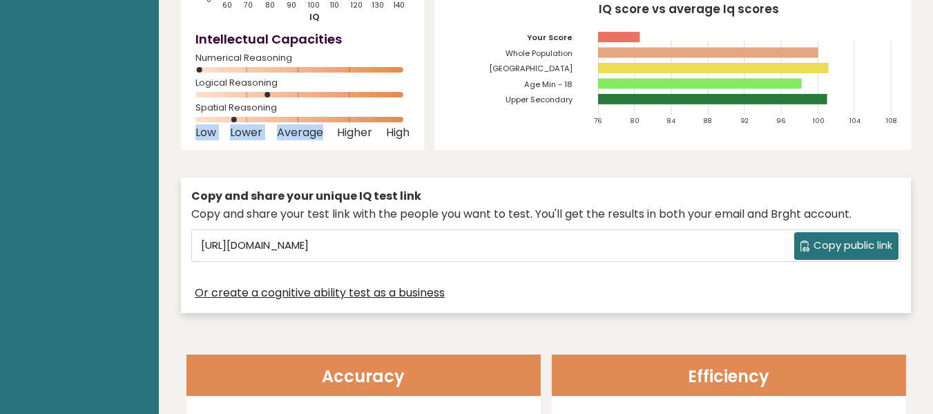
click at [396, 122] on rect at bounding box center [302, 120] width 214 height 6
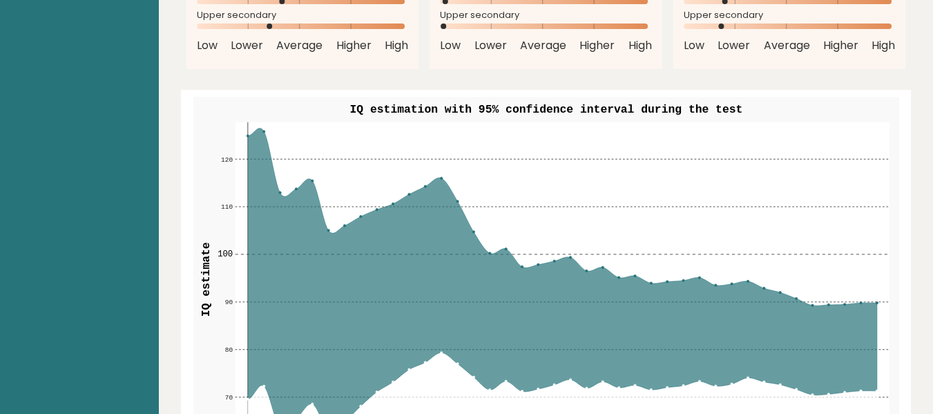
click at [396, 122] on rect at bounding box center [562, 279] width 655 height 314
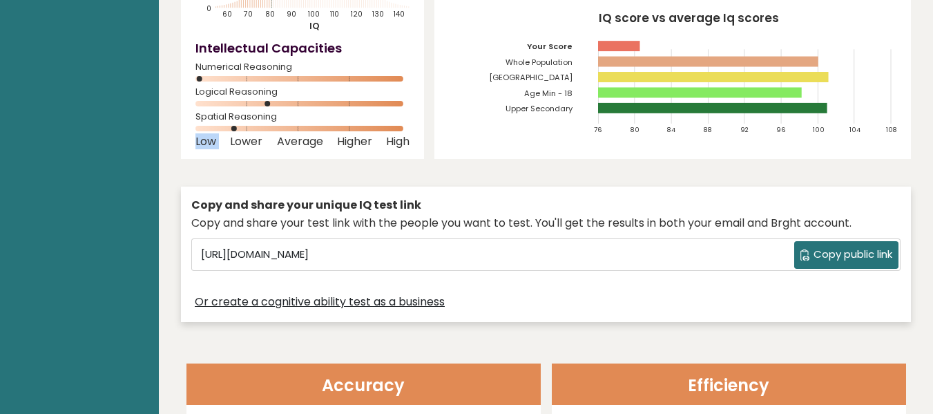
scroll to position [0, 0]
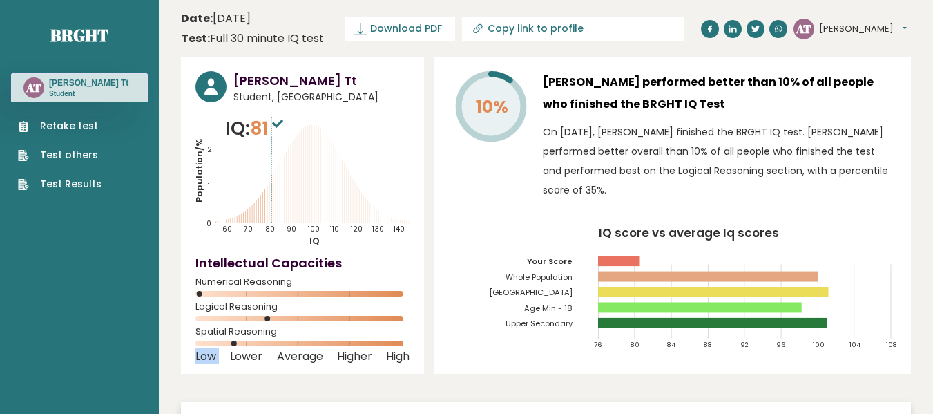
click at [75, 130] on link "Retake test" at bounding box center [60, 126] width 84 height 15
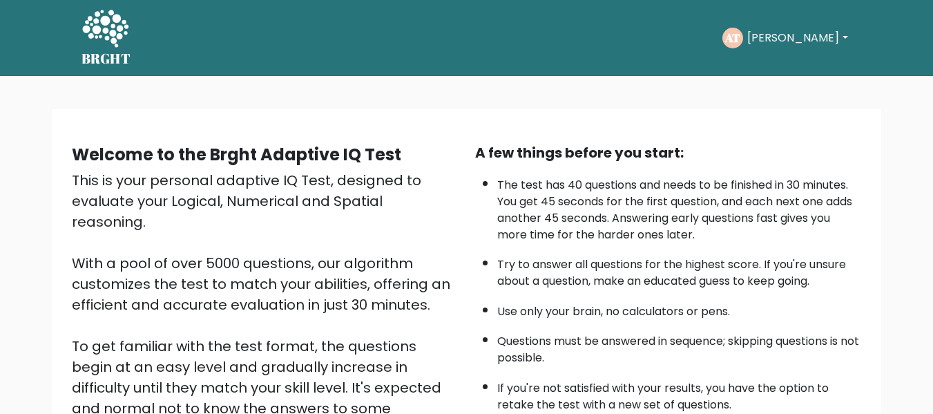
scroll to position [219, 0]
